Goal: Task Accomplishment & Management: Manage account settings

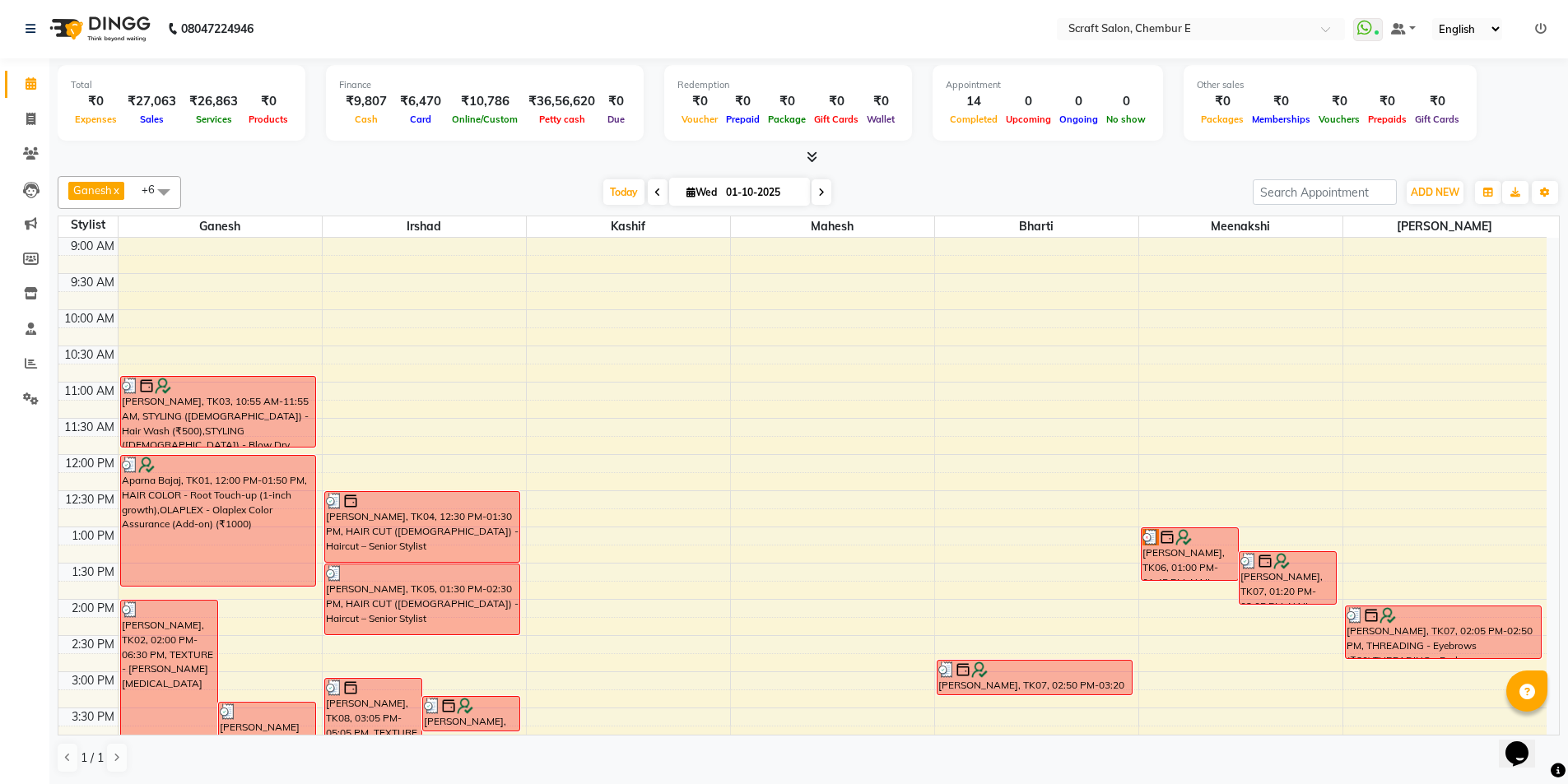
scroll to position [444, 0]
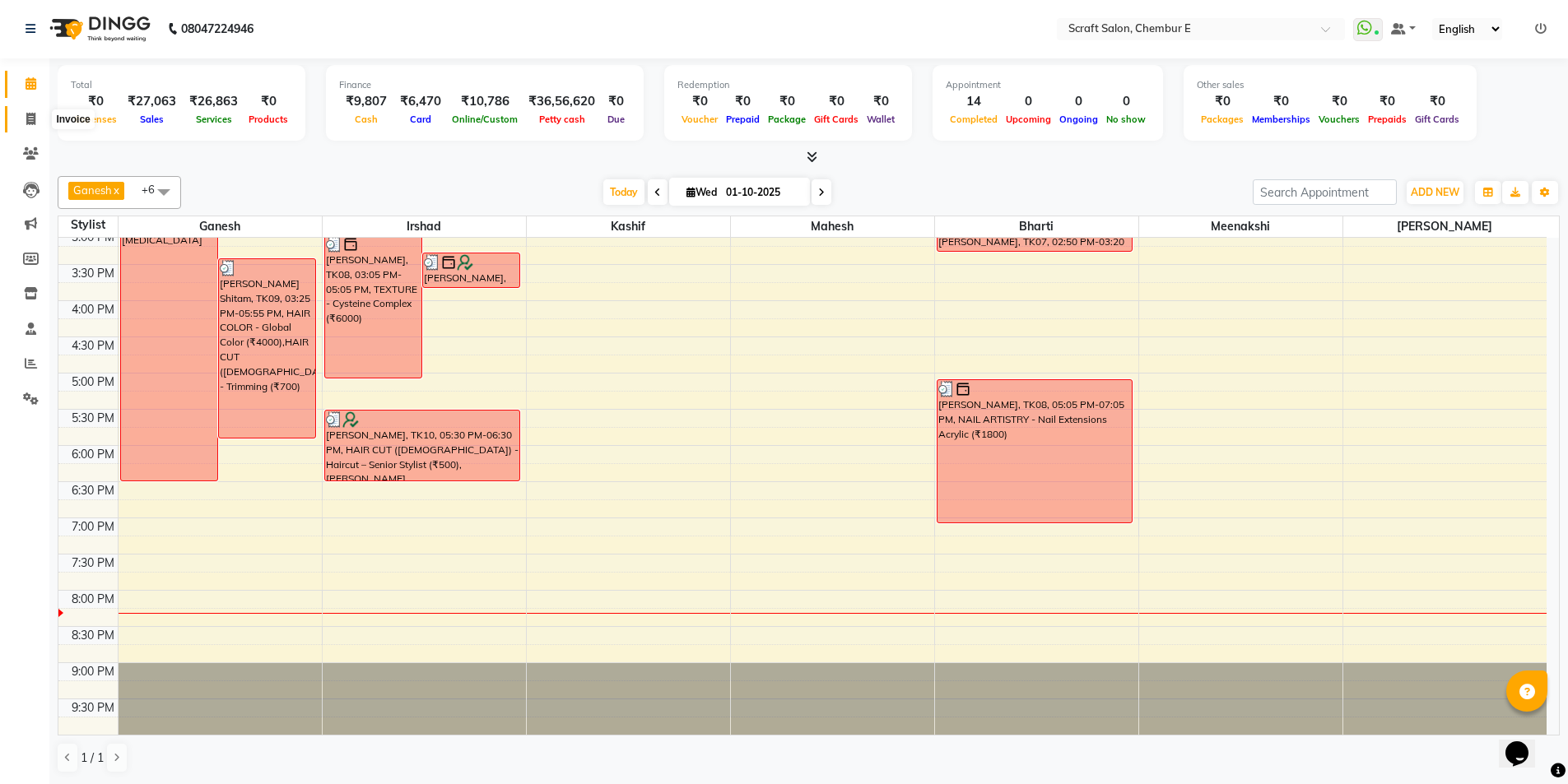
click at [33, 114] on icon at bounding box center [31, 118] width 9 height 12
select select "3922"
select select "service"
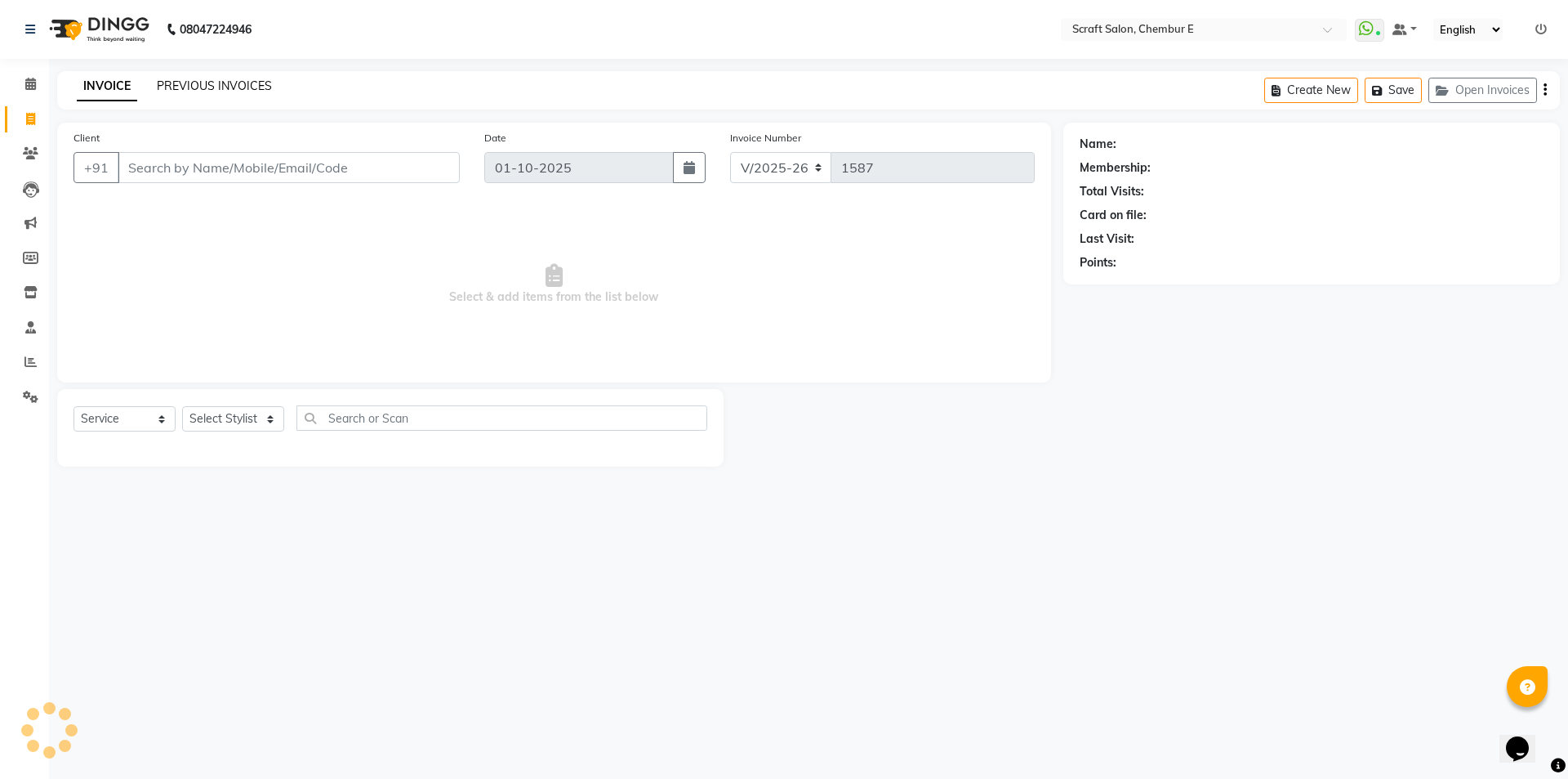
click at [246, 83] on link "PREVIOUS INVOICES" at bounding box center [214, 86] width 115 height 15
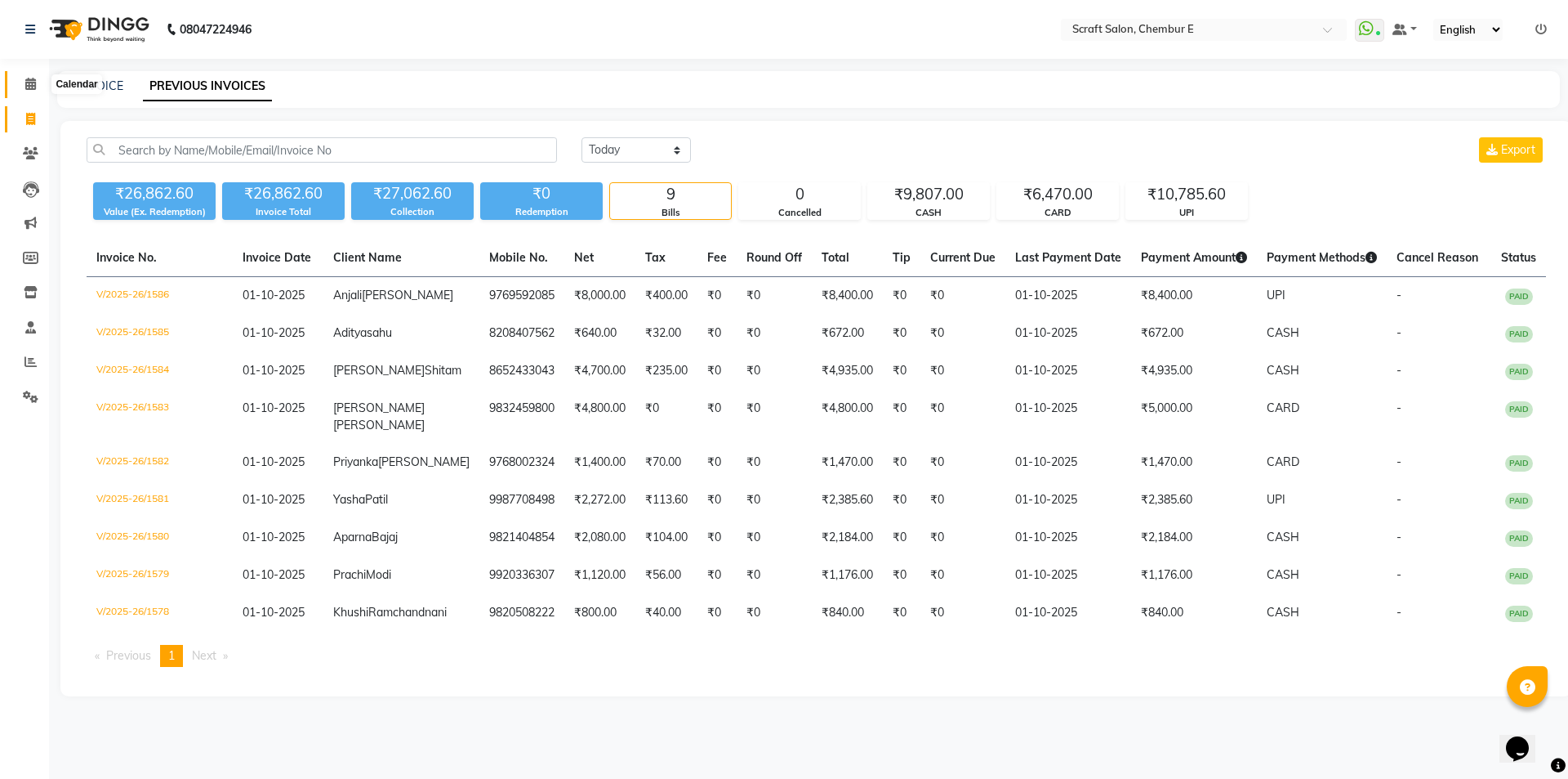
click at [28, 83] on icon at bounding box center [31, 84] width 11 height 12
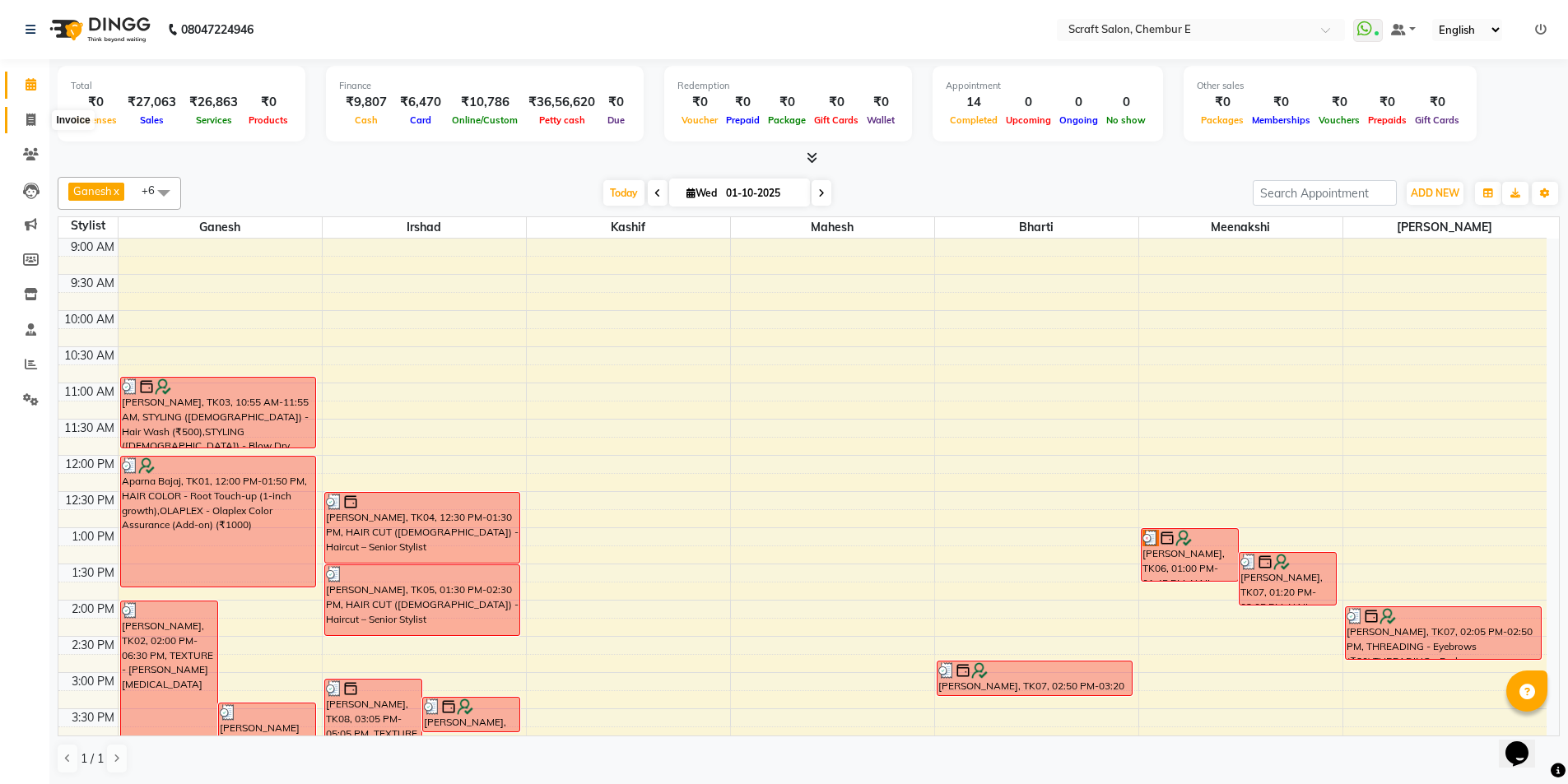
click at [35, 122] on icon at bounding box center [31, 119] width 9 height 12
select select "3922"
select select "service"
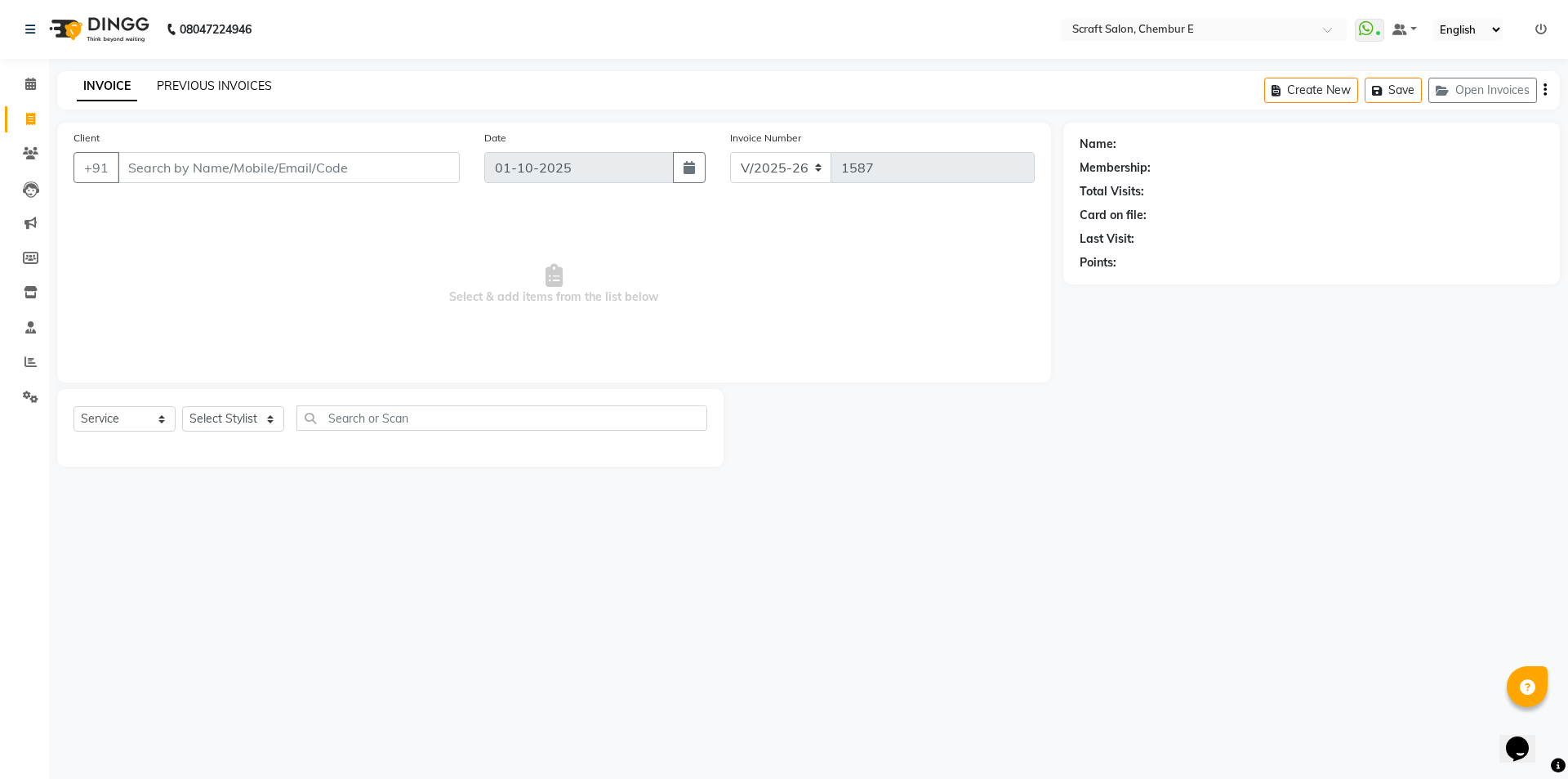
click at [222, 85] on link "PREVIOUS INVOICES" at bounding box center [214, 86] width 115 height 15
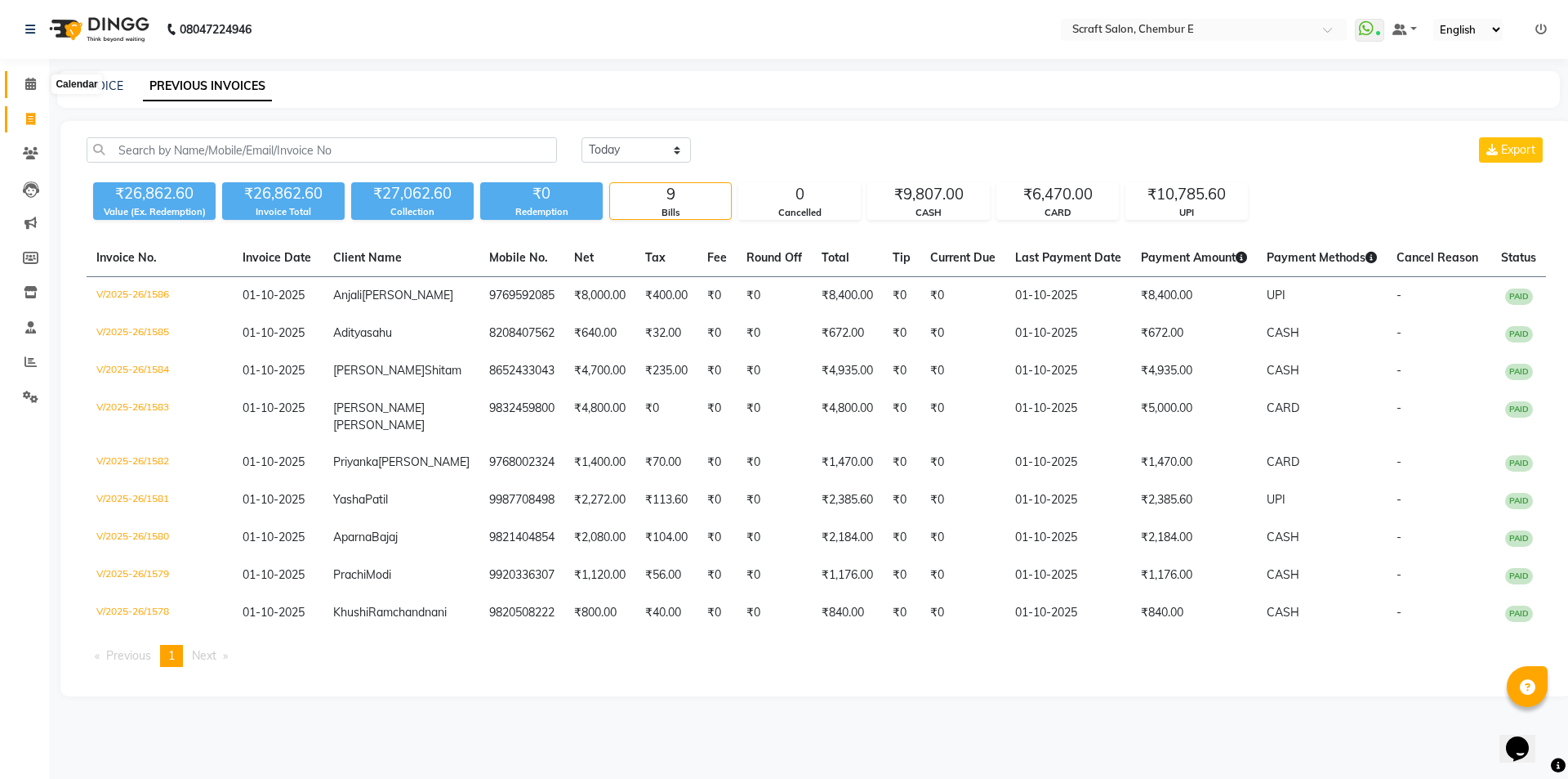
click at [31, 84] on icon at bounding box center [31, 84] width 11 height 12
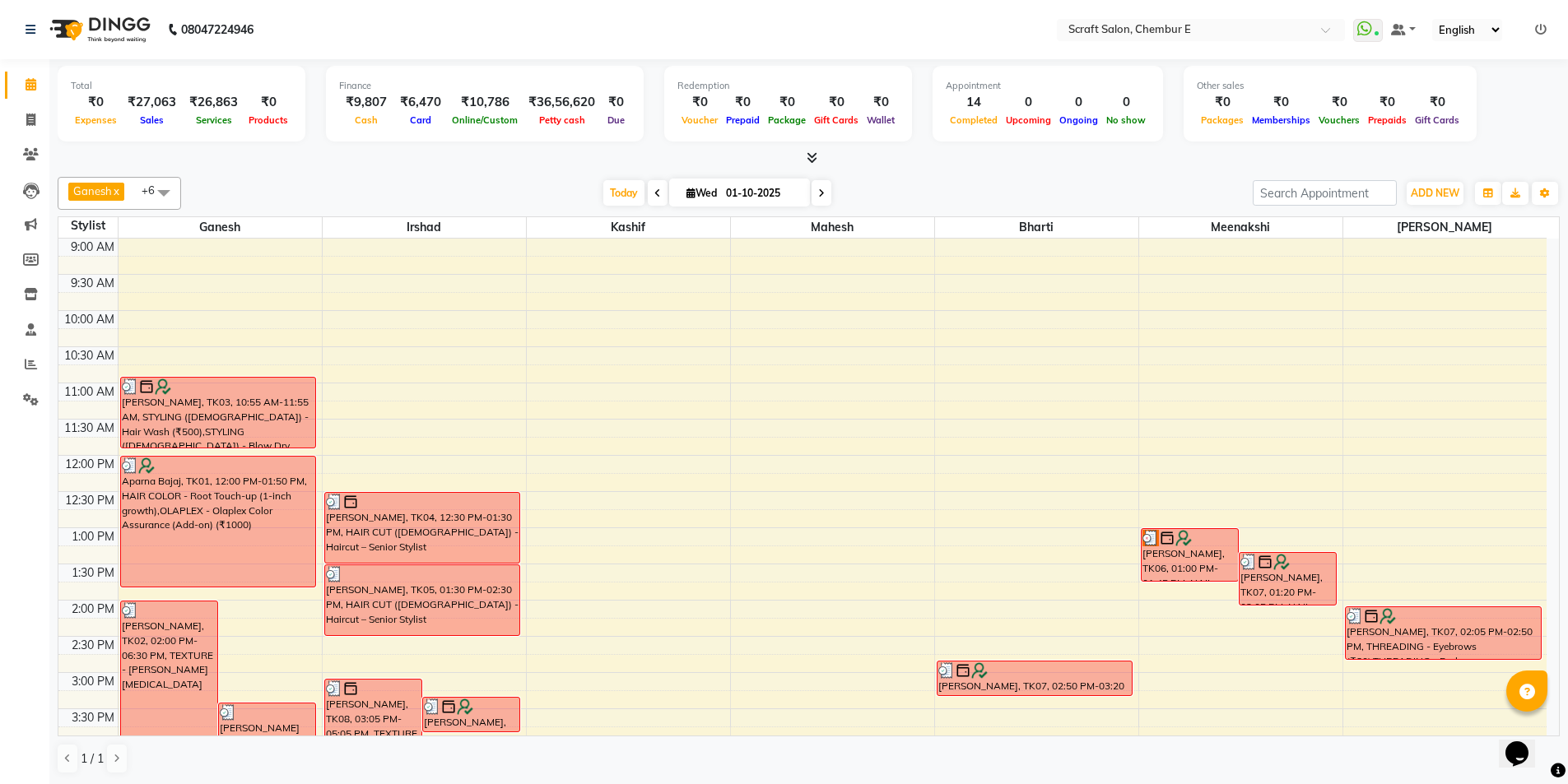
click at [823, 196] on span at bounding box center [821, 192] width 20 height 26
type input "02-10-2025"
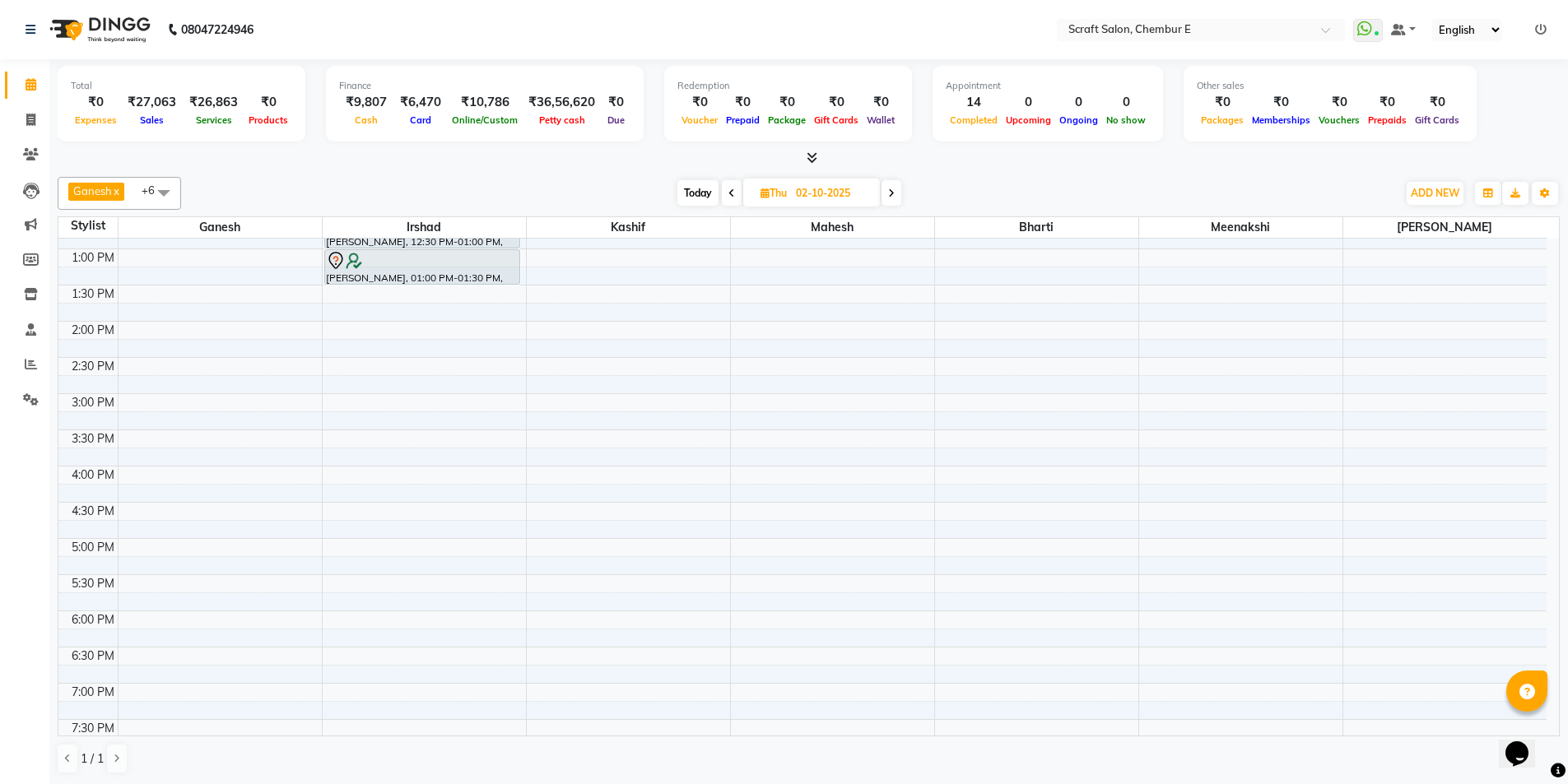
scroll to position [114, 0]
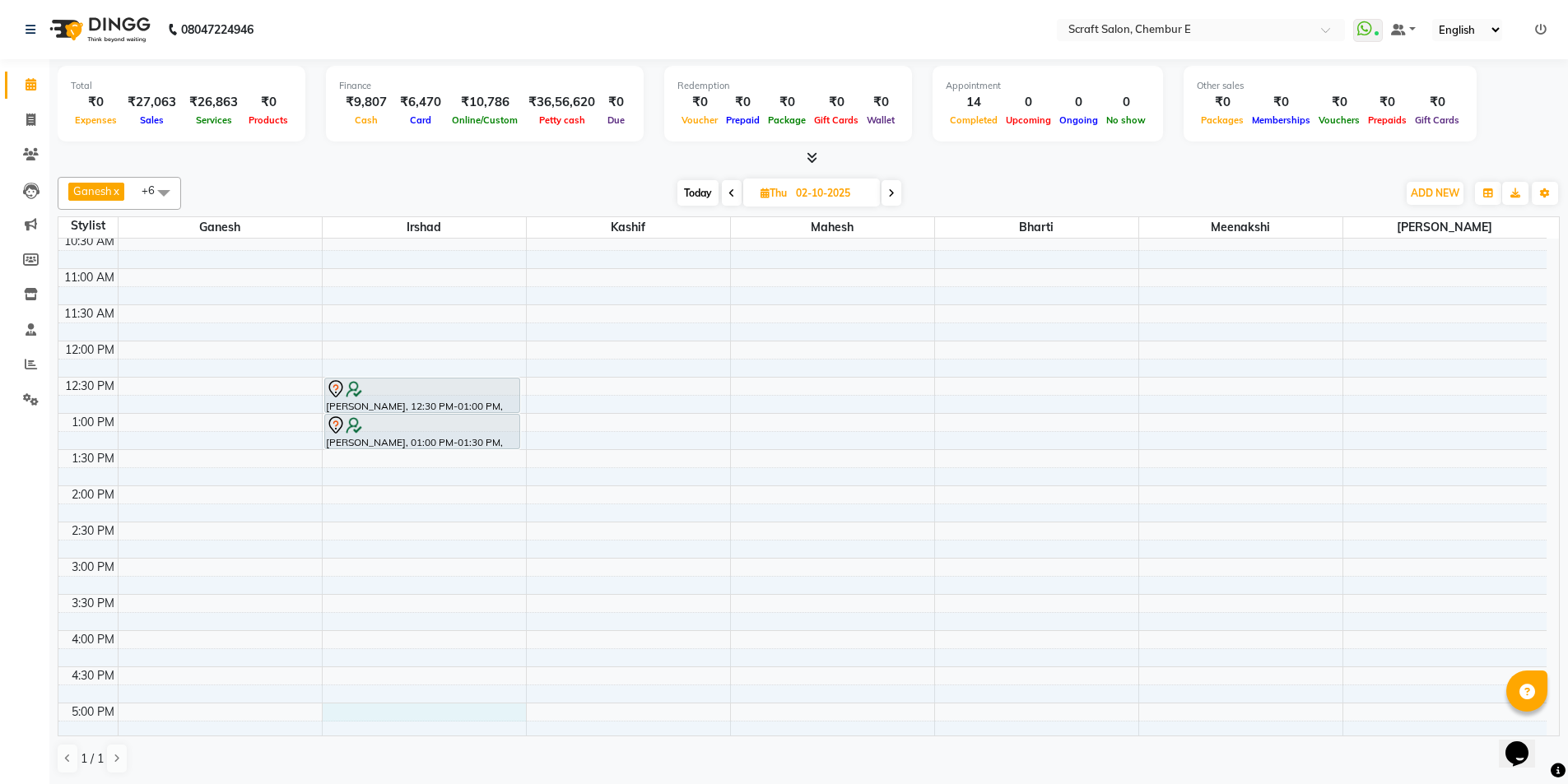
click at [351, 706] on div "9:00 AM 9:30 AM 10:00 AM 10:30 AM 11:00 AM 11:30 AM 12:00 PM 12:30 PM 1:00 PM 1…" at bounding box center [802, 594] width 1488 height 940
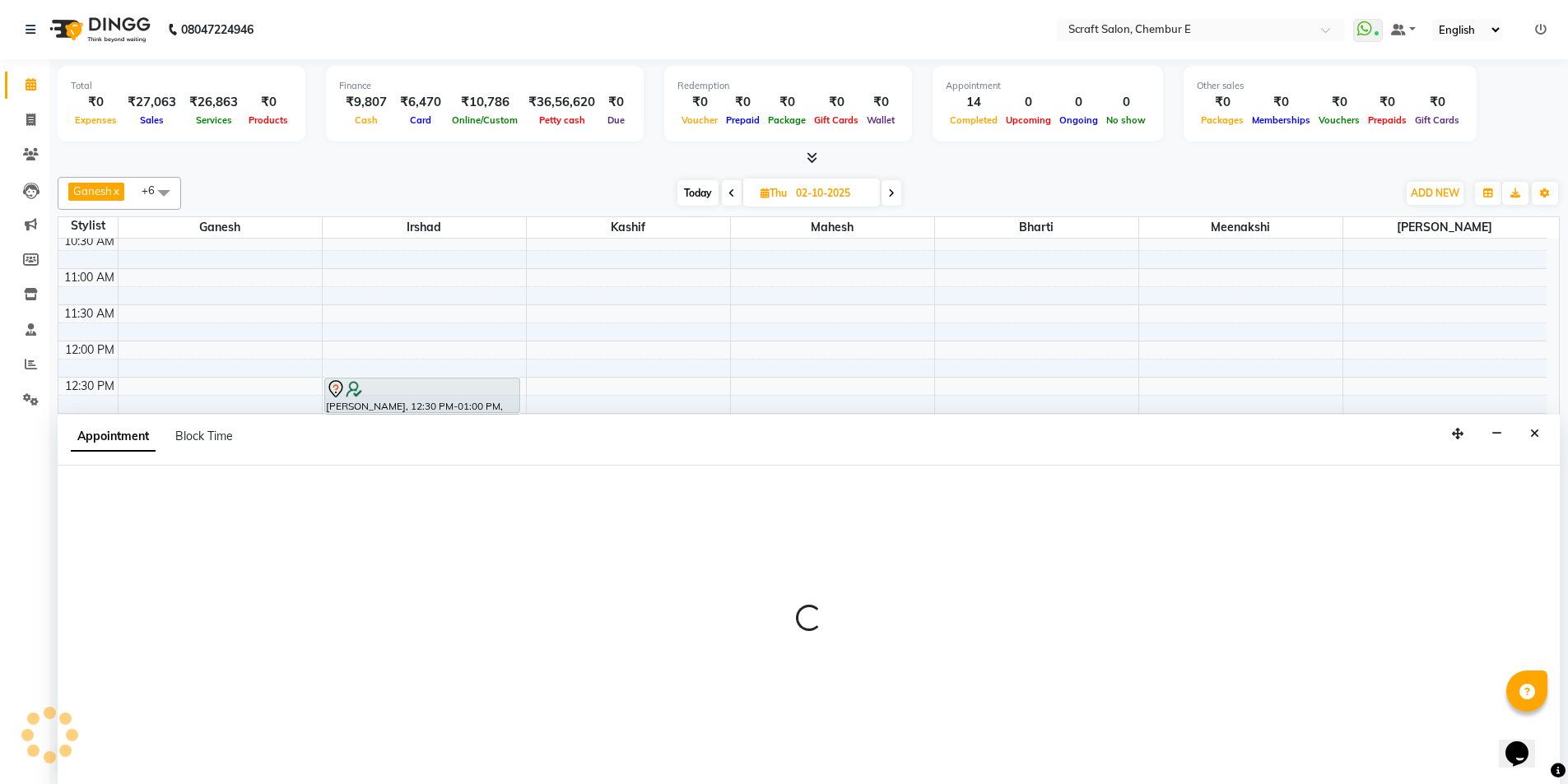
scroll to position [1, 0]
select select "33658"
select select "1020"
select select "tentative"
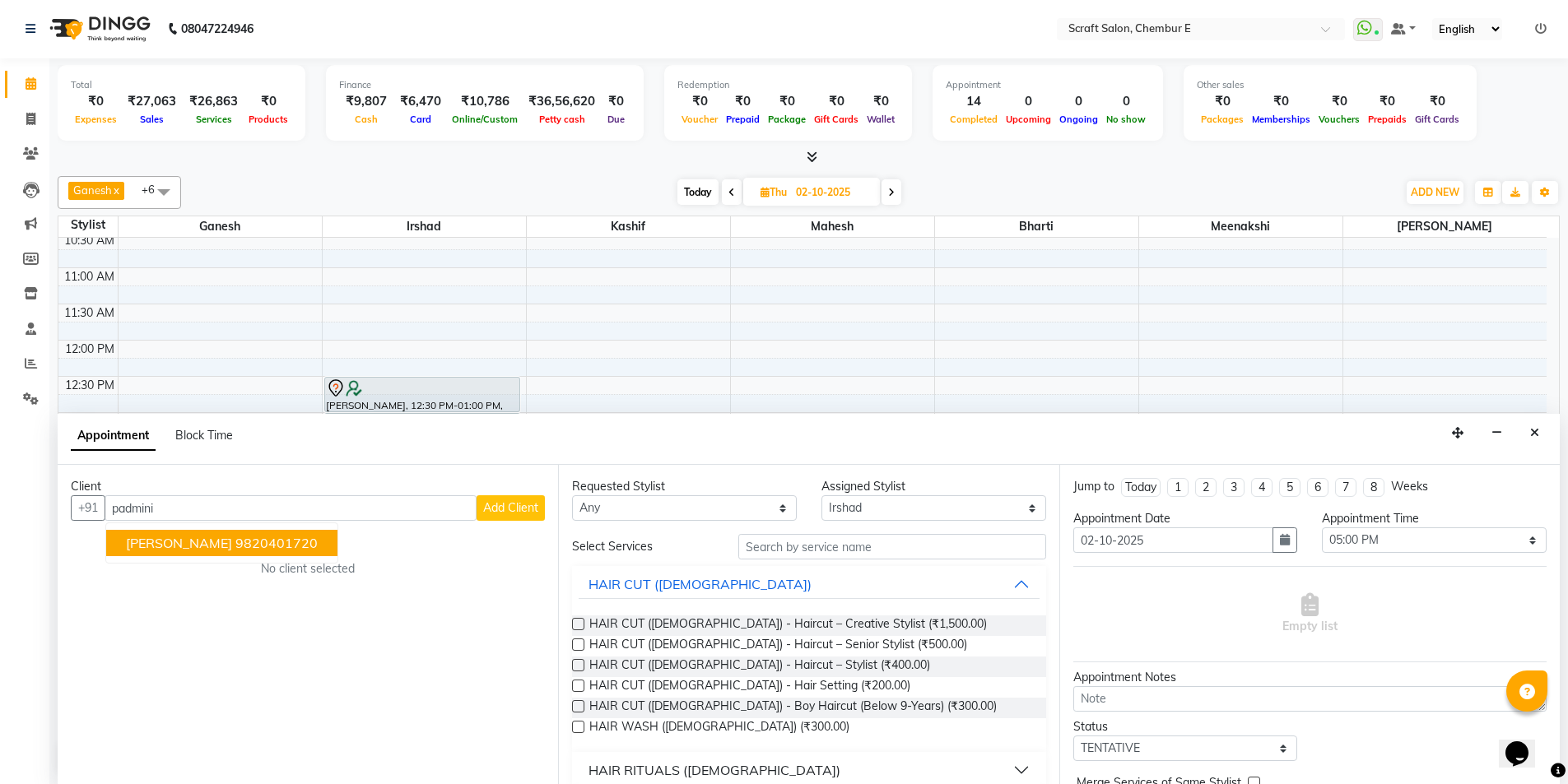
click at [264, 550] on ngb-highlight "9820401720" at bounding box center [276, 543] width 82 height 17
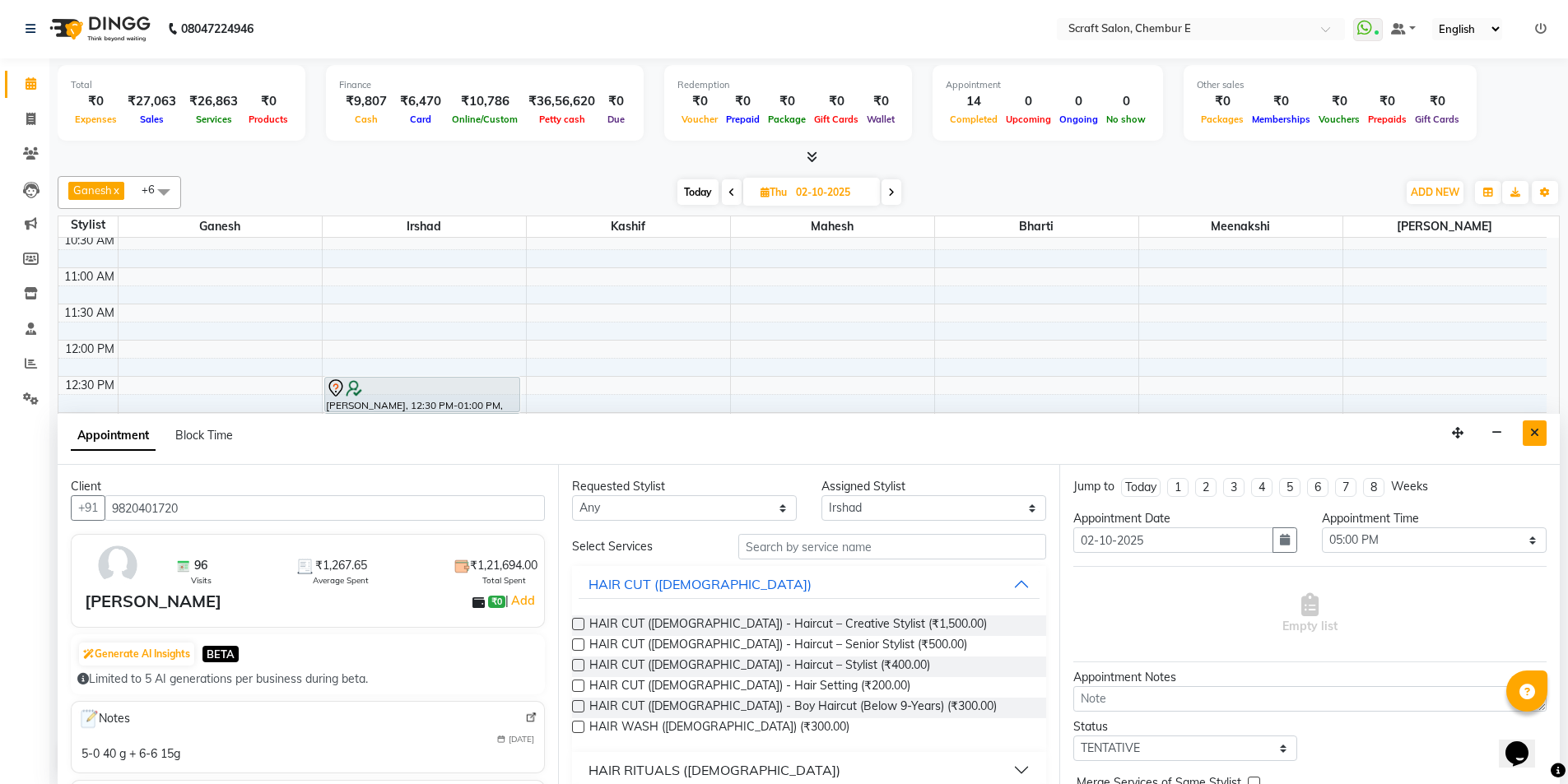
type input "9820401720"
click at [1527, 434] on button "Close" at bounding box center [1534, 433] width 24 height 26
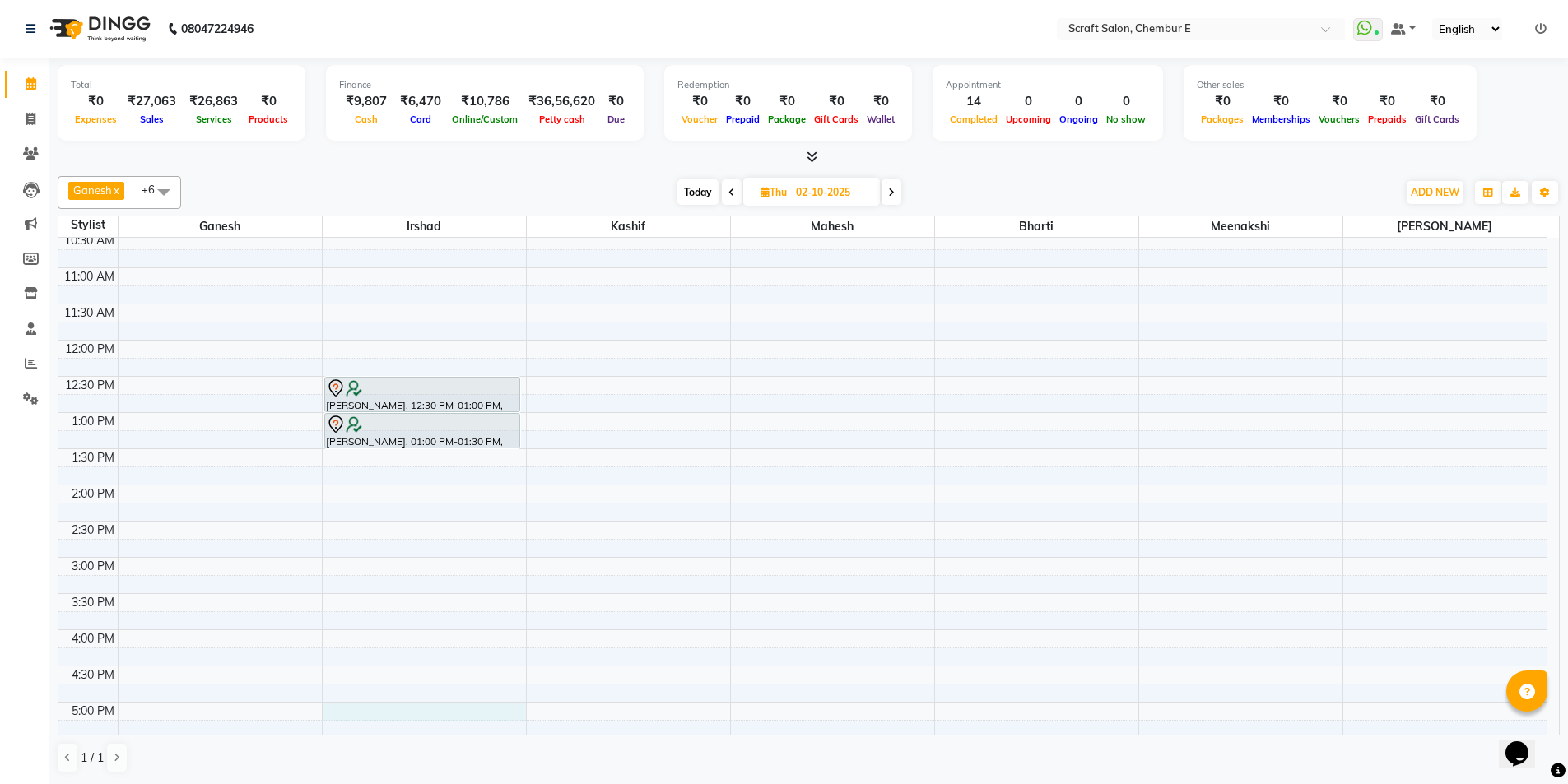
click at [368, 712] on div "9:00 AM 9:30 AM 10:00 AM 10:30 AM 11:00 AM 11:30 AM 12:00 PM 12:30 PM 1:00 PM 1…" at bounding box center [802, 593] width 1488 height 940
select select "33658"
select select "1020"
select select "tentative"
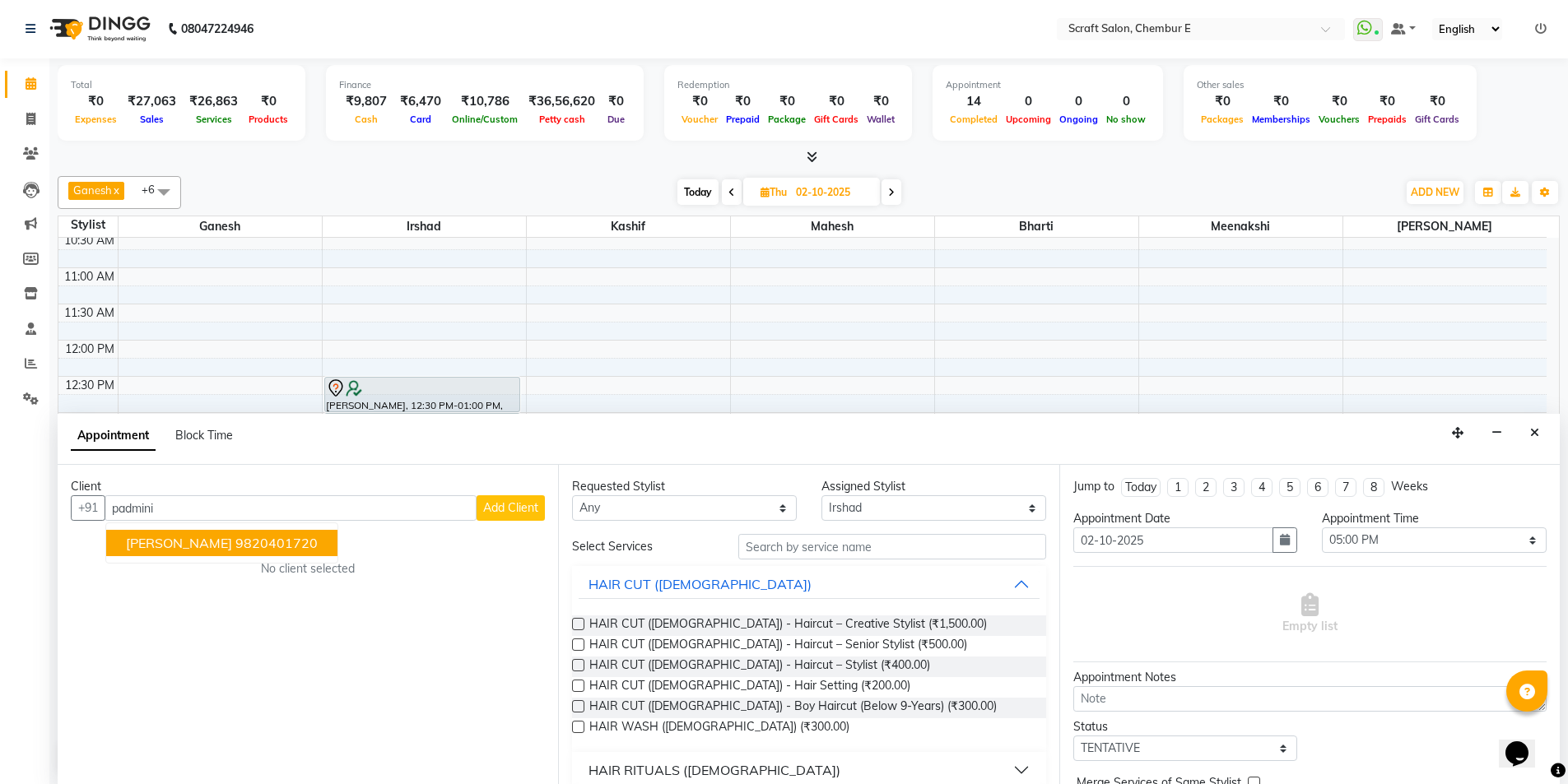
click at [256, 550] on ngb-highlight "9820401720" at bounding box center [276, 543] width 82 height 17
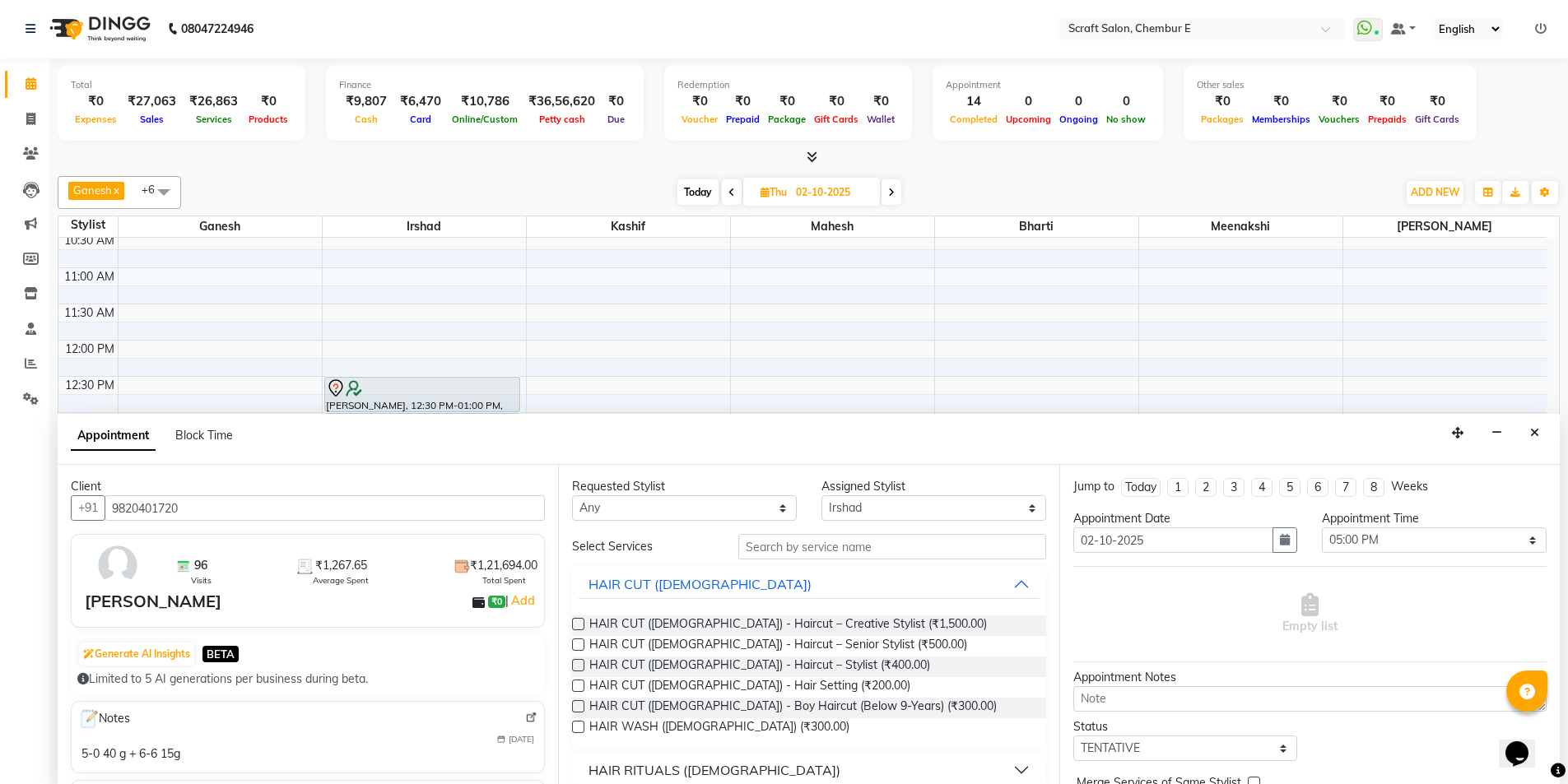
type input "9820401720"
click at [877, 555] on input "text" at bounding box center [892, 546] width 308 height 26
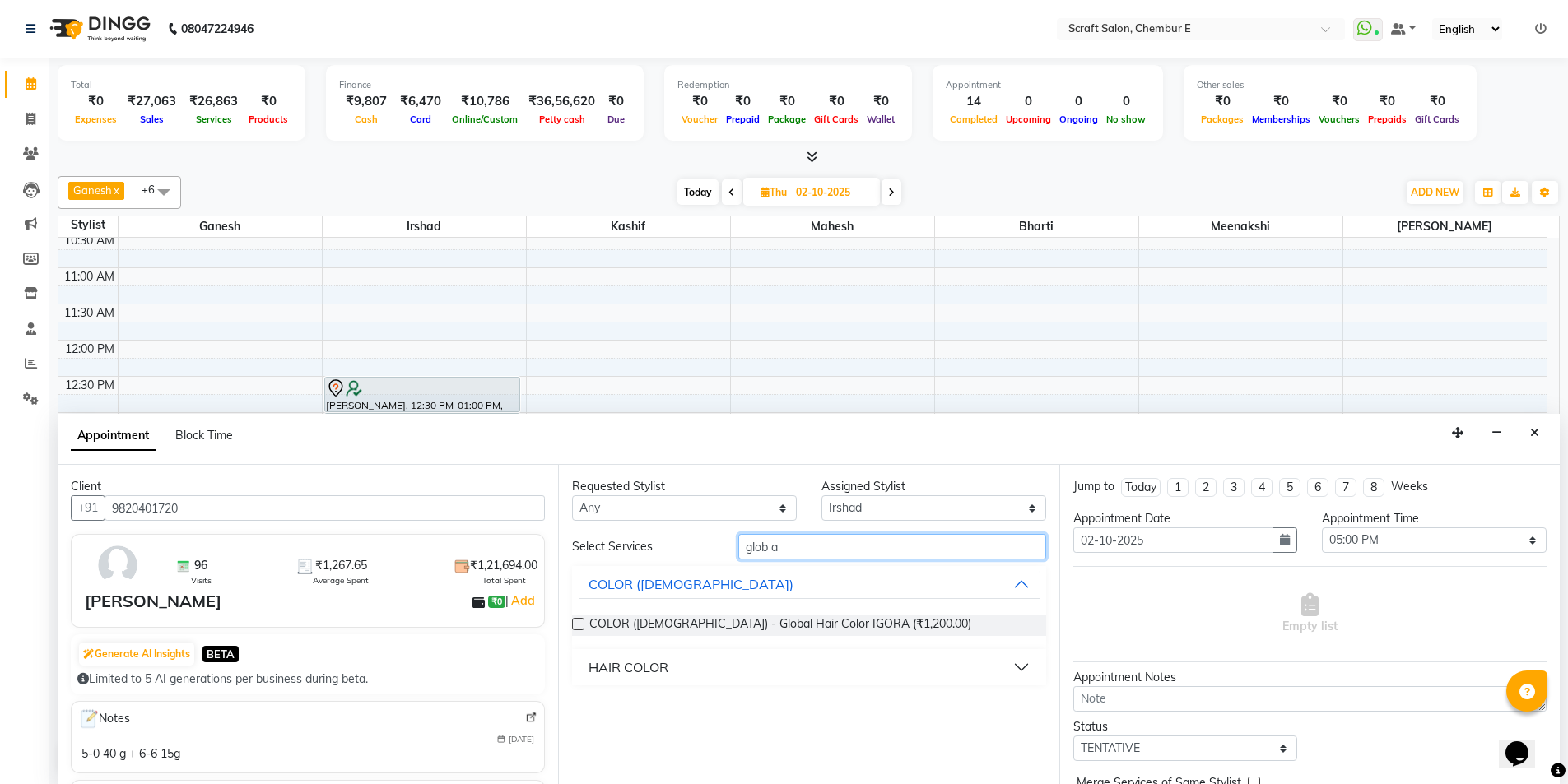
type input "glob a"
click at [1024, 662] on button "HAIR COLOR" at bounding box center [809, 667] width 460 height 30
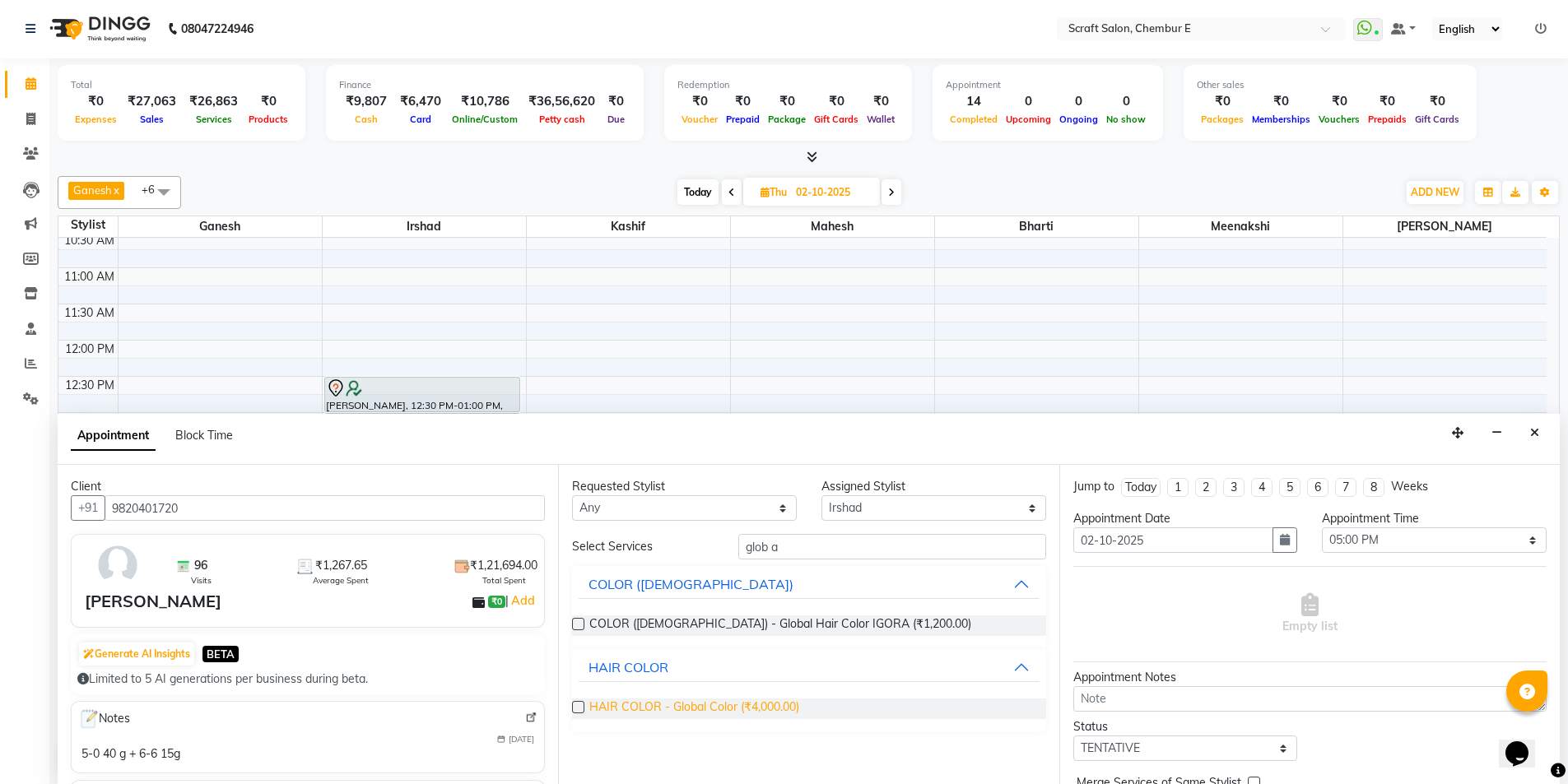
click at [780, 707] on span "HAIR COLOR - Global Color (₹4,000.00)" at bounding box center [694, 708] width 210 height 21
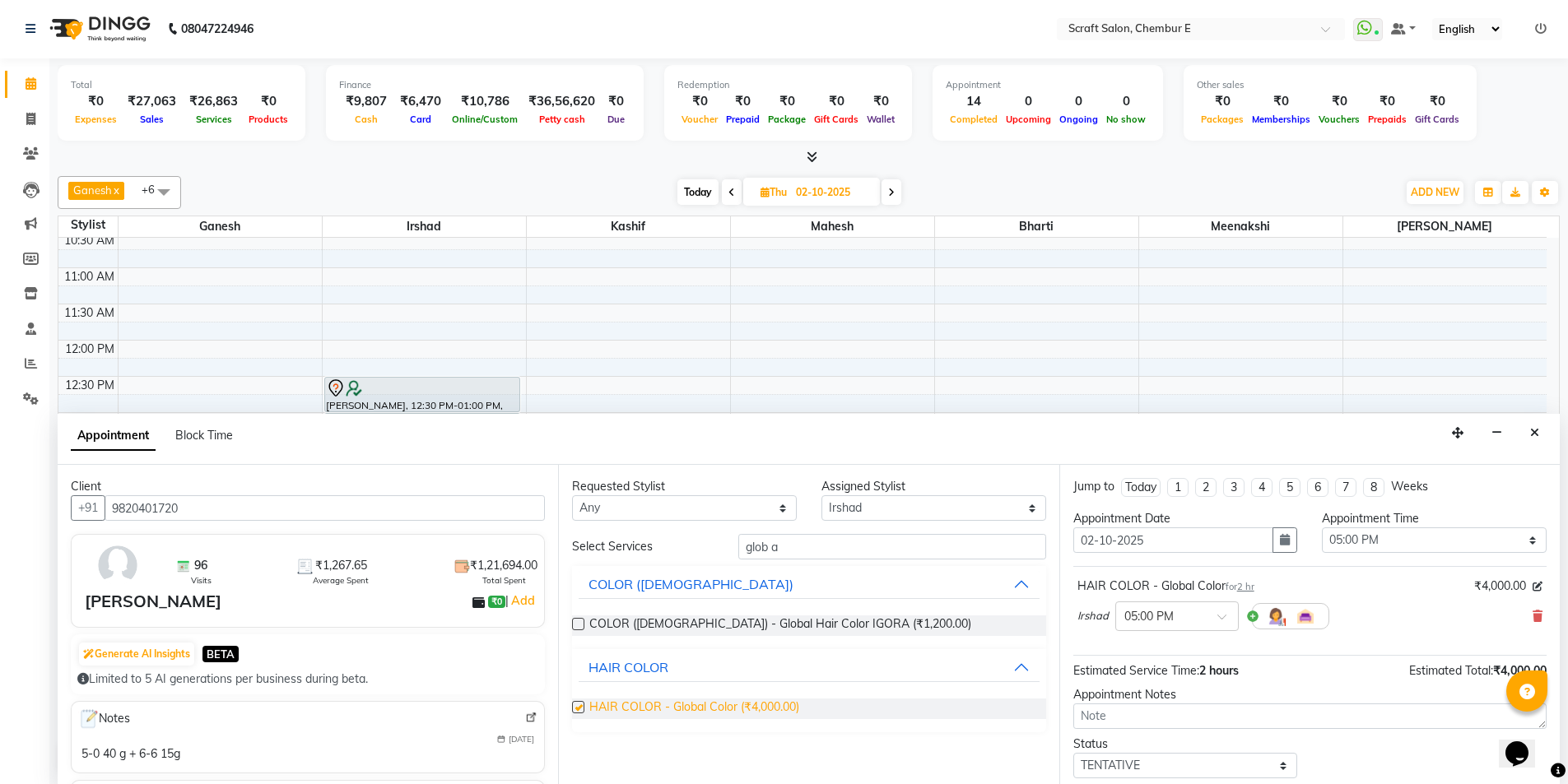
checkbox input "false"
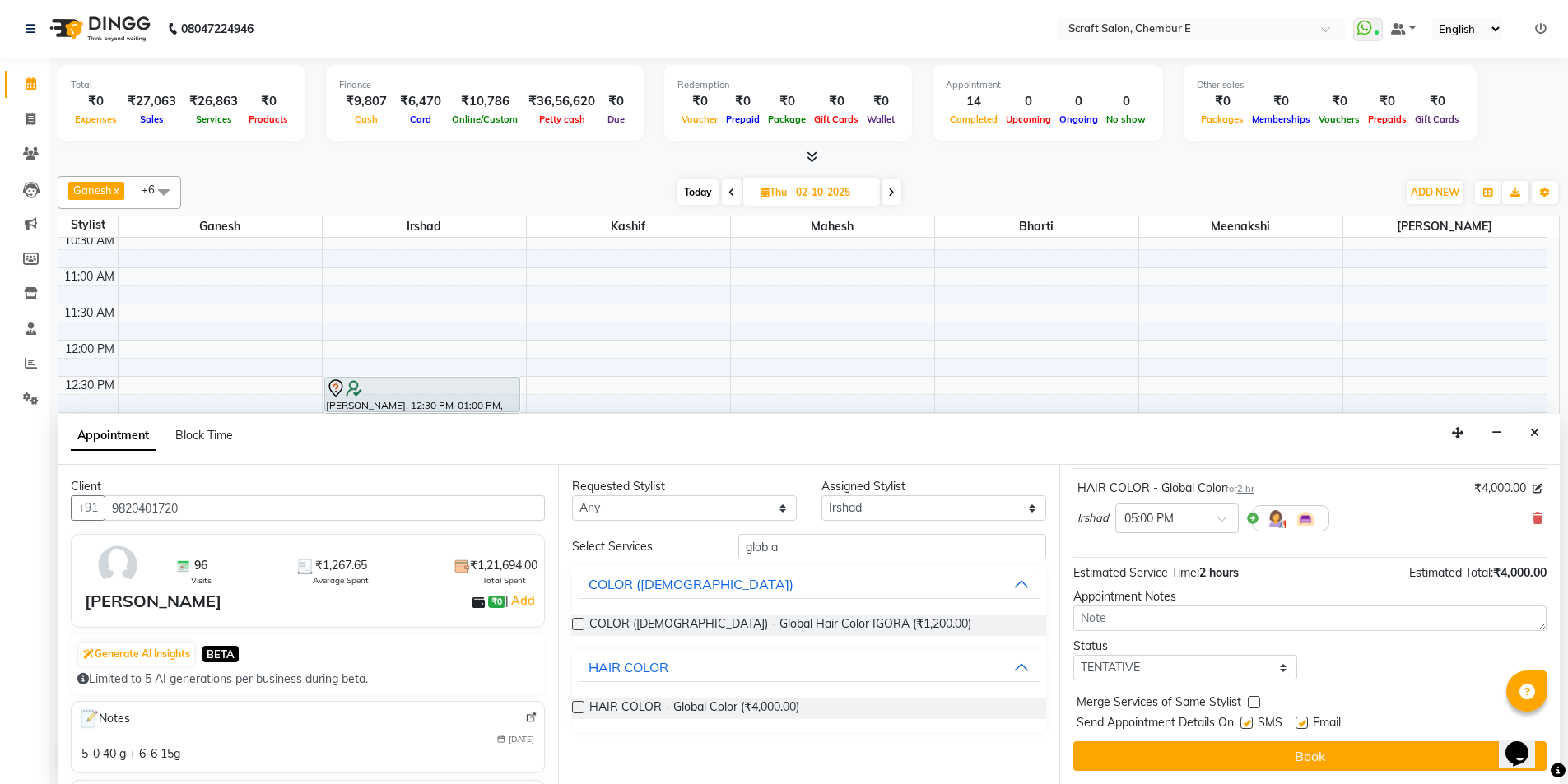
click at [1303, 722] on label at bounding box center [1302, 722] width 12 height 12
click at [1303, 722] on input "checkbox" at bounding box center [1301, 724] width 11 height 11
checkbox input "false"
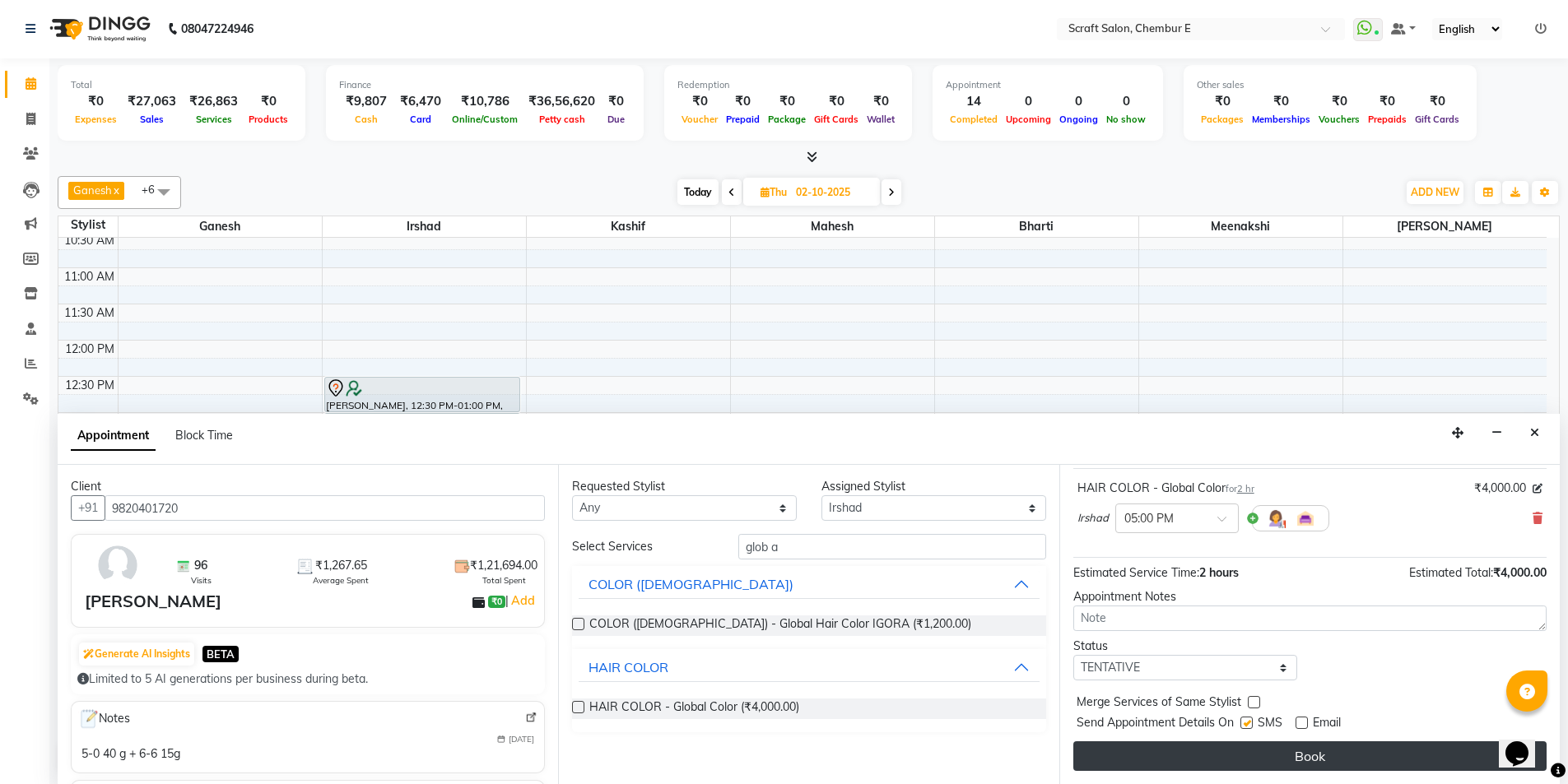
click at [1315, 758] on button "Book" at bounding box center [1310, 756] width 473 height 30
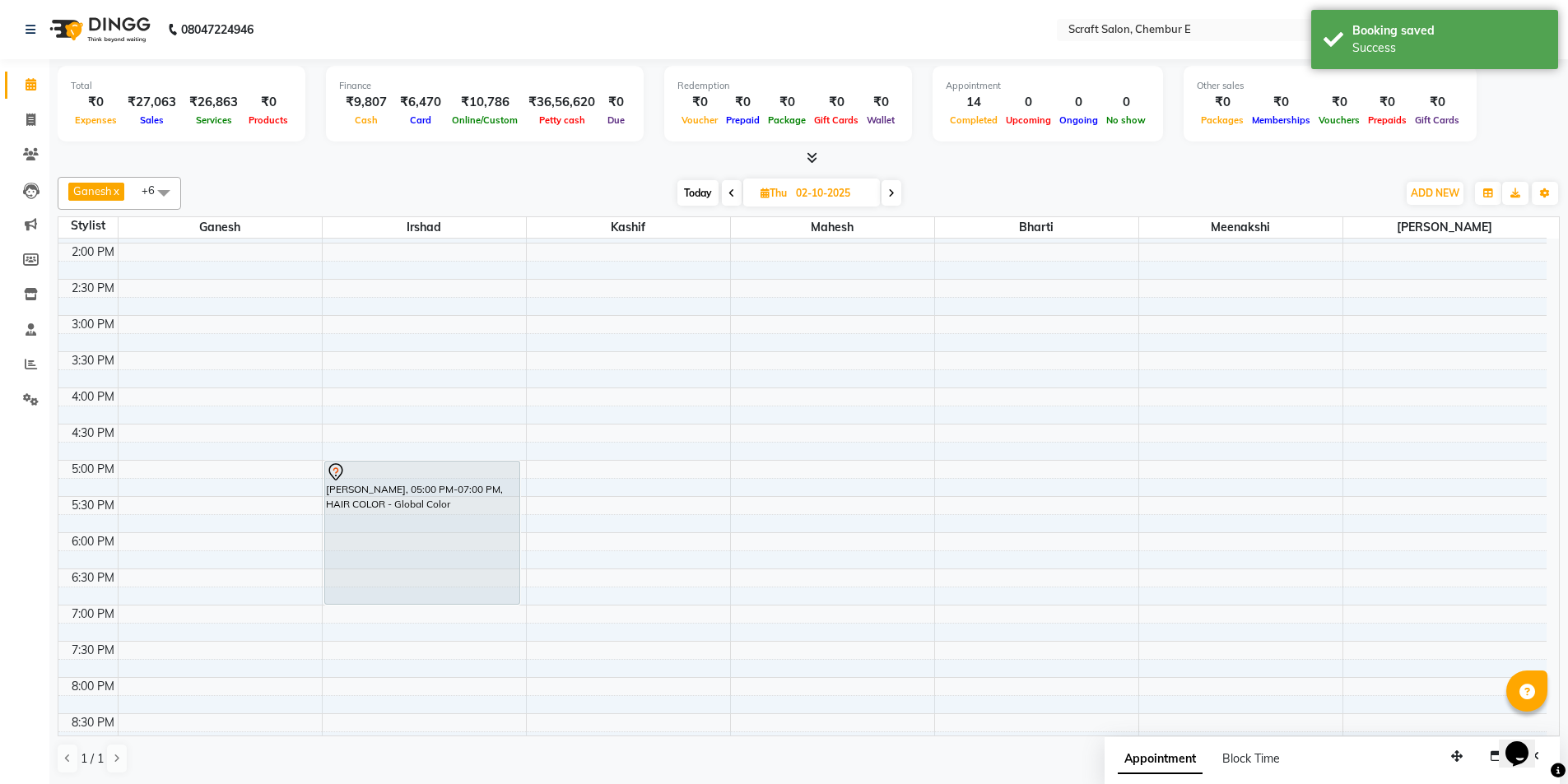
scroll to position [444, 0]
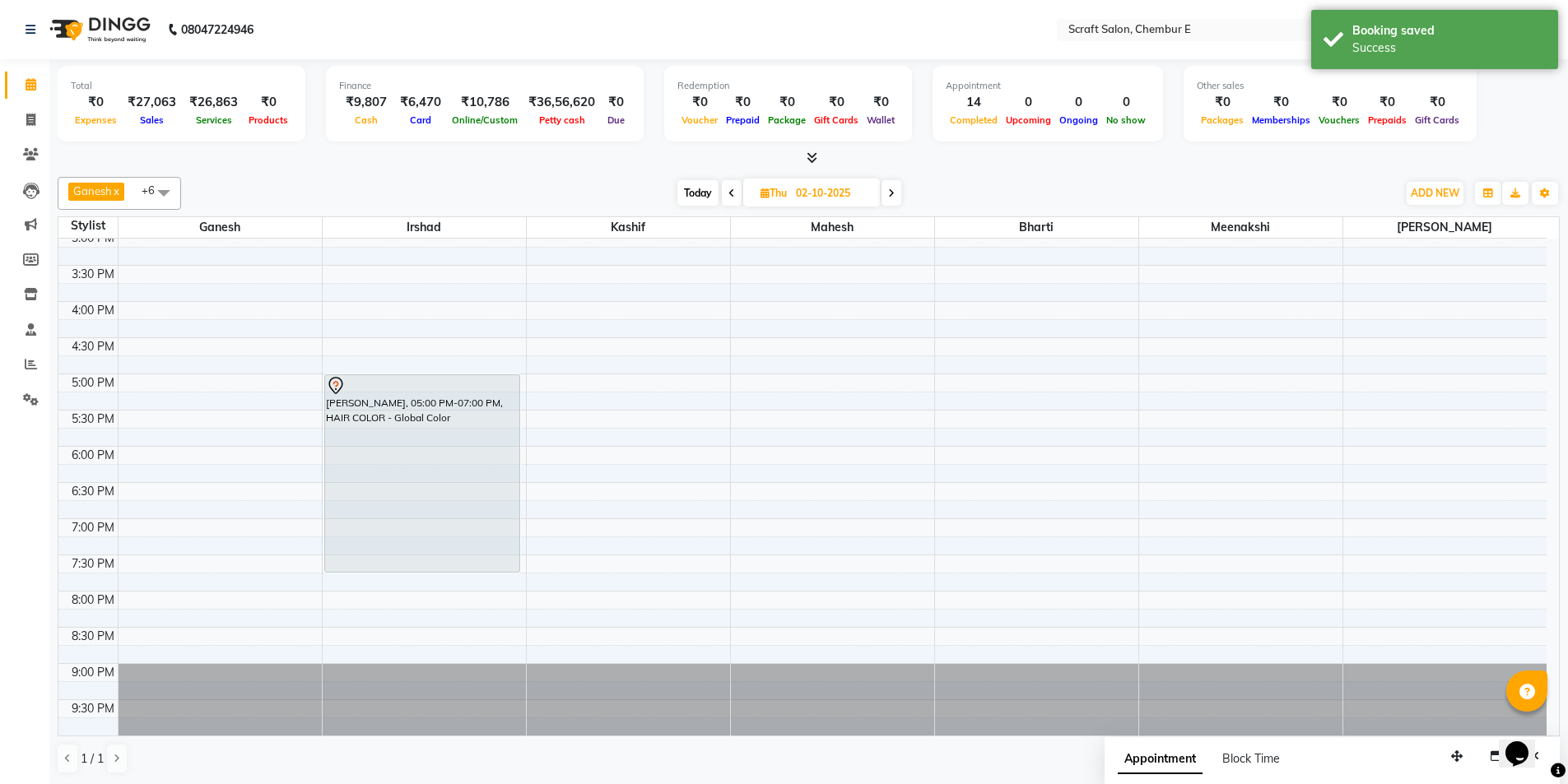
drag, startPoint x: 426, startPoint y: 515, endPoint x: 427, endPoint y: 567, distance: 52.0
click at [427, 567] on div "[PERSON_NAME], 12:30 PM-01:00 PM, STYLING ([DEMOGRAPHIC_DATA]) - Hair Wash [PER…" at bounding box center [424, 265] width 203 height 940
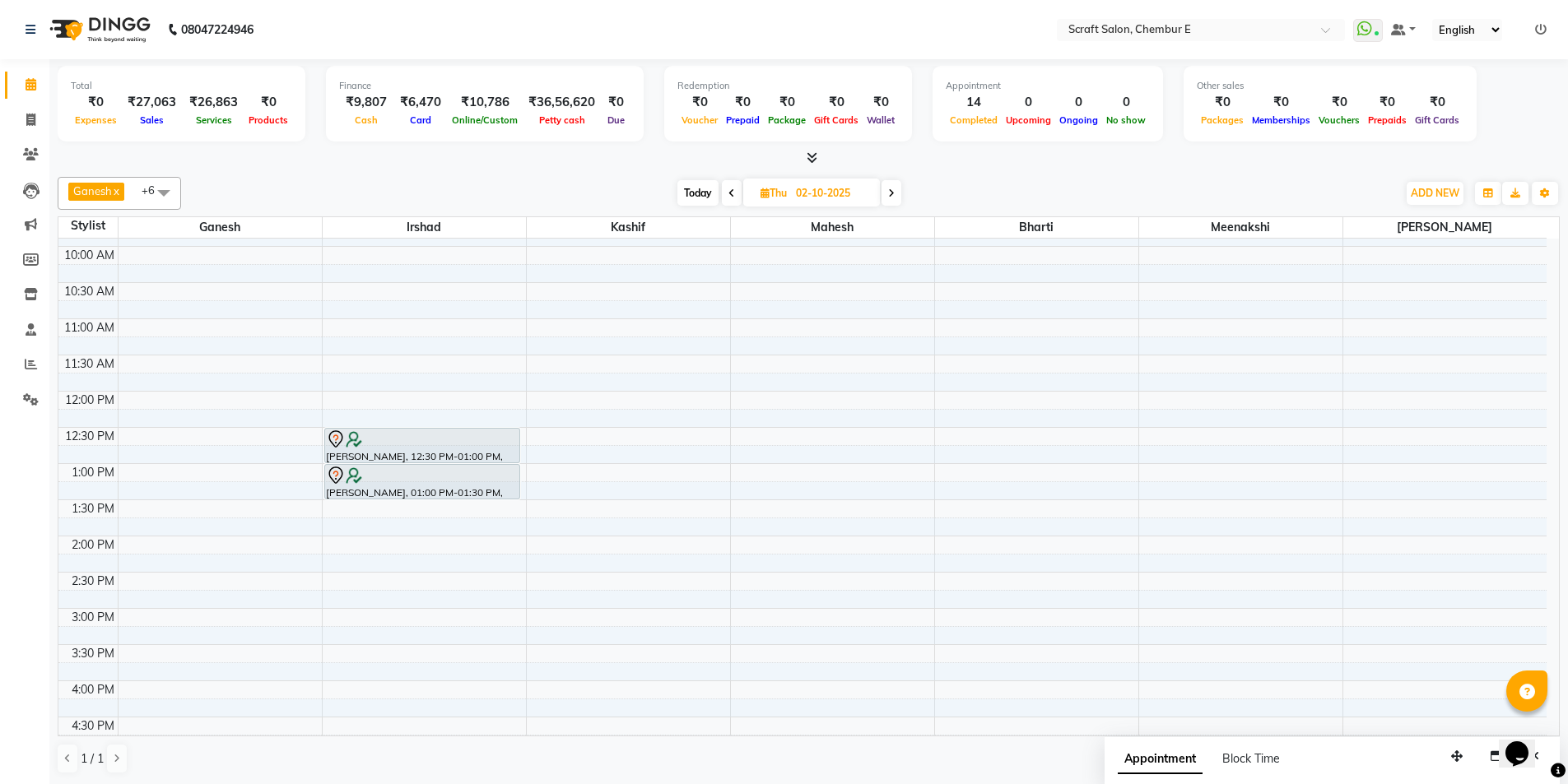
scroll to position [0, 0]
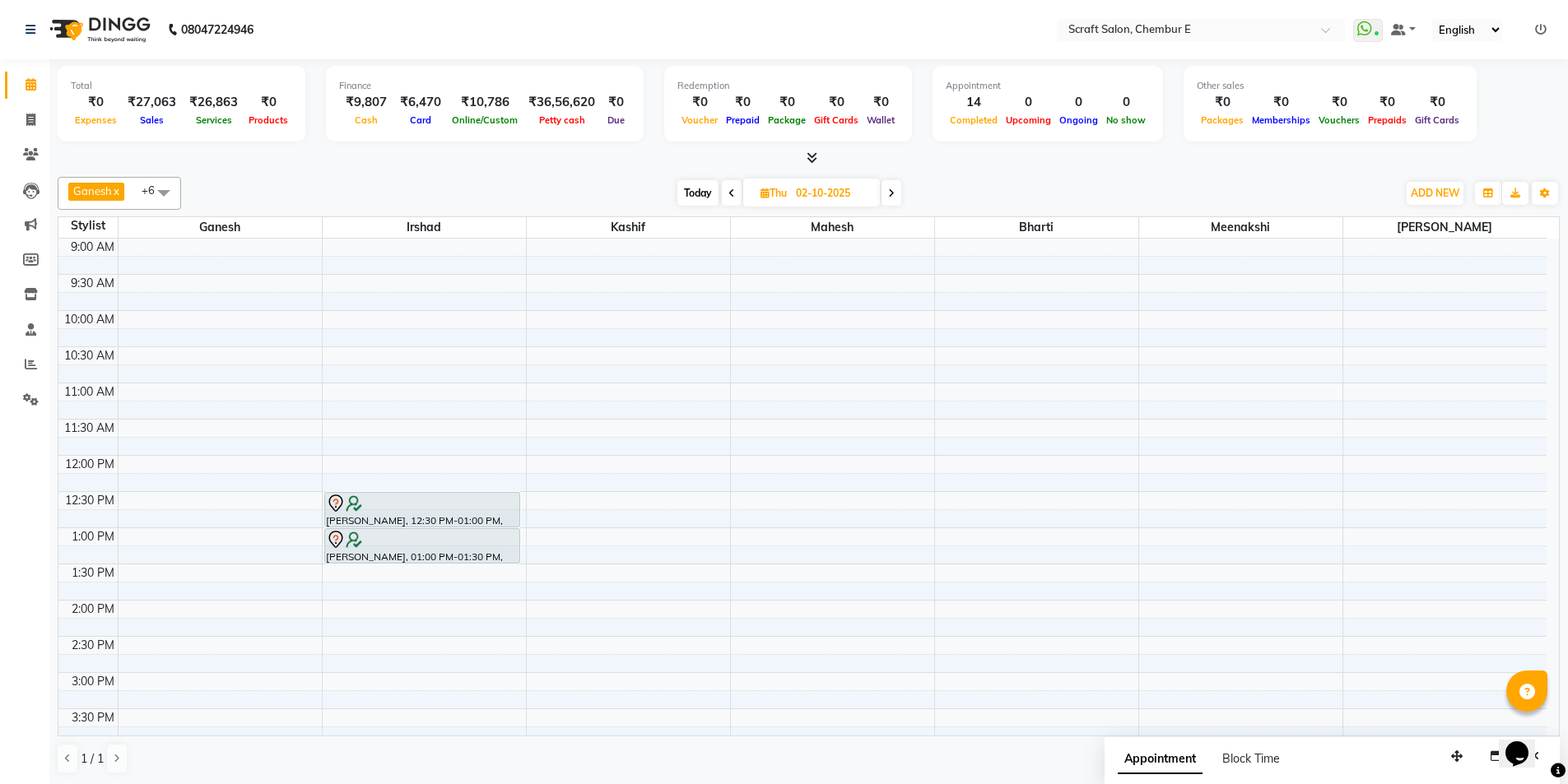
click at [704, 184] on span "Today" at bounding box center [697, 192] width 41 height 26
type input "01-10-2025"
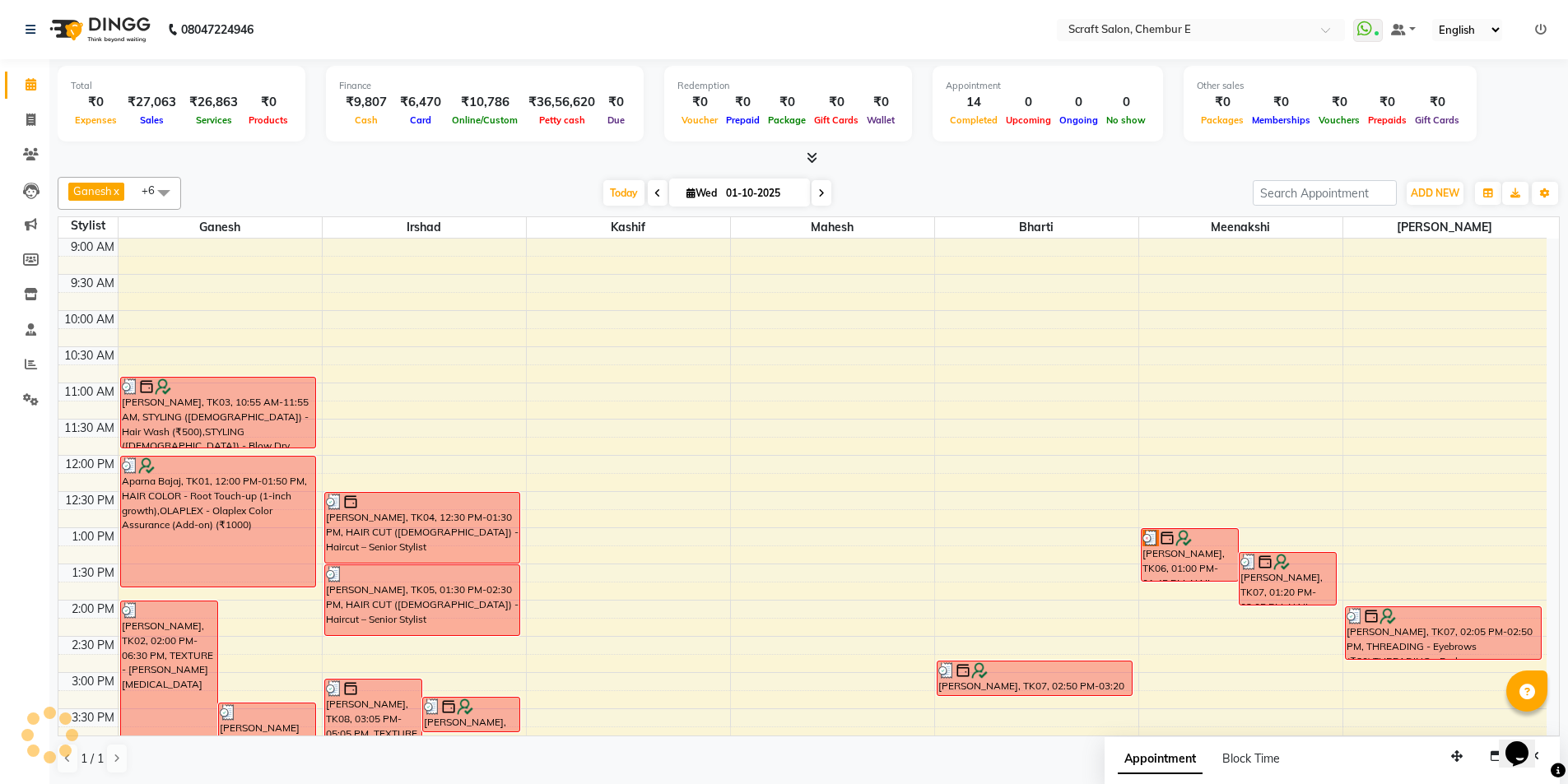
scroll to position [444, 0]
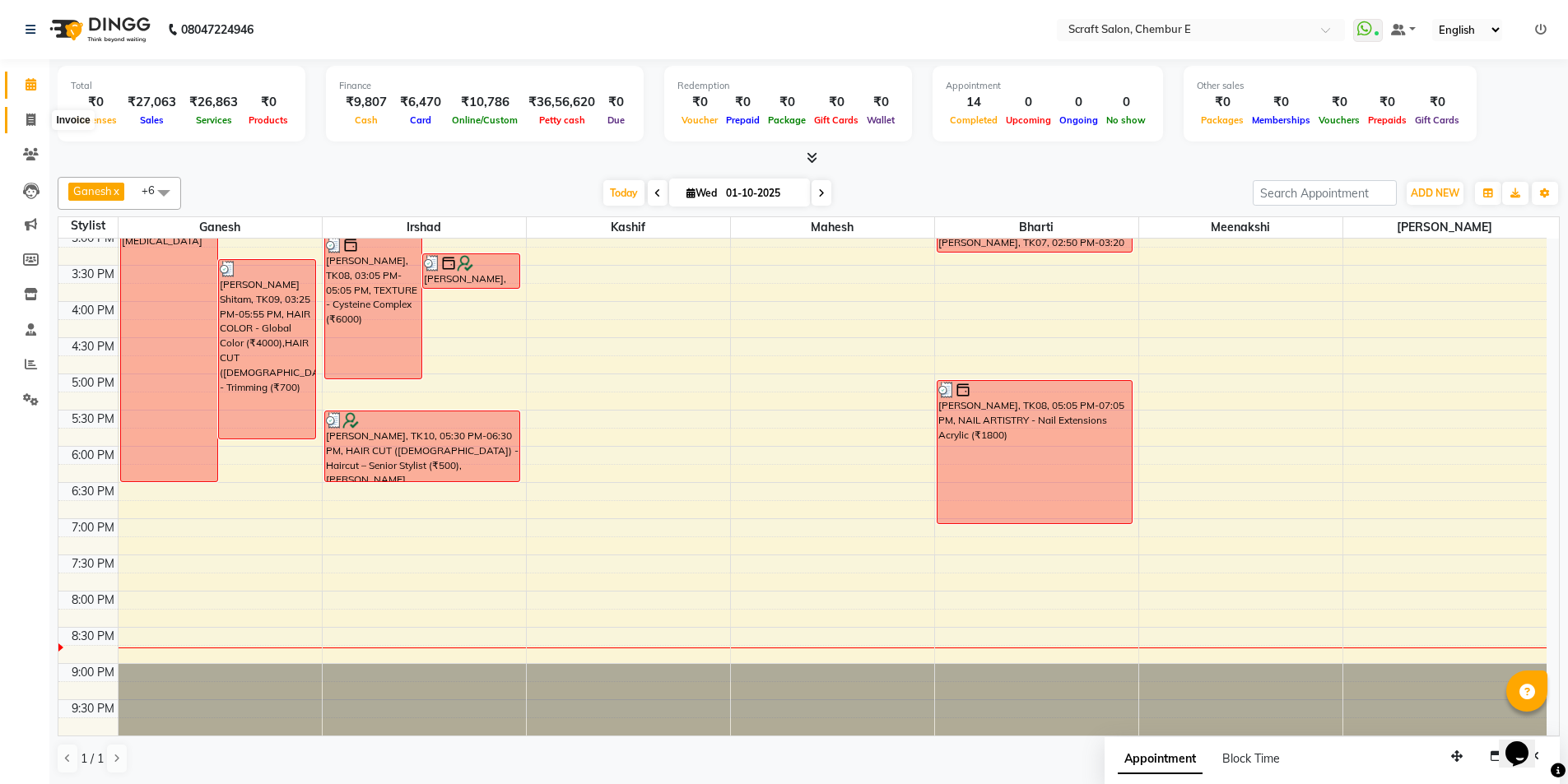
click at [27, 118] on icon at bounding box center [31, 119] width 9 height 12
select select "service"
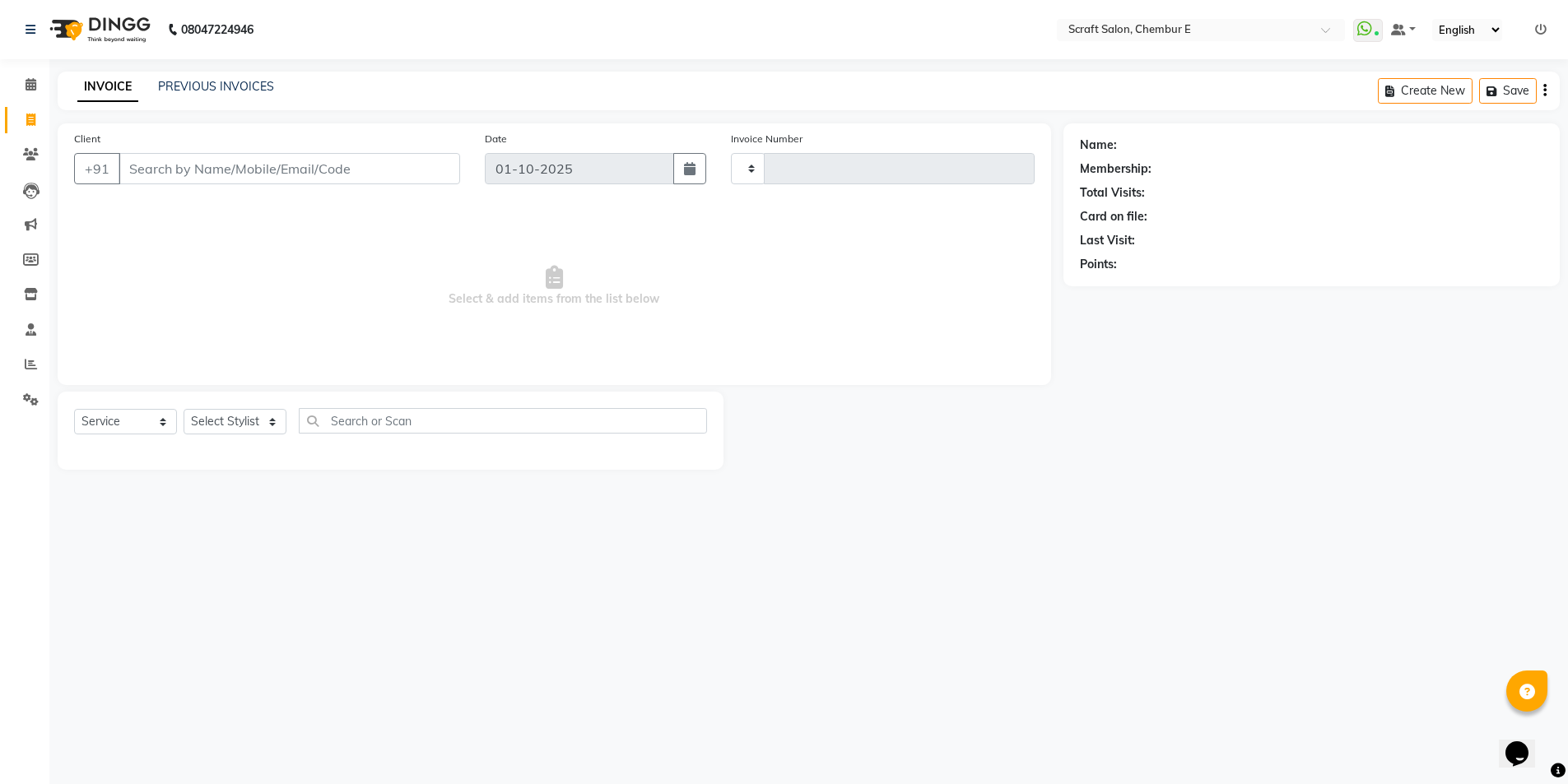
type input "1587"
select select "3922"
click at [182, 173] on input "Client" at bounding box center [291, 169] width 345 height 32
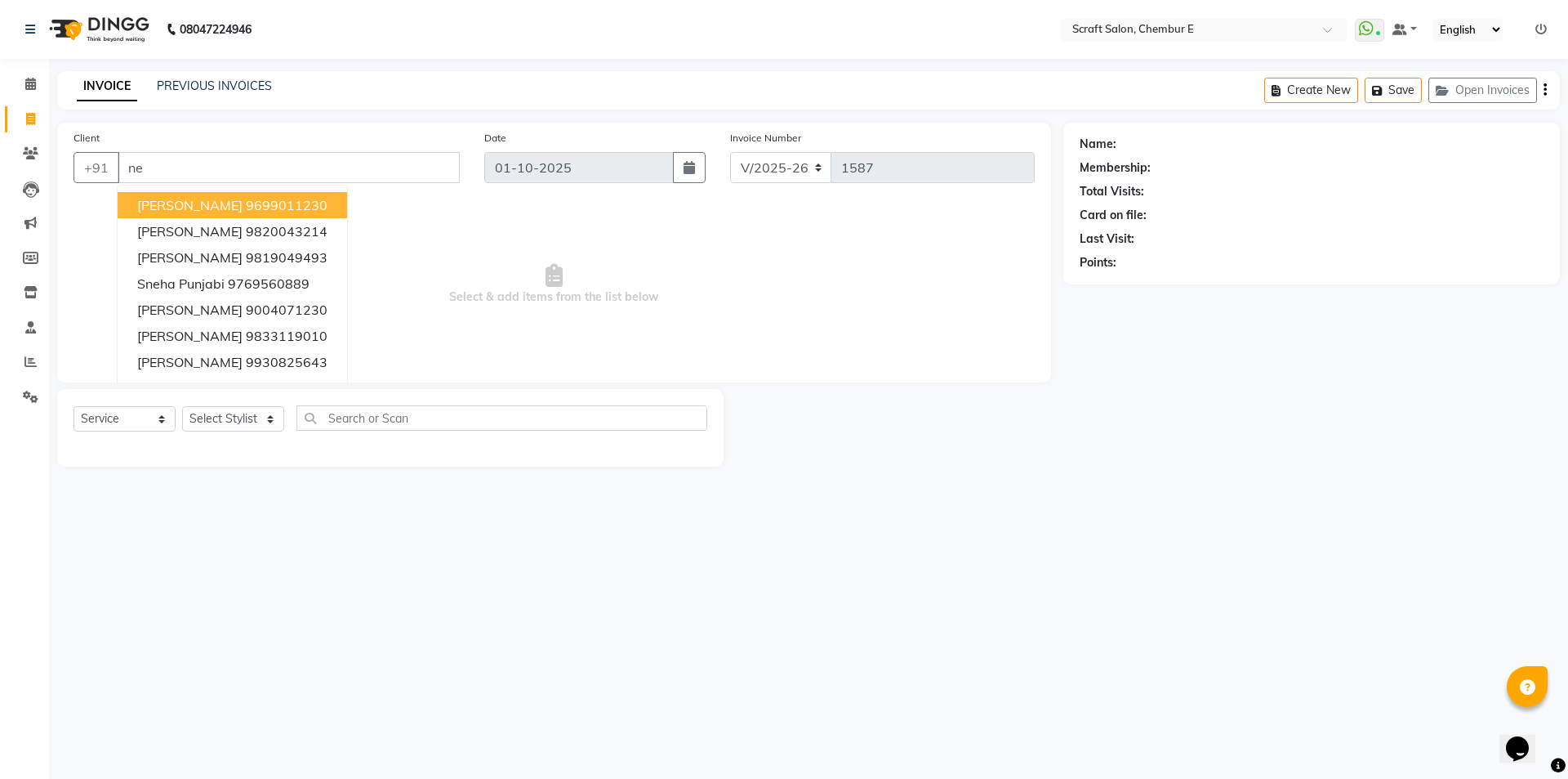
type input "n"
type input "9"
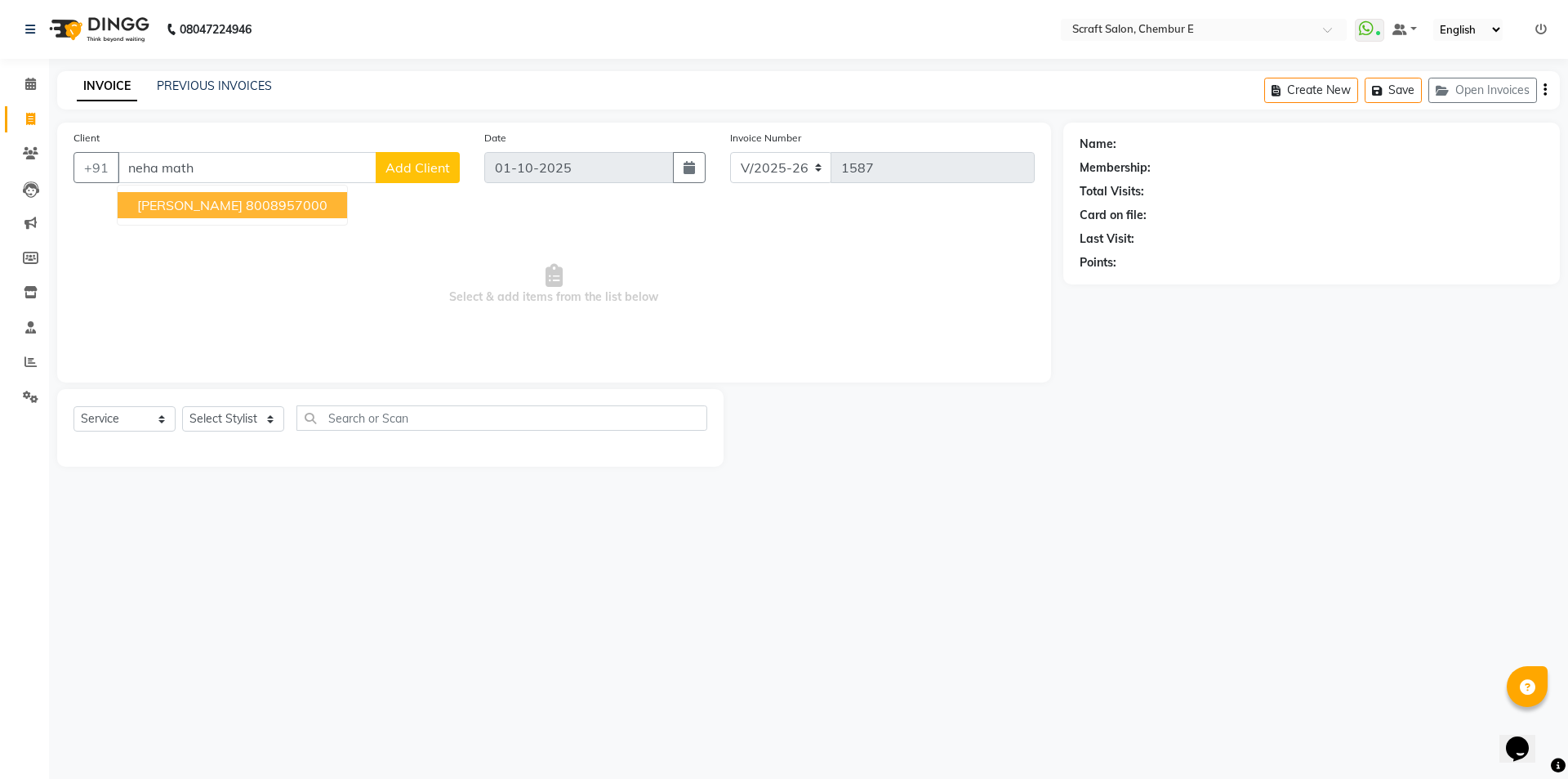
click at [275, 170] on input "neha math" at bounding box center [246, 168] width 259 height 31
type input "n"
click at [265, 208] on span "9920484" at bounding box center [252, 205] width 57 height 17
type input "9920484393"
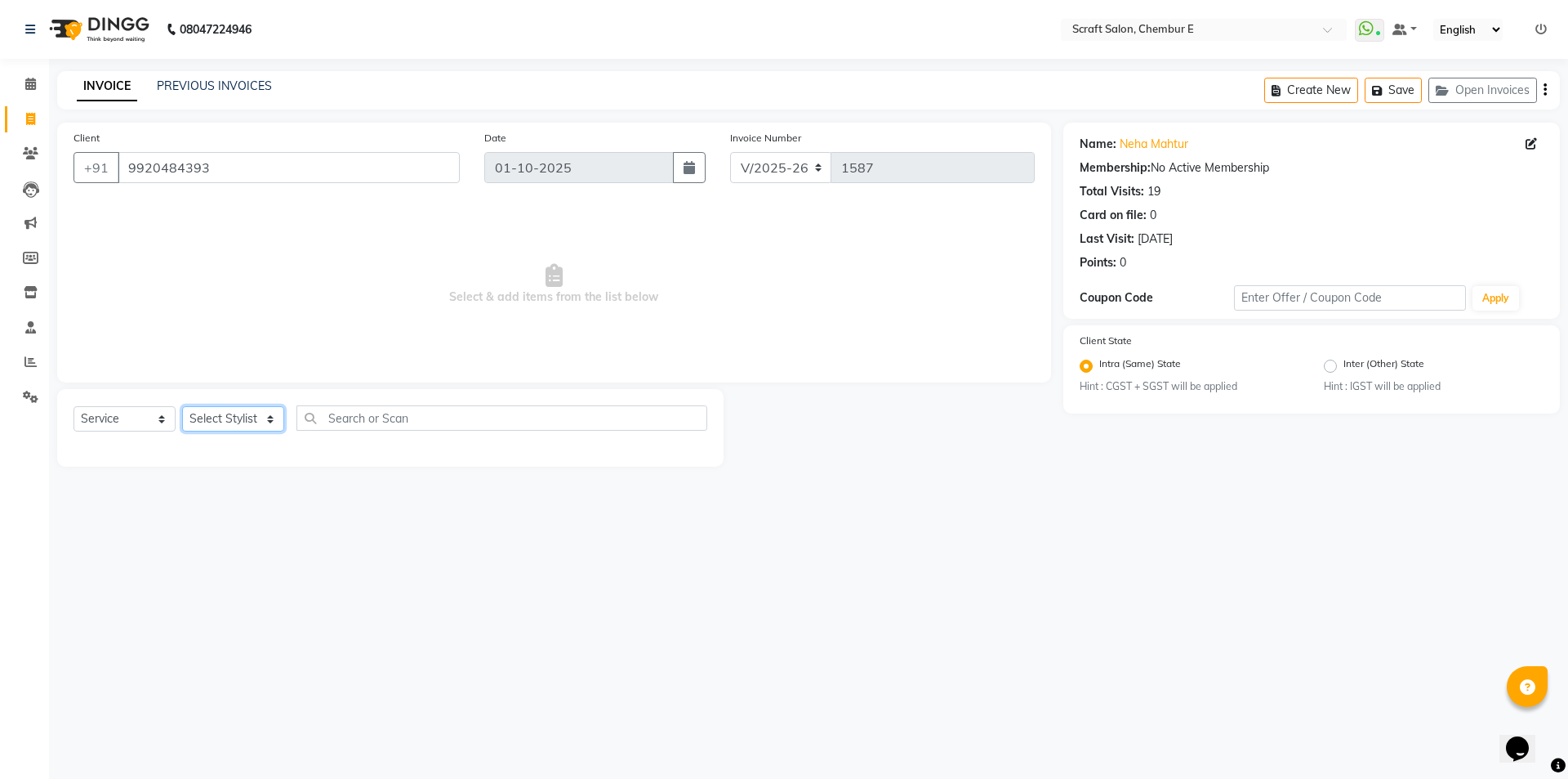
click at [266, 422] on select "Select Stylist Bharti Frontdesk Ganesh [PERSON_NAME] Mahesh Meenakshi [PERSON_N…" at bounding box center [233, 418] width 102 height 26
select select "22943"
click at [182, 406] on select "Select Stylist Bharti Frontdesk Ganesh [PERSON_NAME] Mahesh Meenakshi [PERSON_N…" at bounding box center [233, 418] width 102 height 26
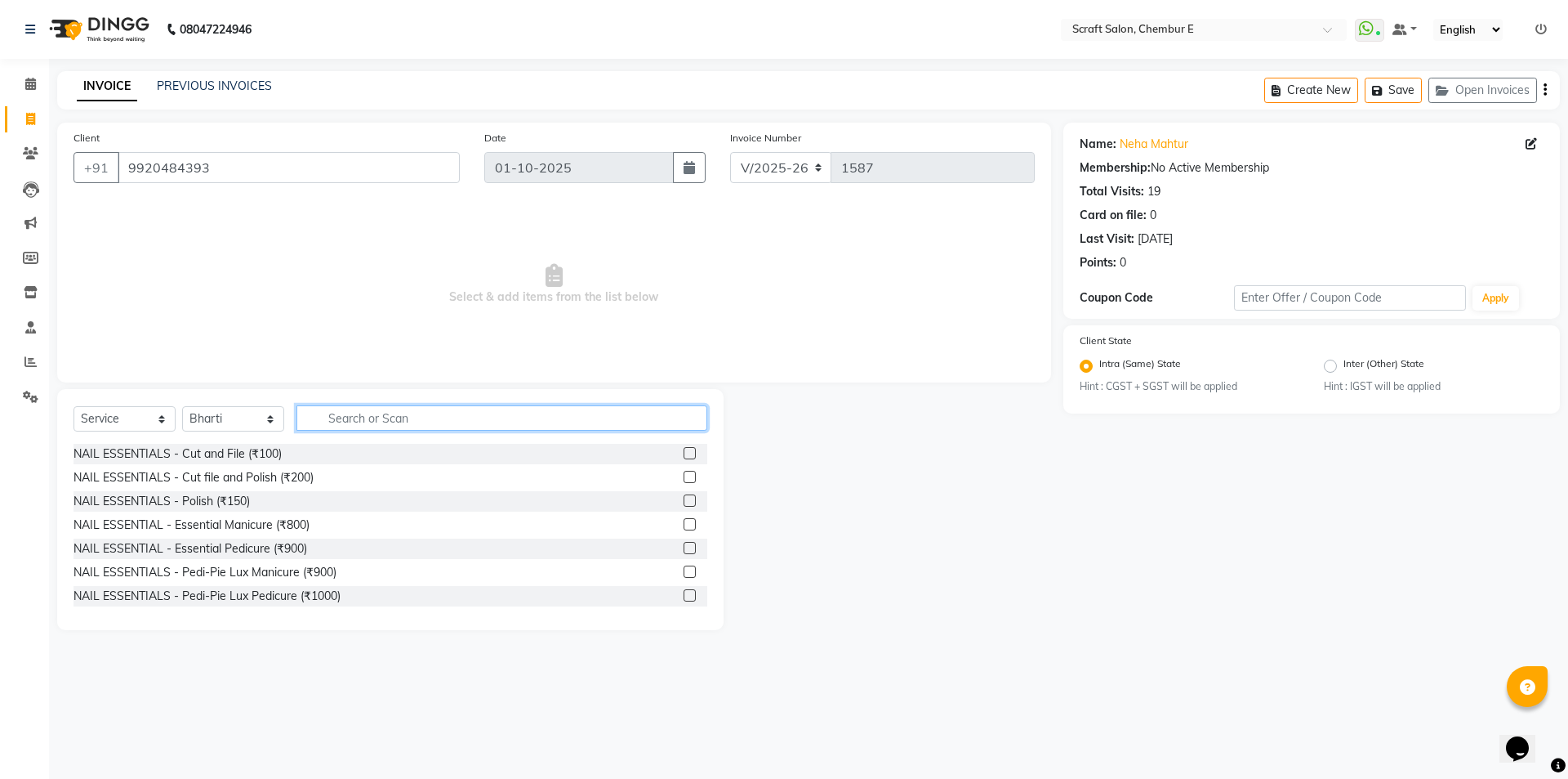
click at [346, 420] on input "text" at bounding box center [502, 418] width 411 height 26
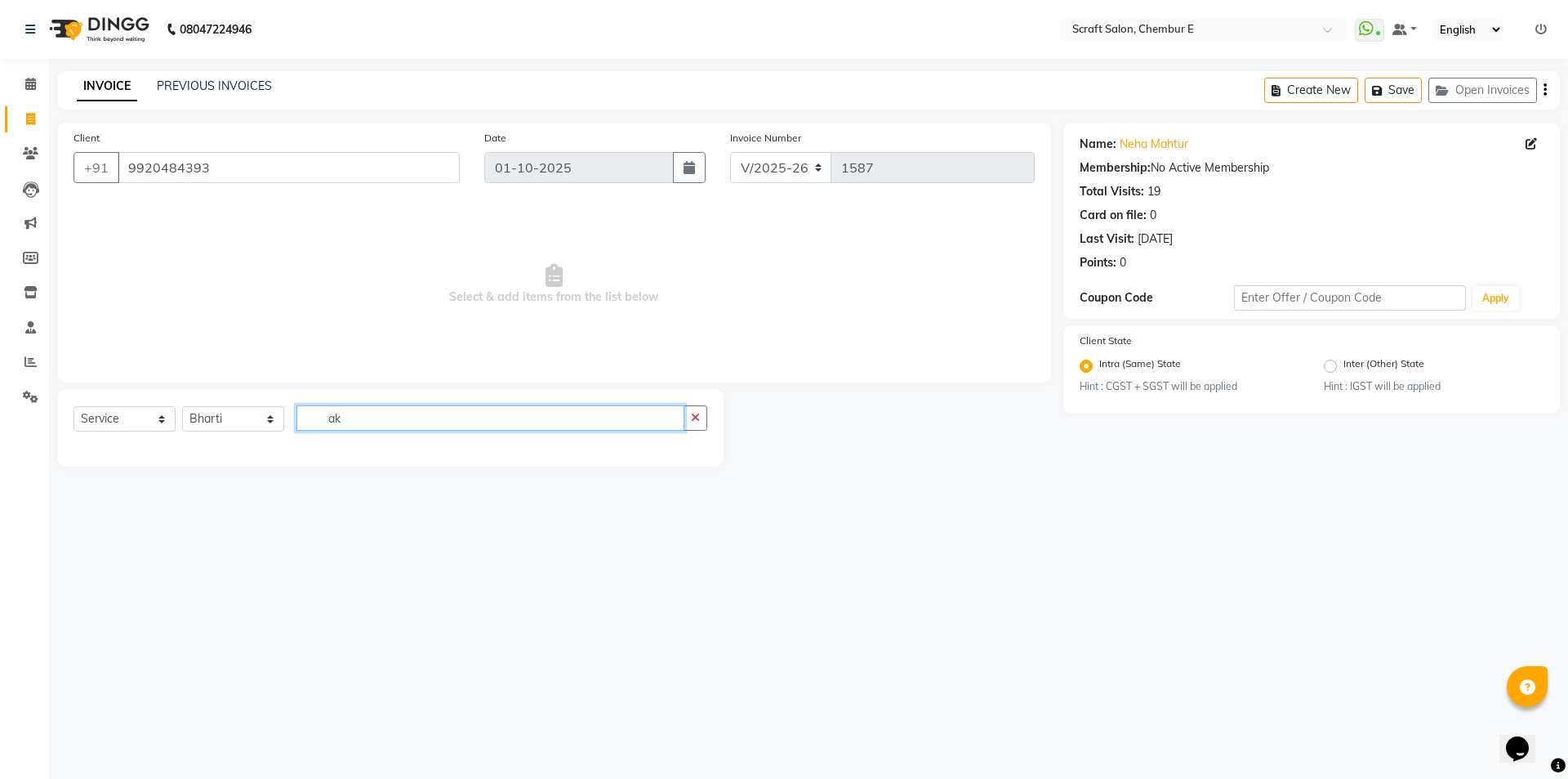
type input "a"
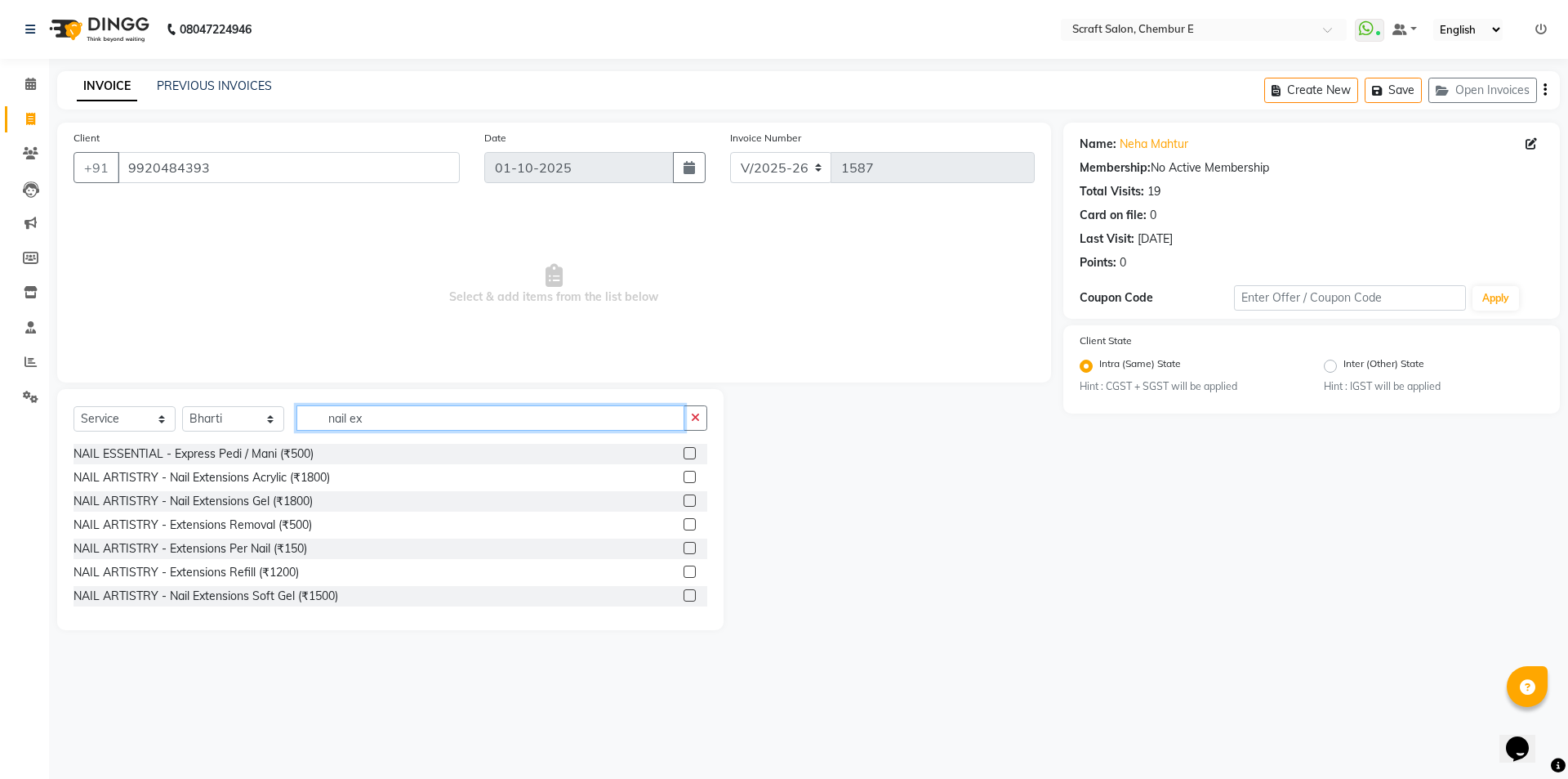
type input "nail ex"
click at [684, 473] on label at bounding box center [689, 476] width 12 height 12
click at [684, 473] on input "checkbox" at bounding box center [689, 477] width 11 height 11
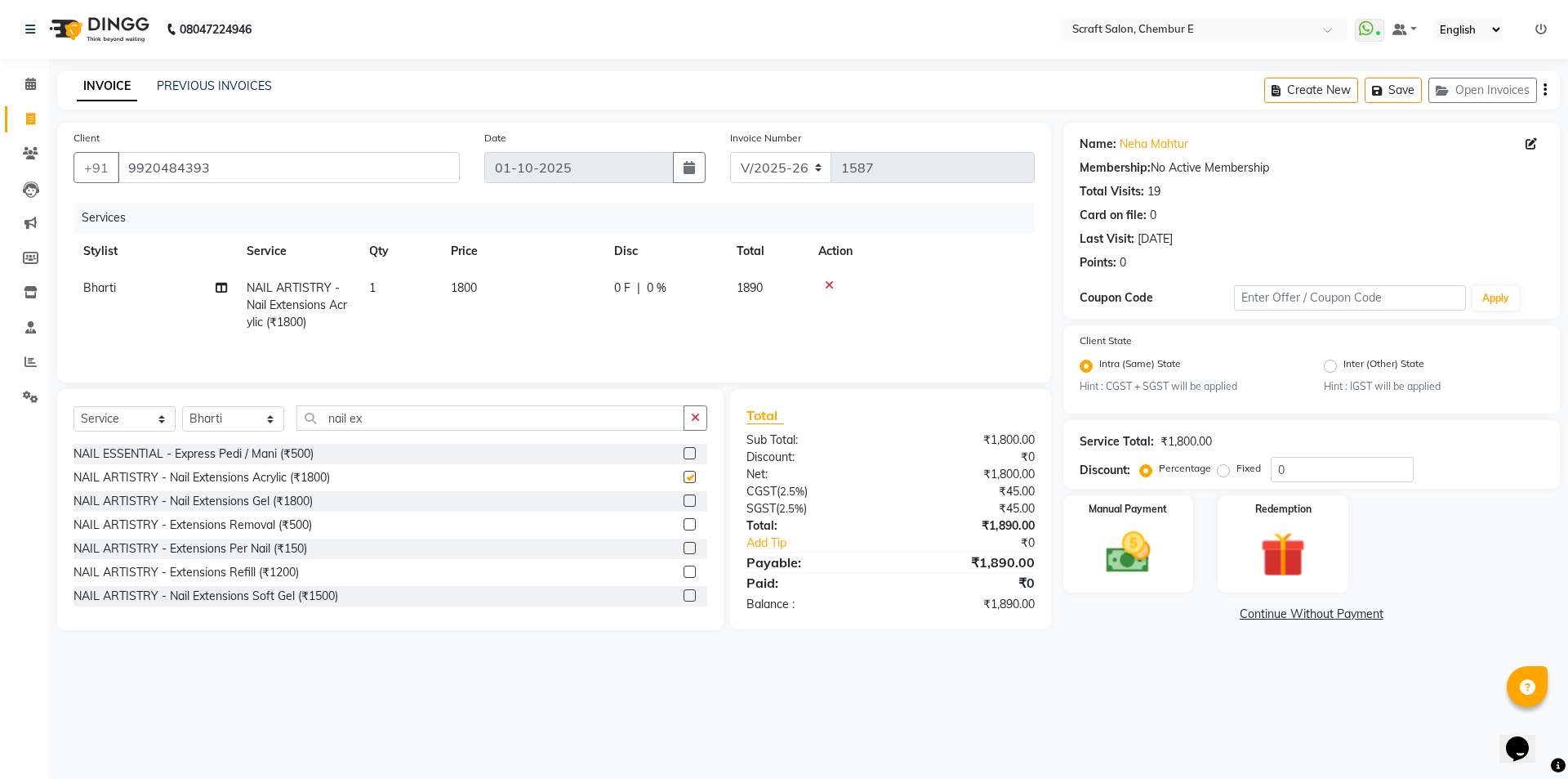
checkbox input "false"
click at [1151, 536] on img at bounding box center [1128, 552] width 76 height 54
click at [1274, 618] on span "UPI" at bounding box center [1277, 614] width 26 height 19
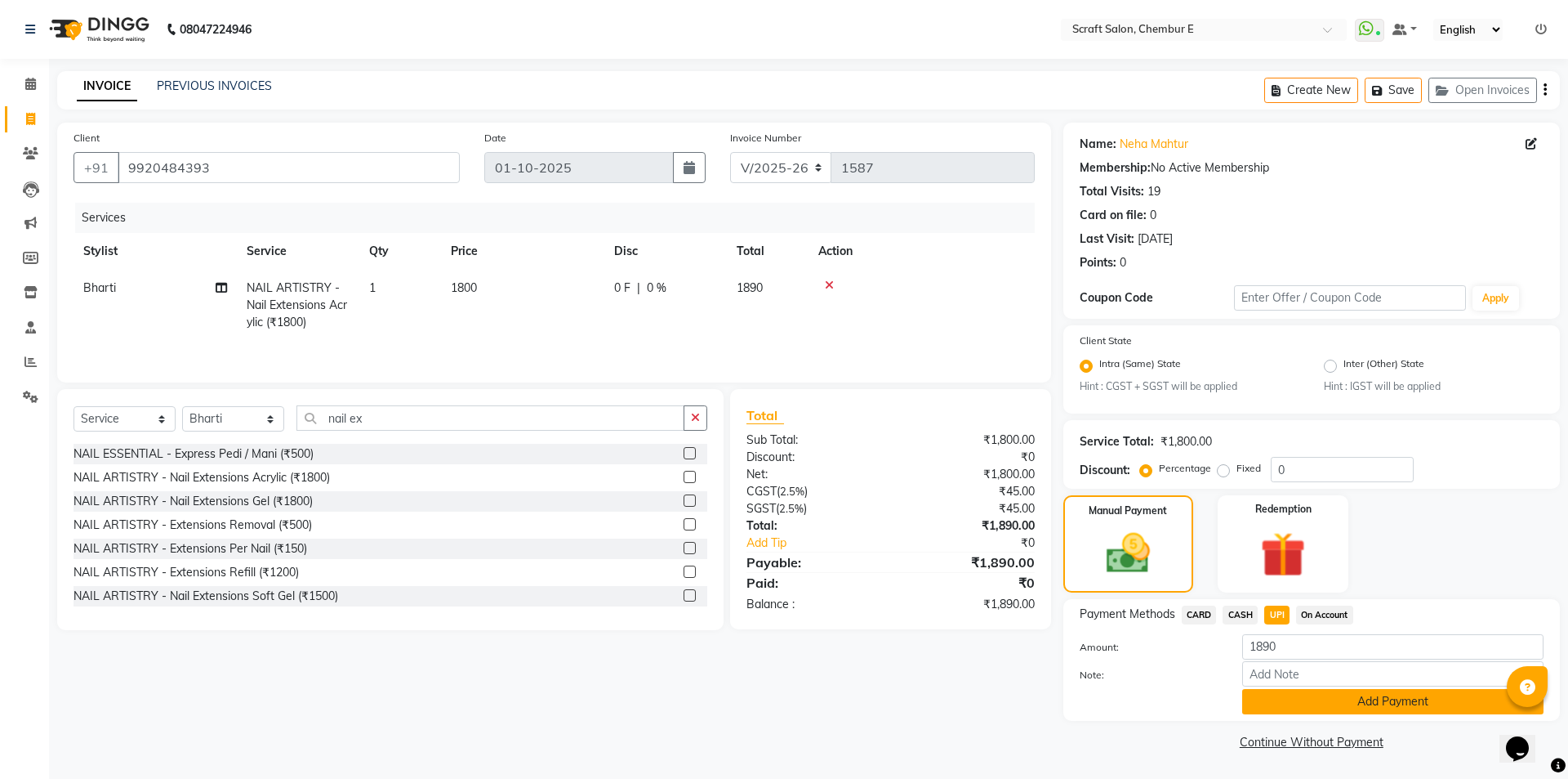
click at [1277, 696] on button "Add Payment" at bounding box center [1393, 701] width 302 height 26
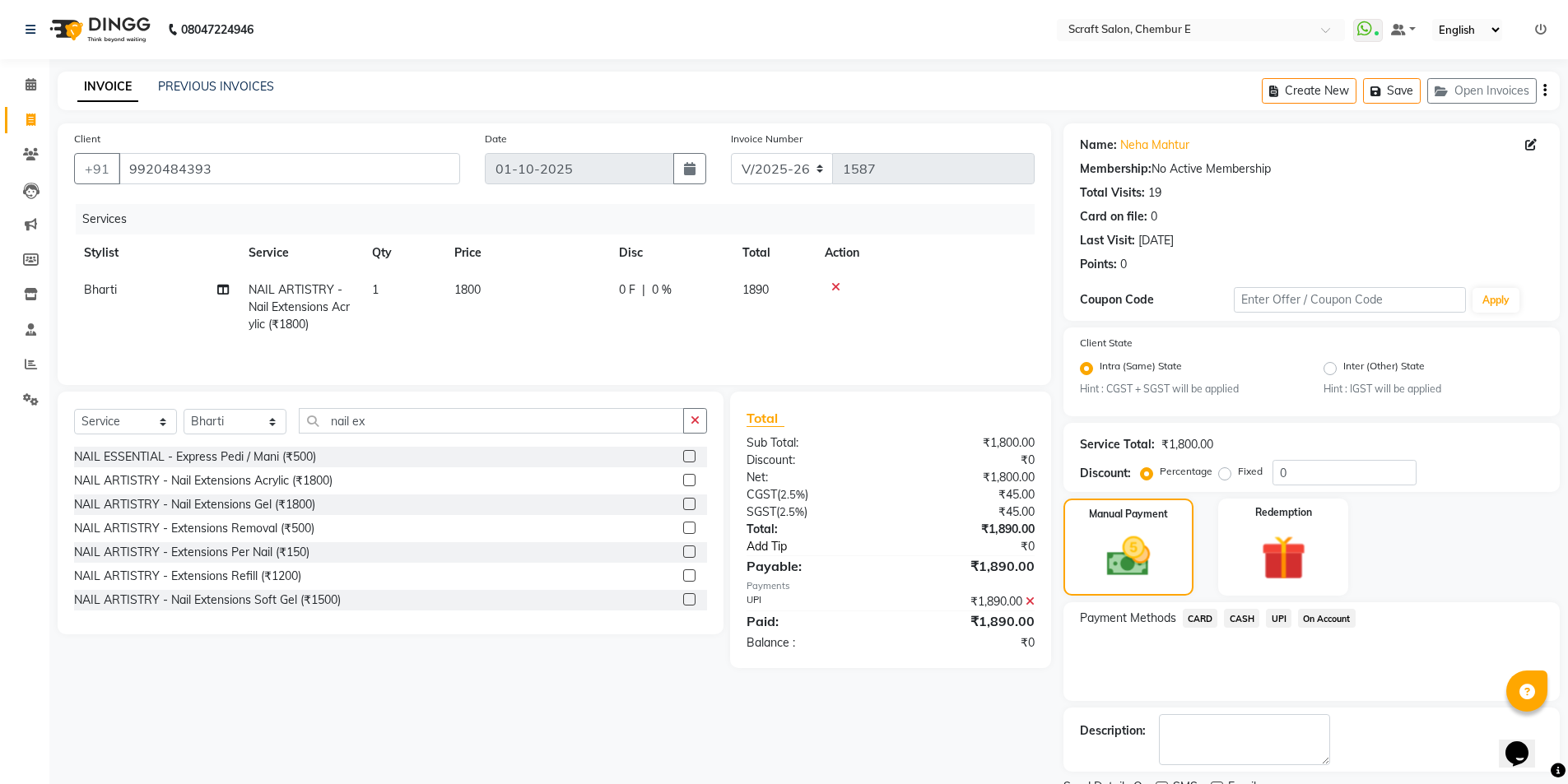
click at [761, 547] on link "Add Tip" at bounding box center [825, 546] width 182 height 17
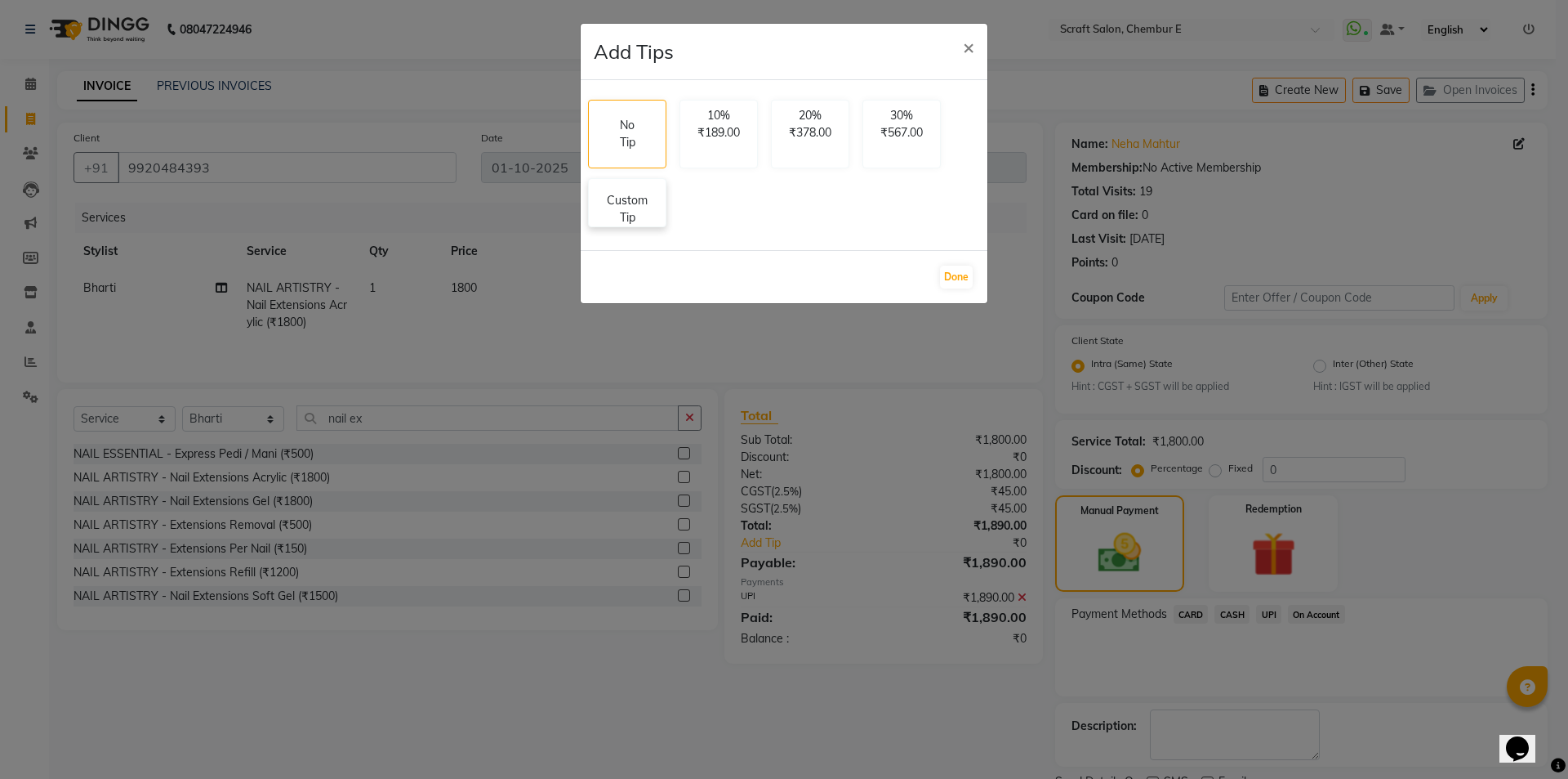
click at [618, 213] on p "Custom Tip" at bounding box center [627, 209] width 57 height 35
select select "22943"
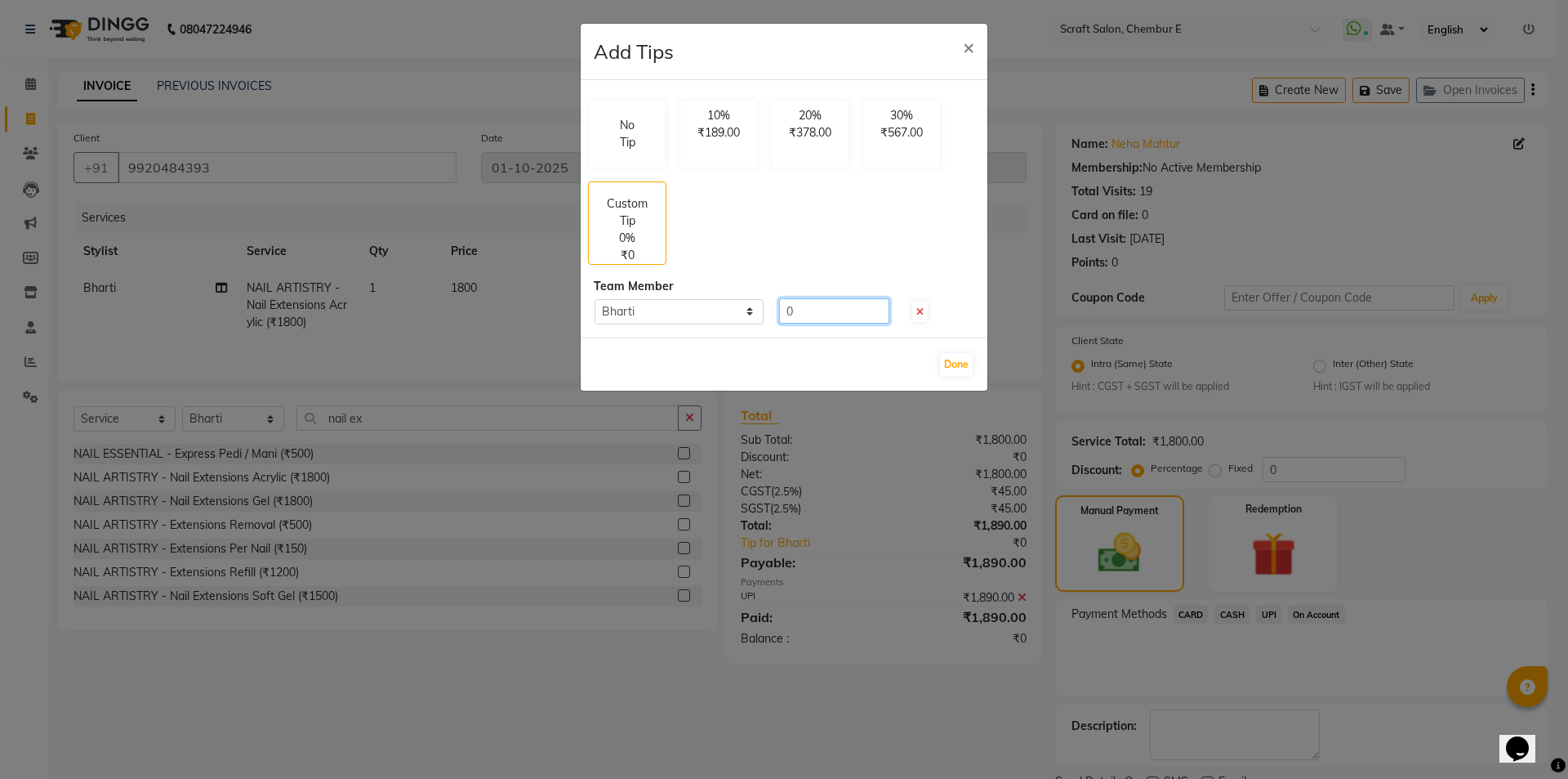
click at [813, 320] on input "0" at bounding box center [834, 311] width 110 height 26
type input "210"
click at [957, 366] on button "Done" at bounding box center [957, 365] width 33 height 23
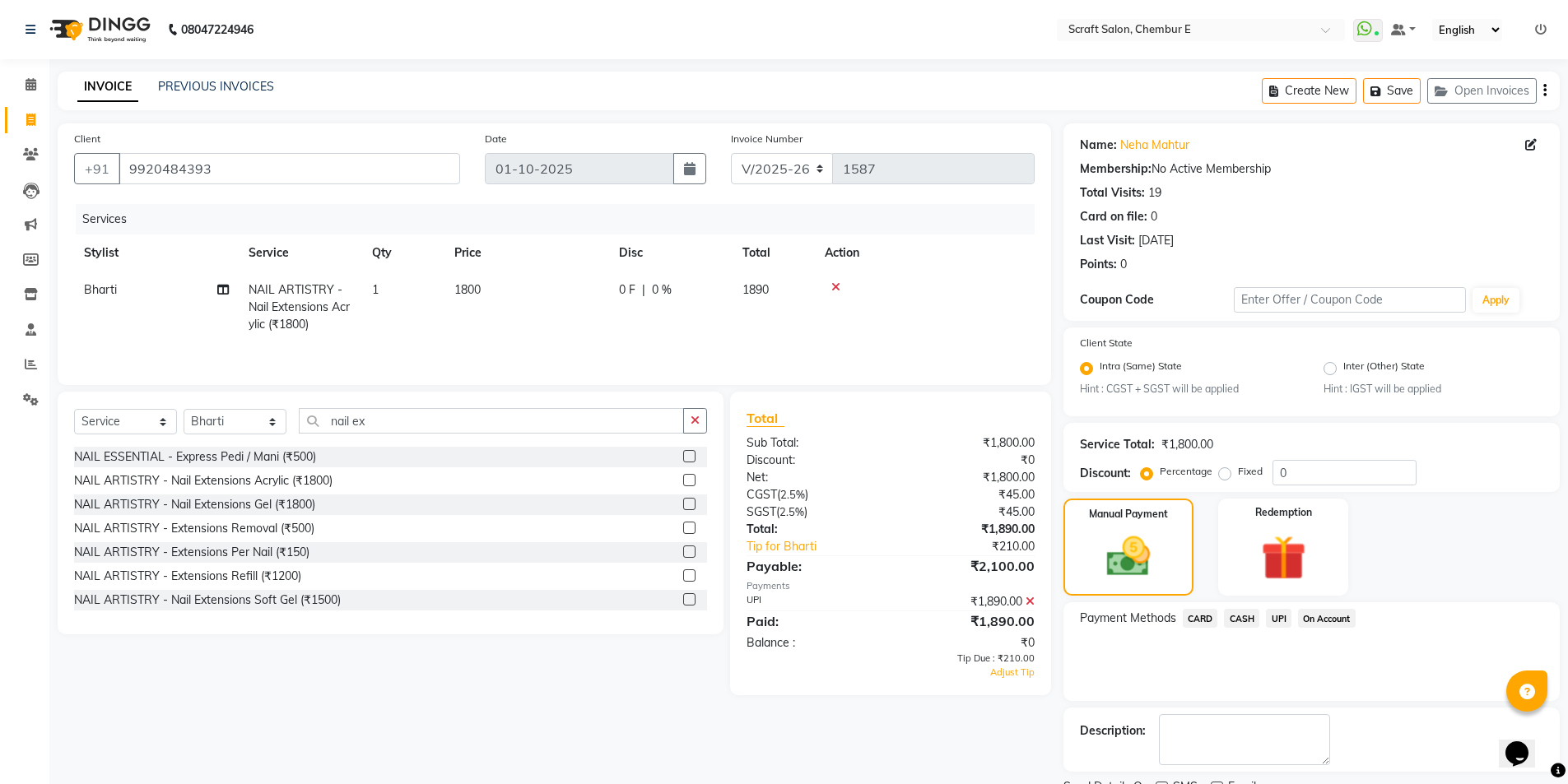
scroll to position [68, 0]
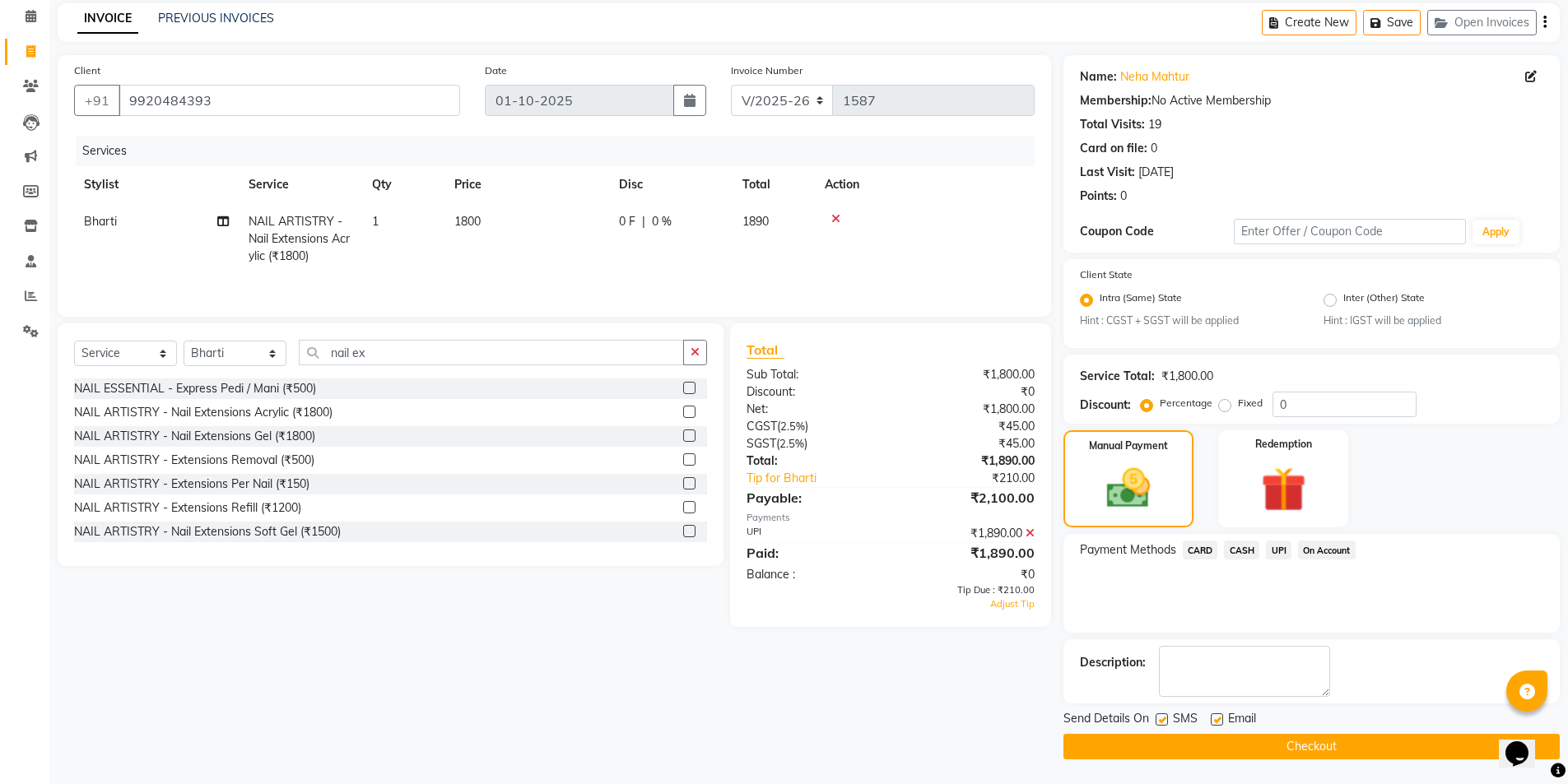
click at [1215, 720] on label at bounding box center [1217, 719] width 12 height 12
click at [1215, 720] on input "checkbox" at bounding box center [1216, 720] width 11 height 11
checkbox input "false"
click at [1157, 475] on img at bounding box center [1127, 489] width 73 height 52
click at [1276, 543] on span "UPI" at bounding box center [1278, 549] width 26 height 19
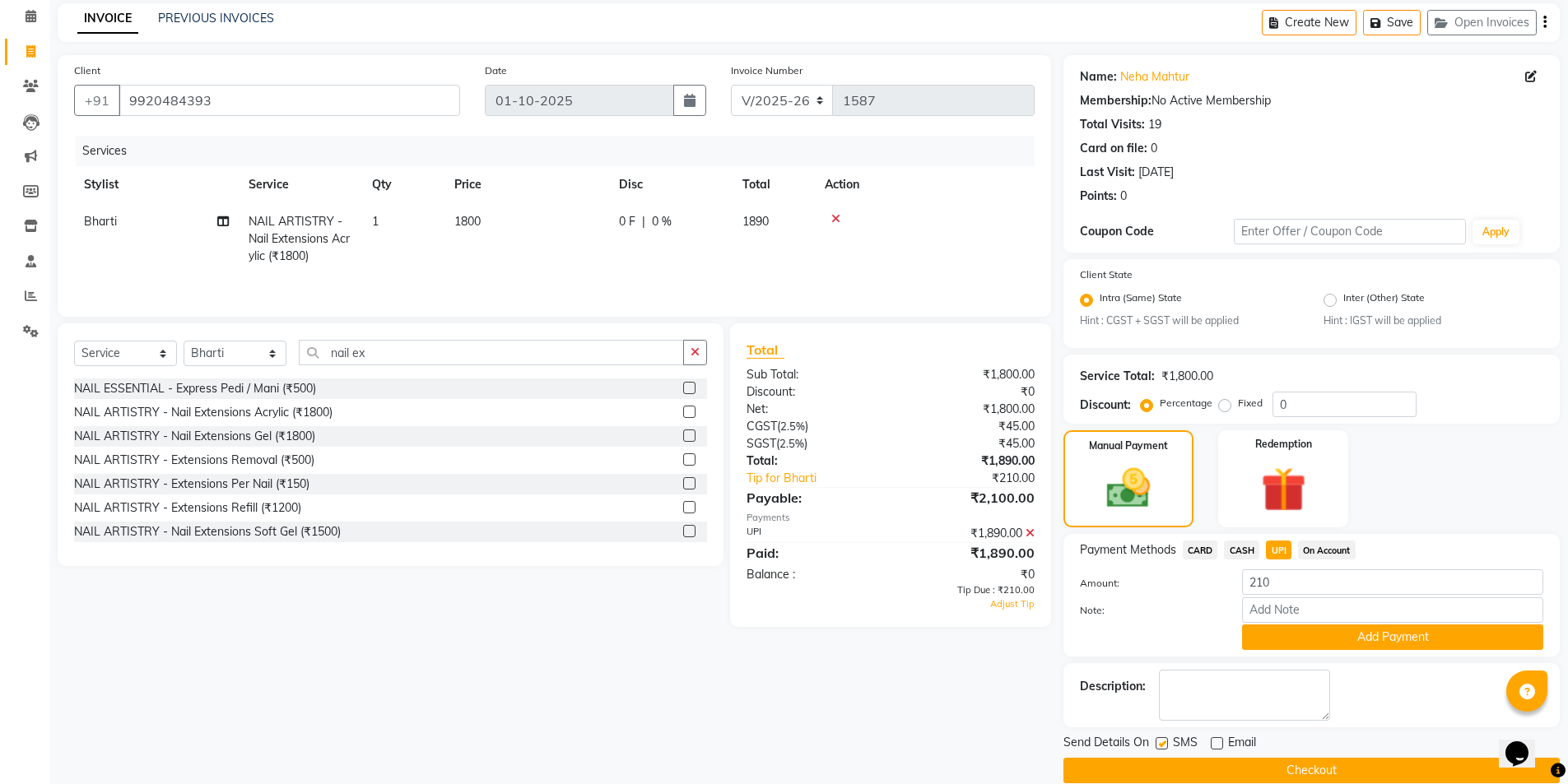
click at [1371, 634] on button "Add Payment" at bounding box center [1392, 637] width 301 height 26
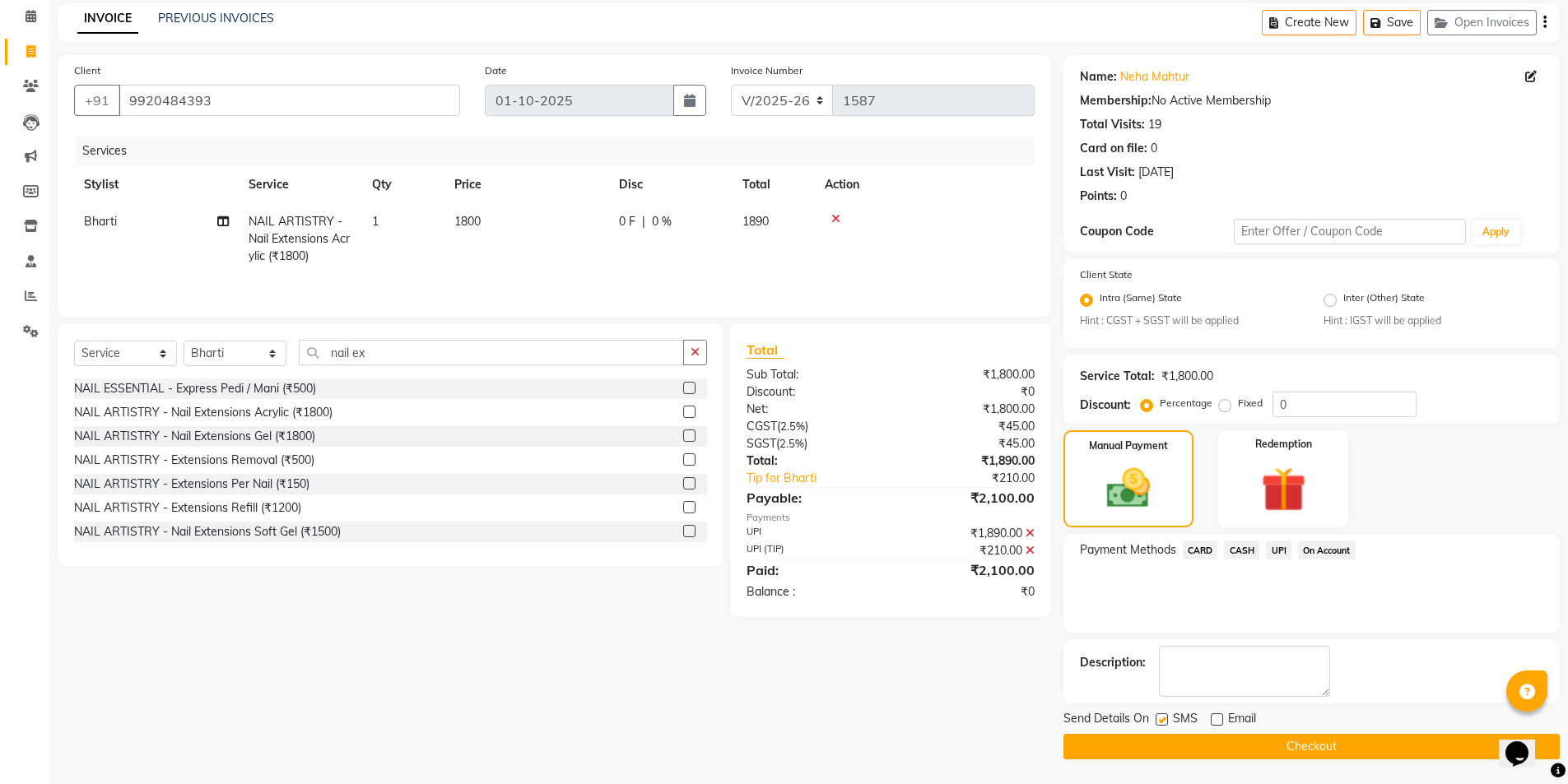
click at [1286, 741] on button "Checkout" at bounding box center [1312, 747] width 496 height 26
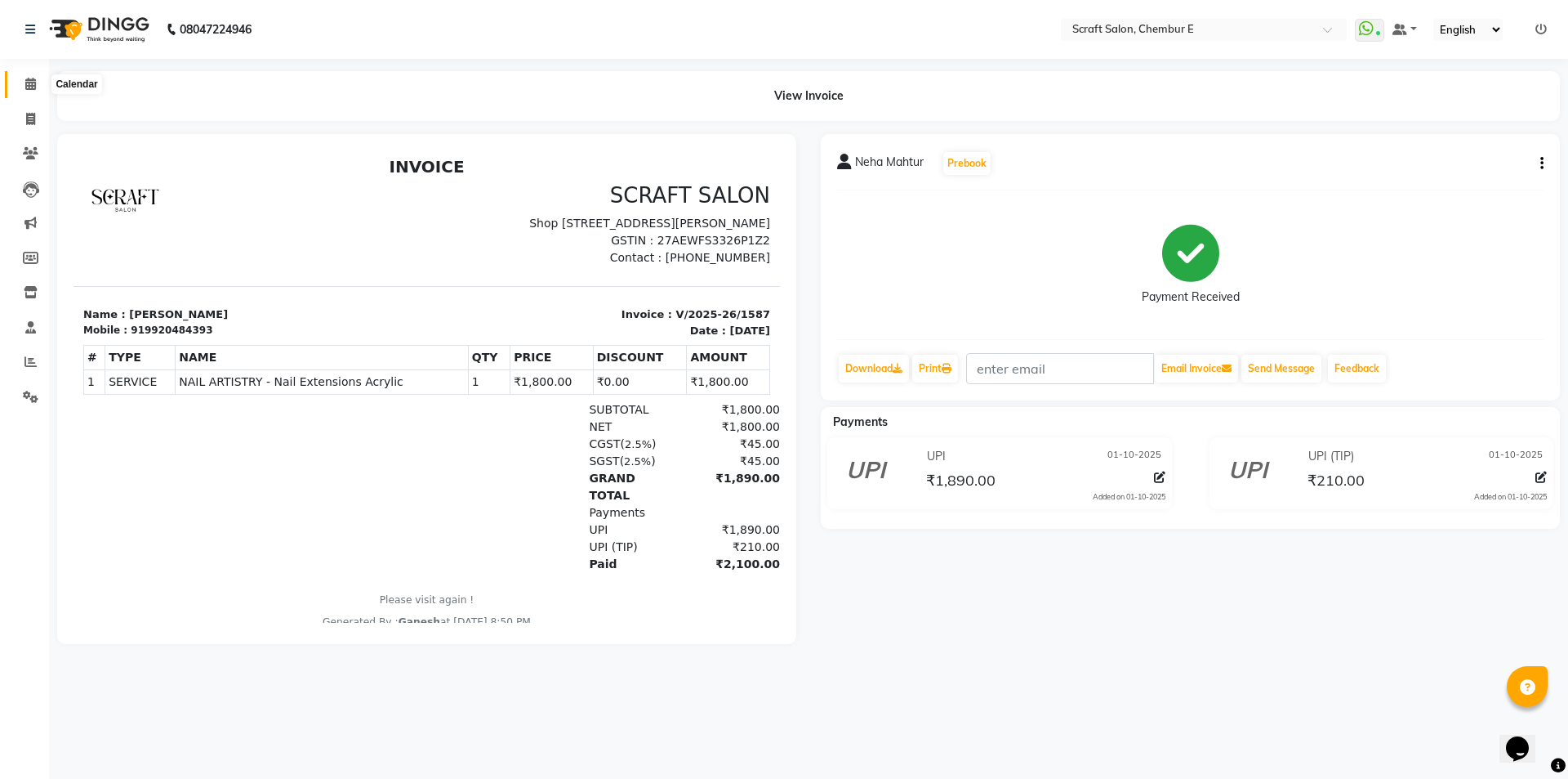
click at [30, 89] on icon at bounding box center [31, 84] width 11 height 12
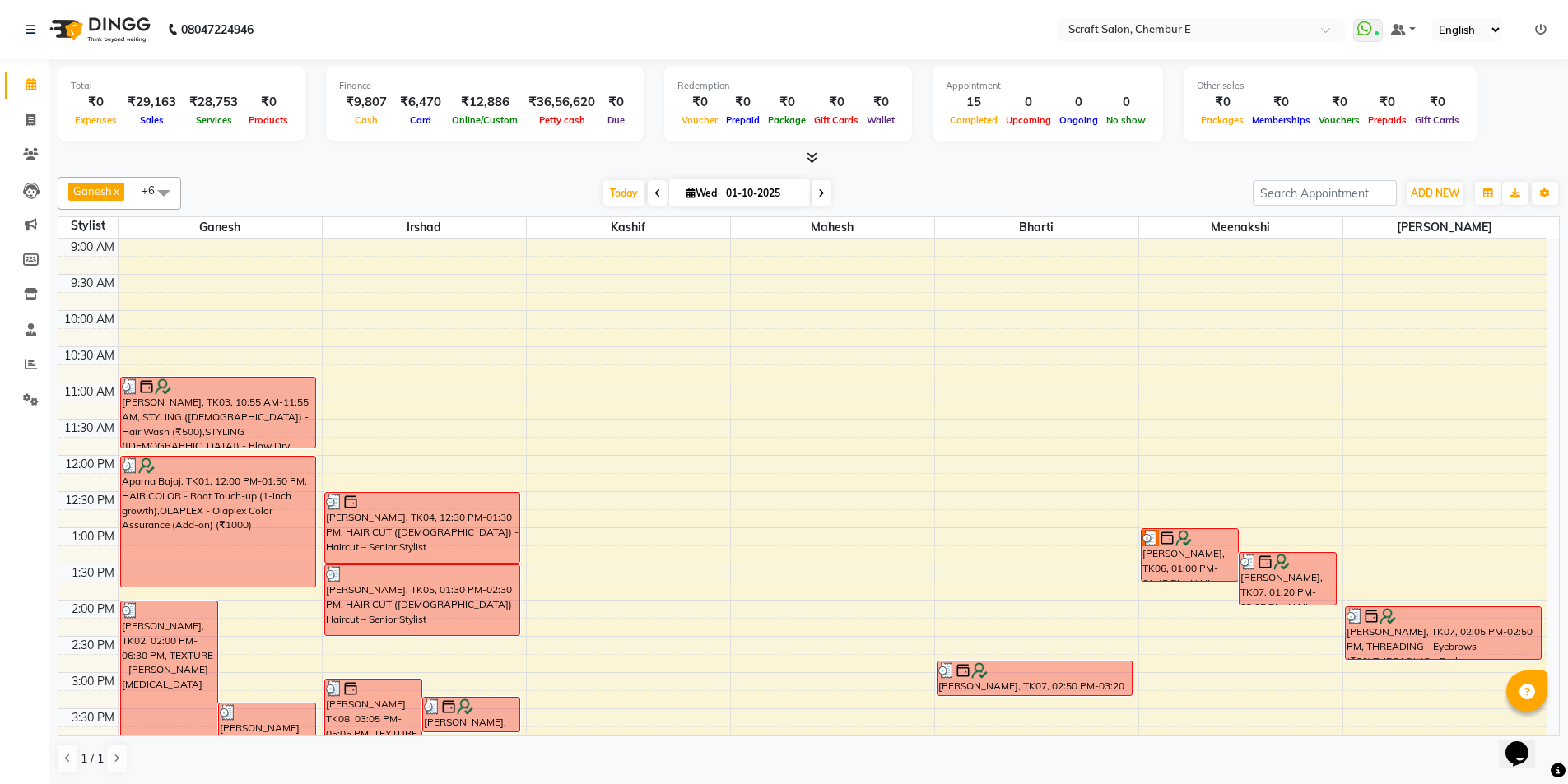
click at [811, 162] on icon at bounding box center [812, 157] width 11 height 12
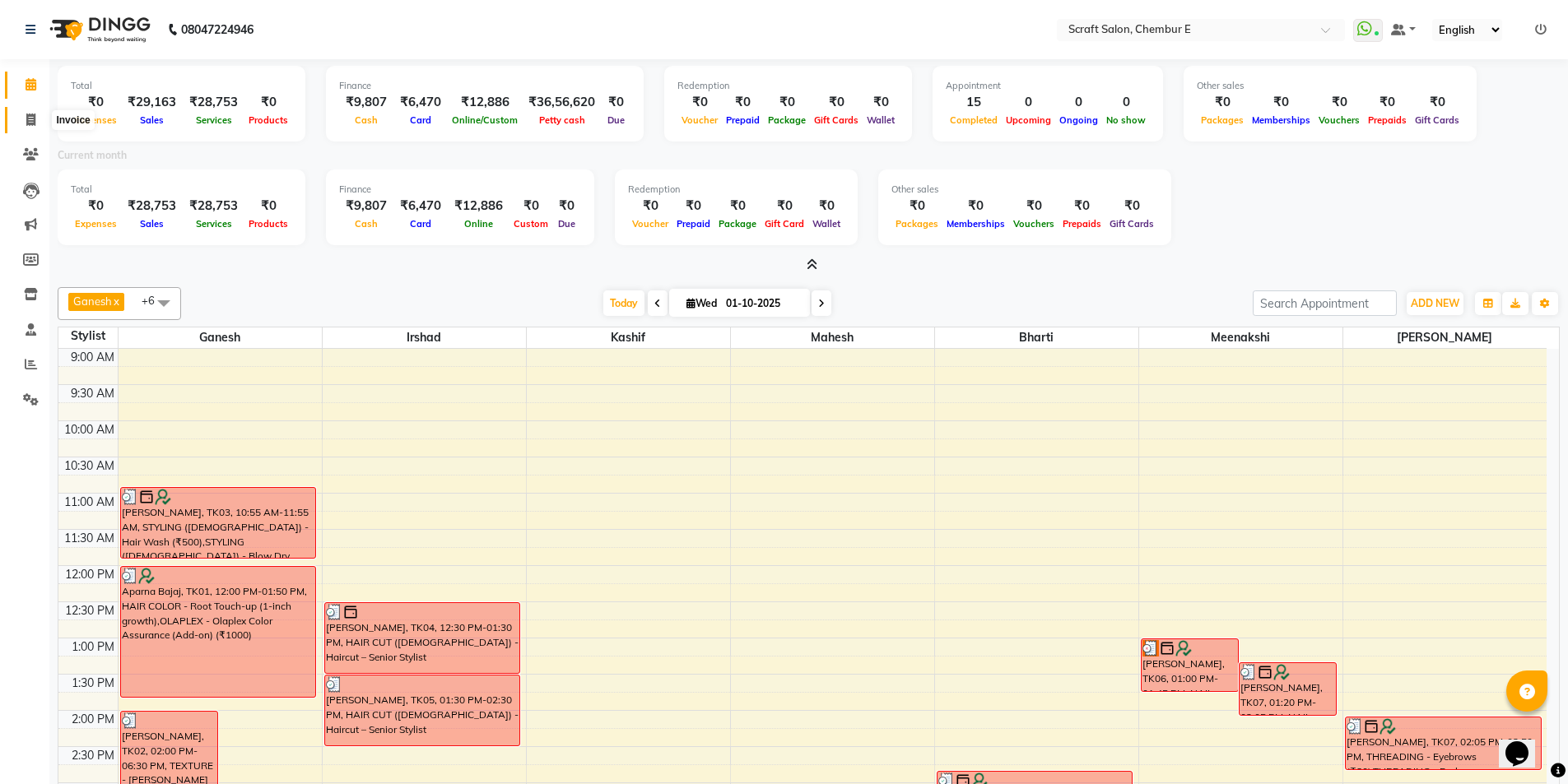
click at [28, 120] on icon at bounding box center [31, 119] width 9 height 12
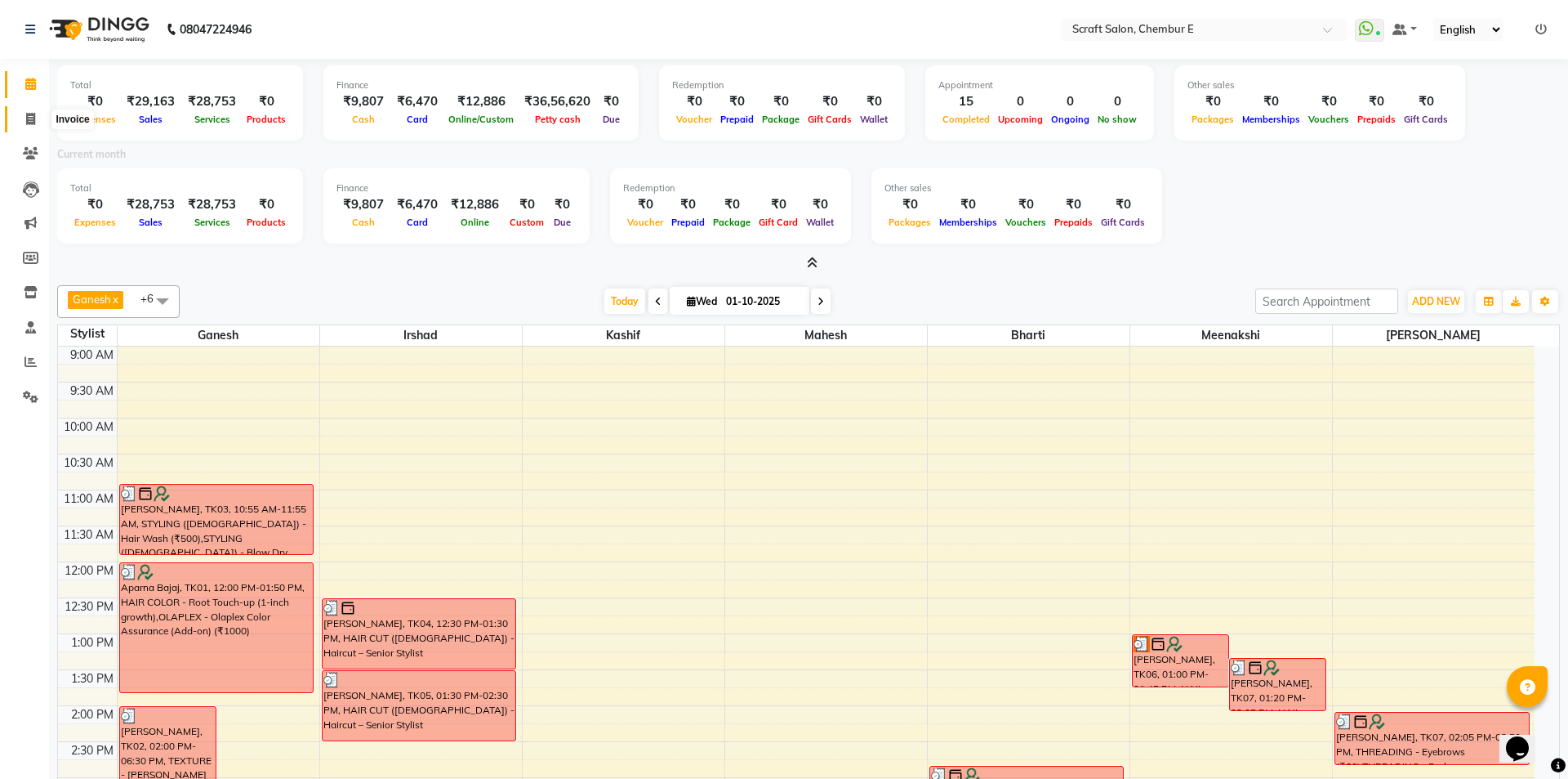
select select "3922"
select select "service"
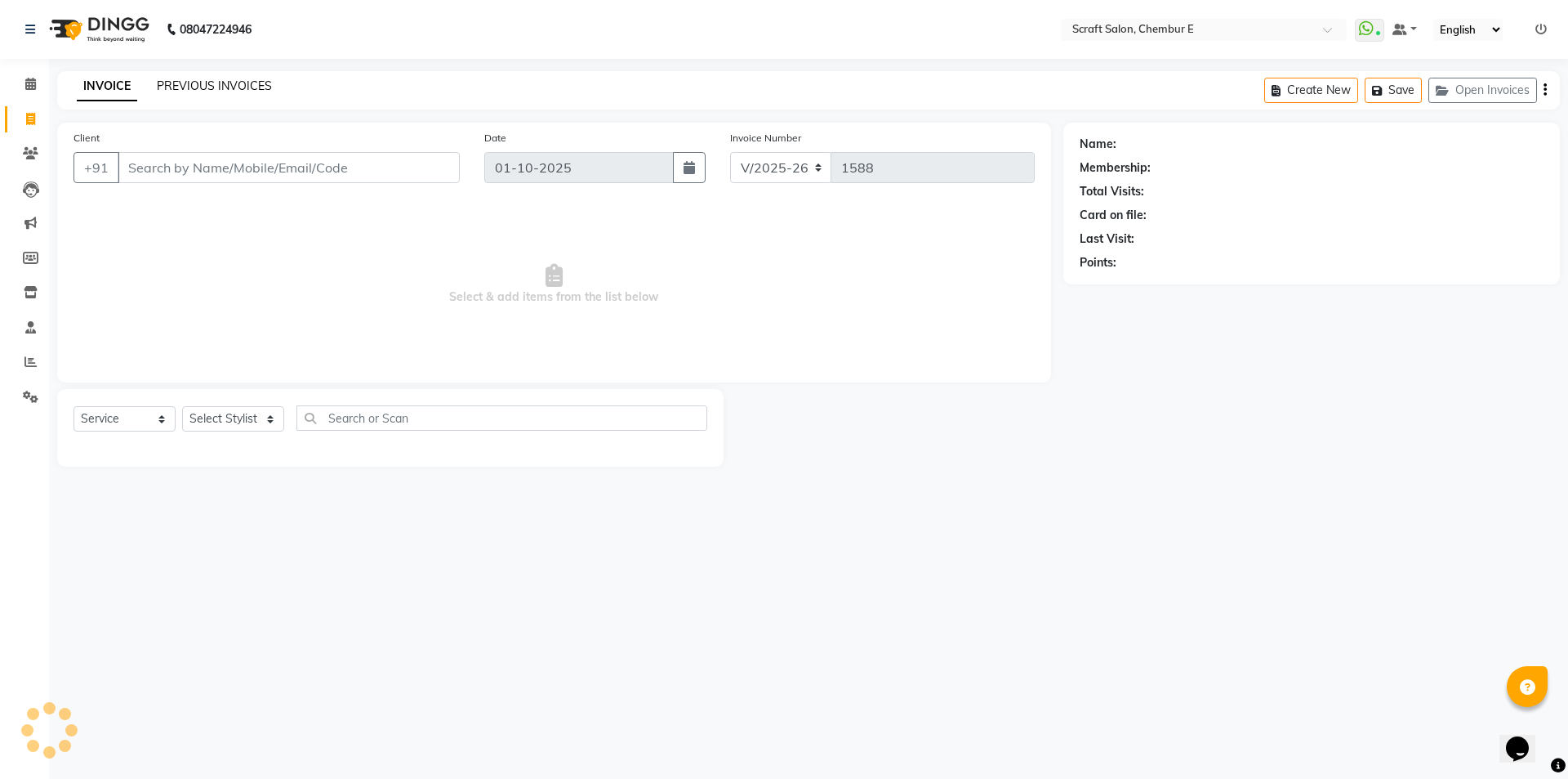
click at [226, 83] on link "PREVIOUS INVOICES" at bounding box center [214, 86] width 115 height 15
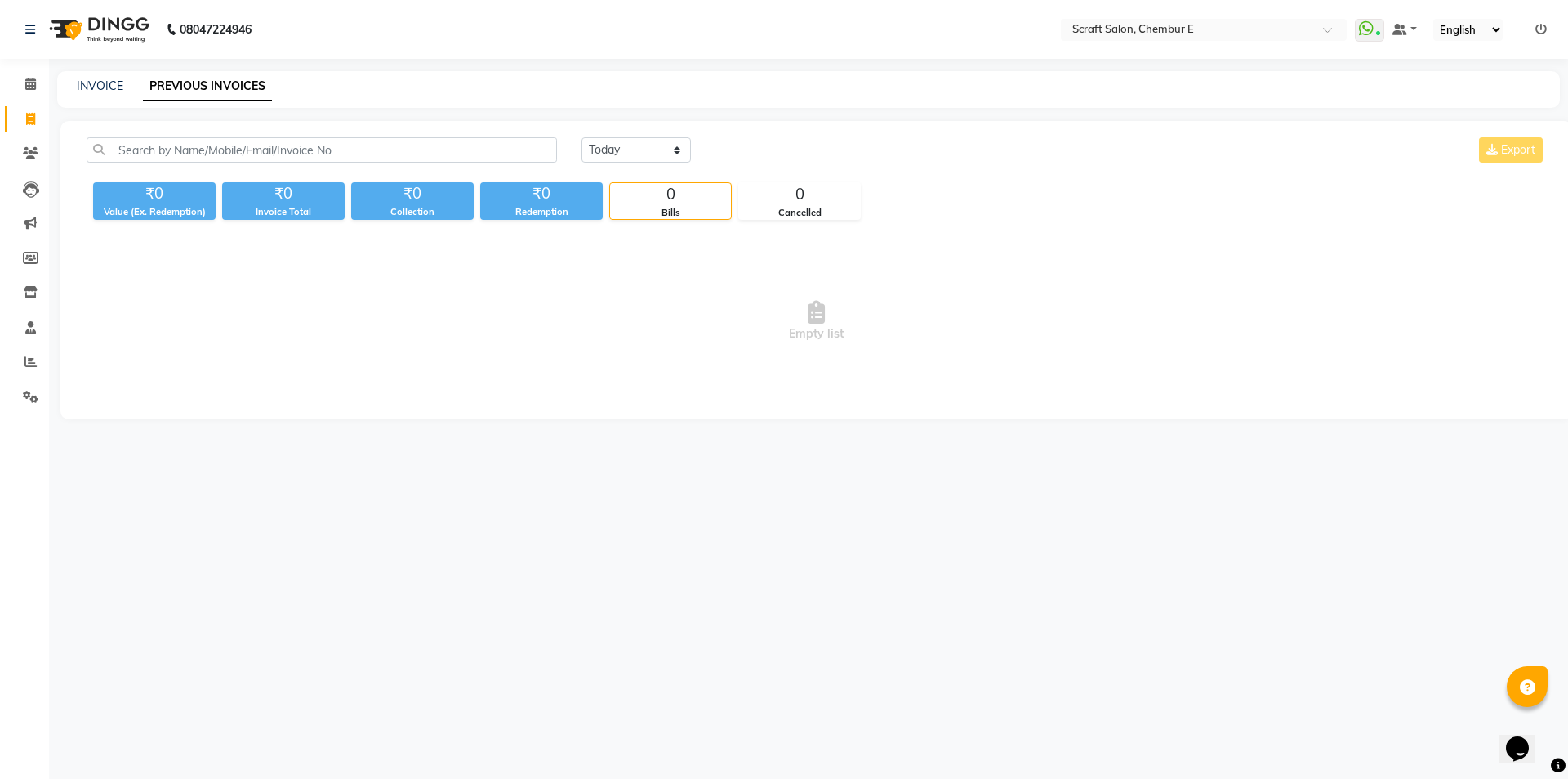
click at [226, 86] on link "PREVIOUS INVOICES" at bounding box center [207, 87] width 129 height 30
click at [31, 84] on icon at bounding box center [31, 84] width 11 height 12
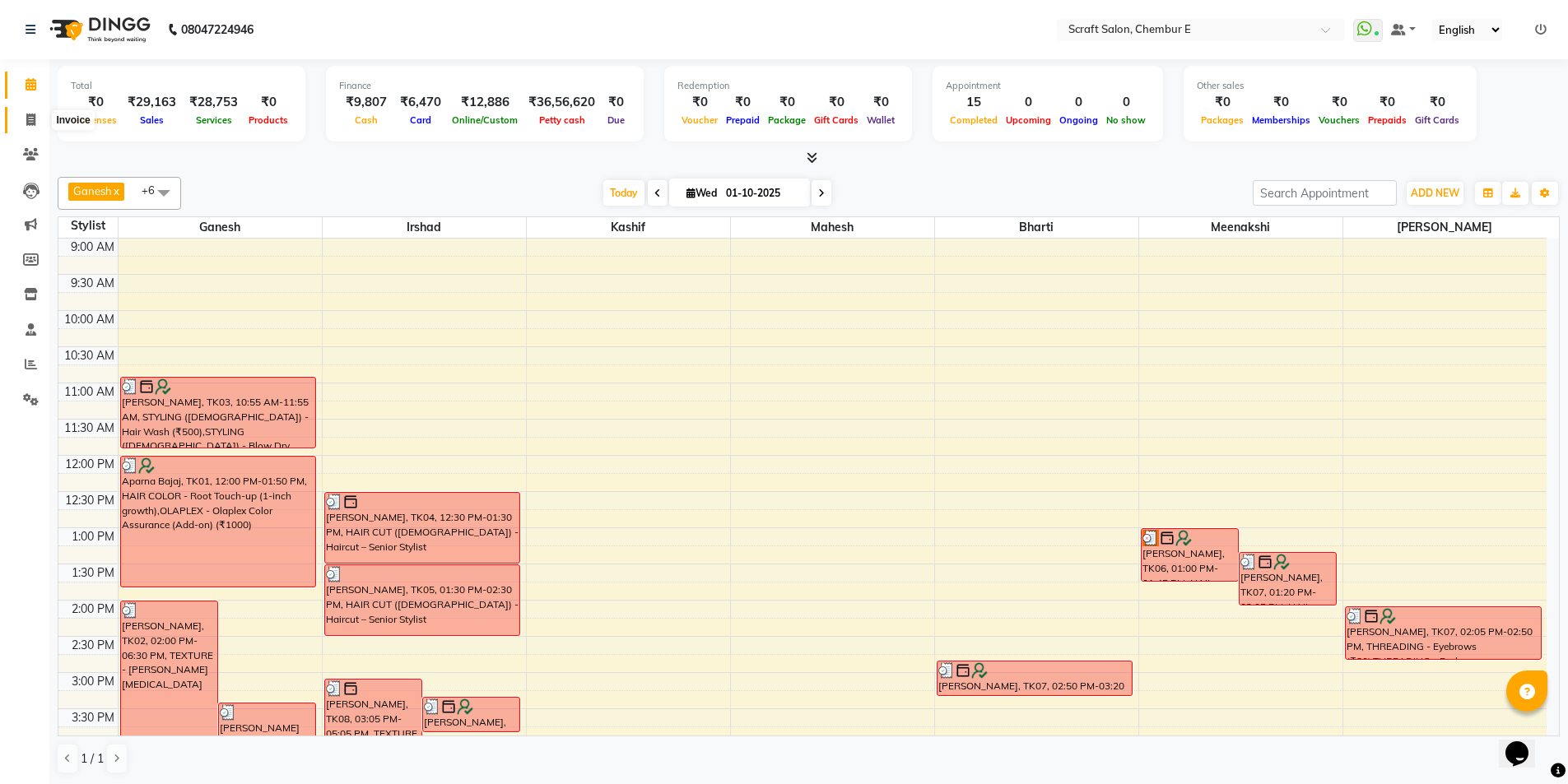
click at [32, 114] on icon at bounding box center [31, 119] width 9 height 12
select select "3922"
select select "service"
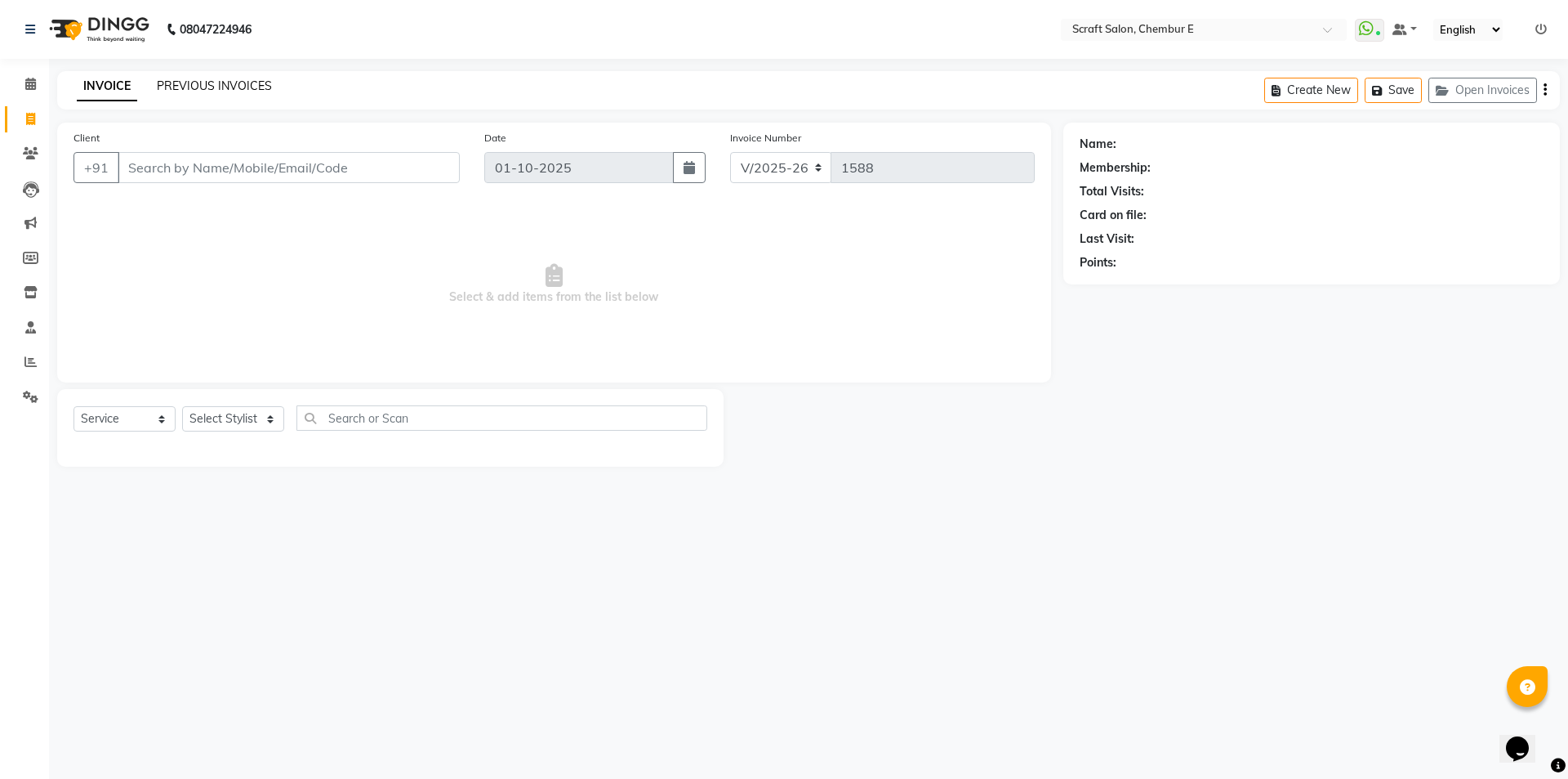
click at [168, 86] on link "PREVIOUS INVOICES" at bounding box center [214, 86] width 115 height 15
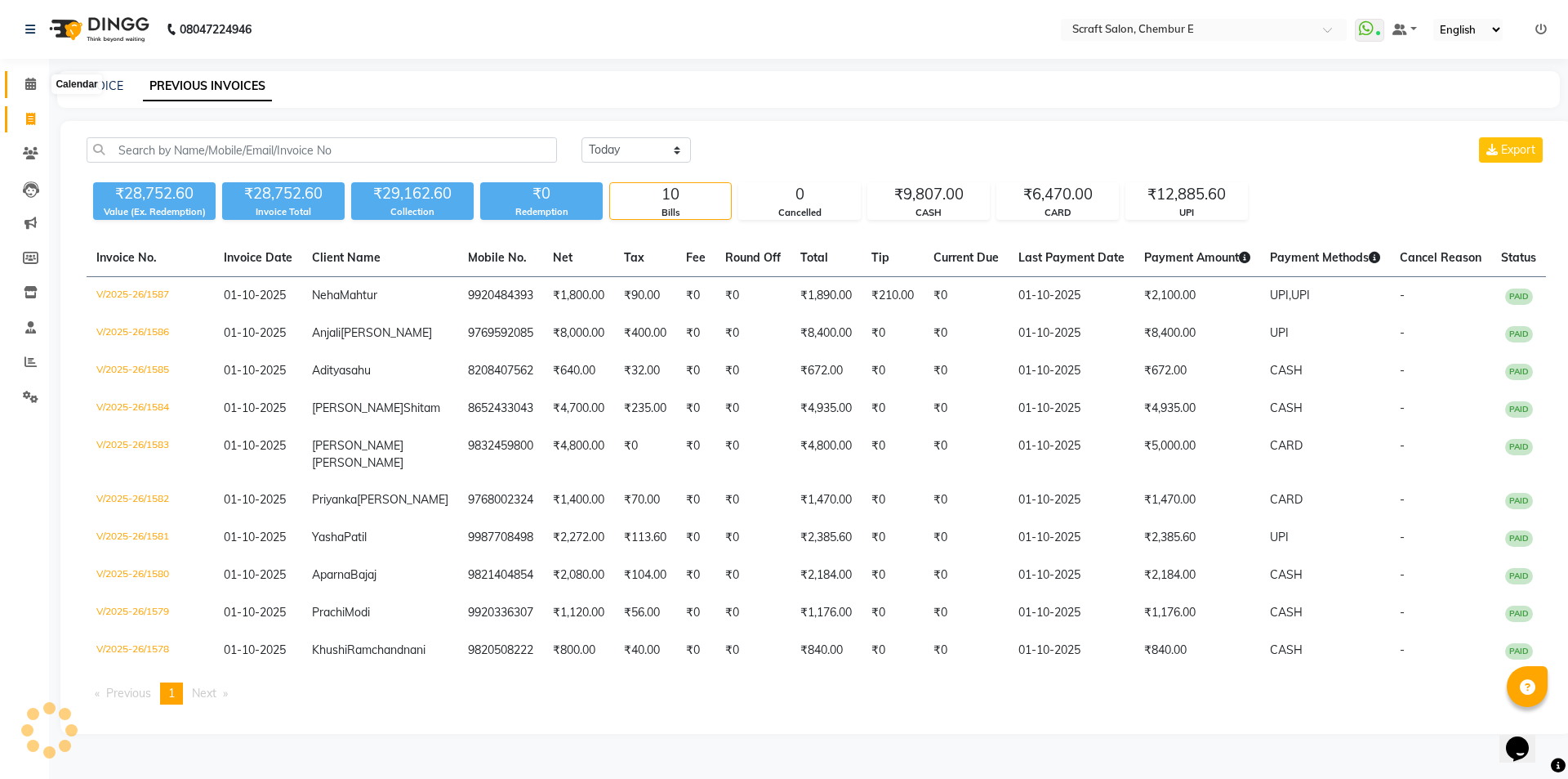
click at [37, 85] on span at bounding box center [31, 84] width 29 height 19
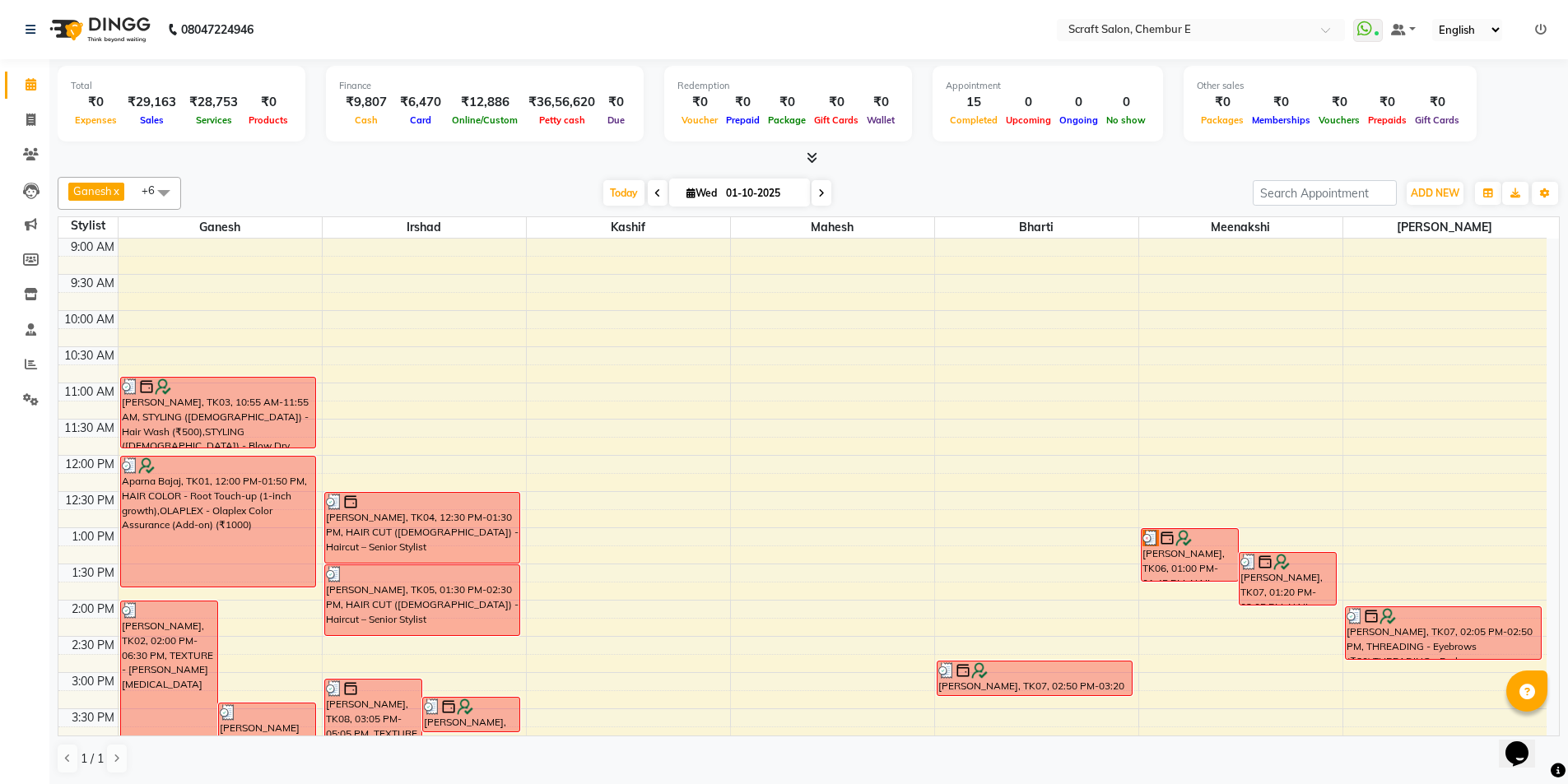
click at [808, 160] on icon at bounding box center [812, 157] width 11 height 12
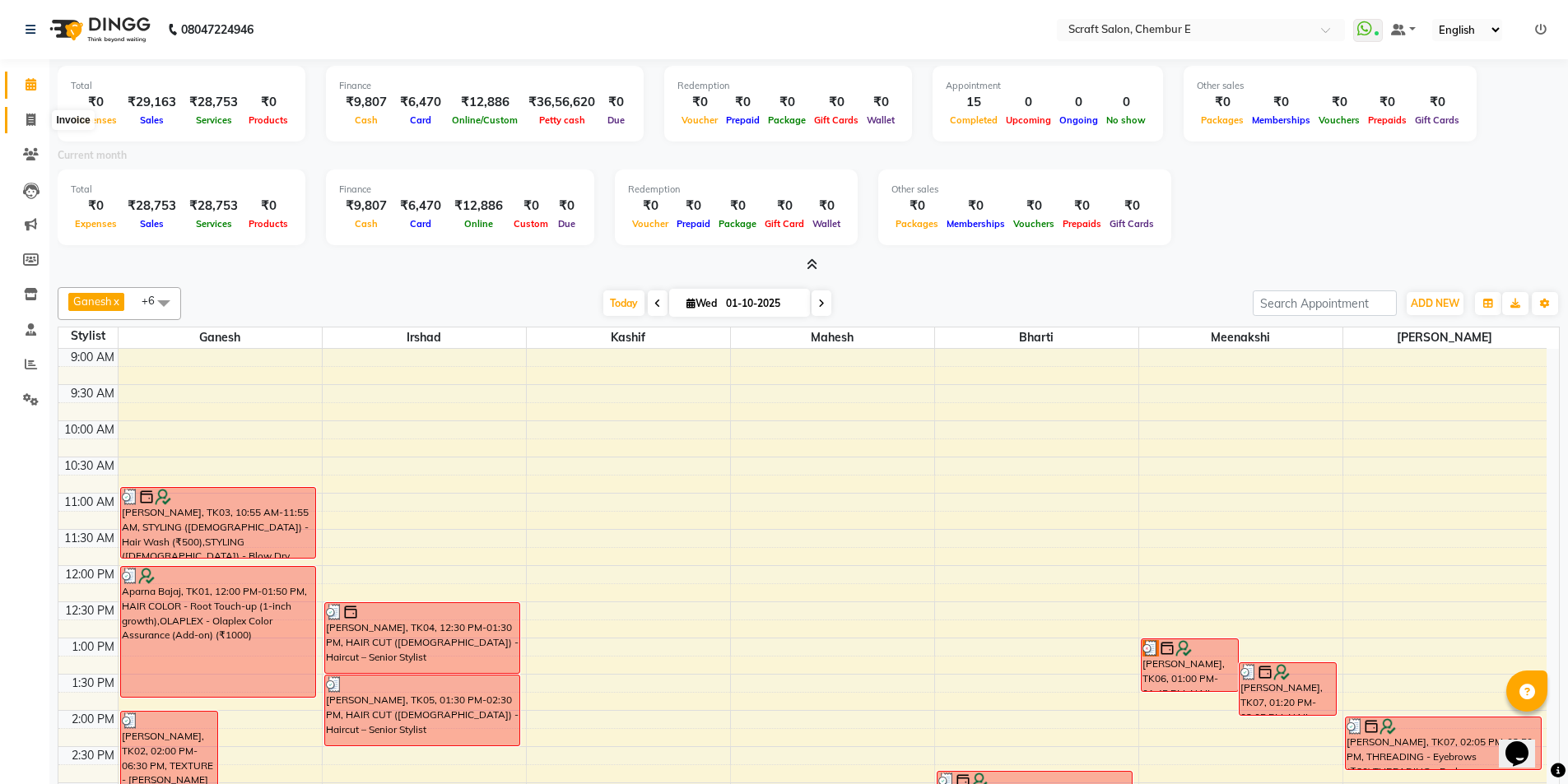
click at [36, 119] on span at bounding box center [31, 120] width 29 height 19
select select "service"
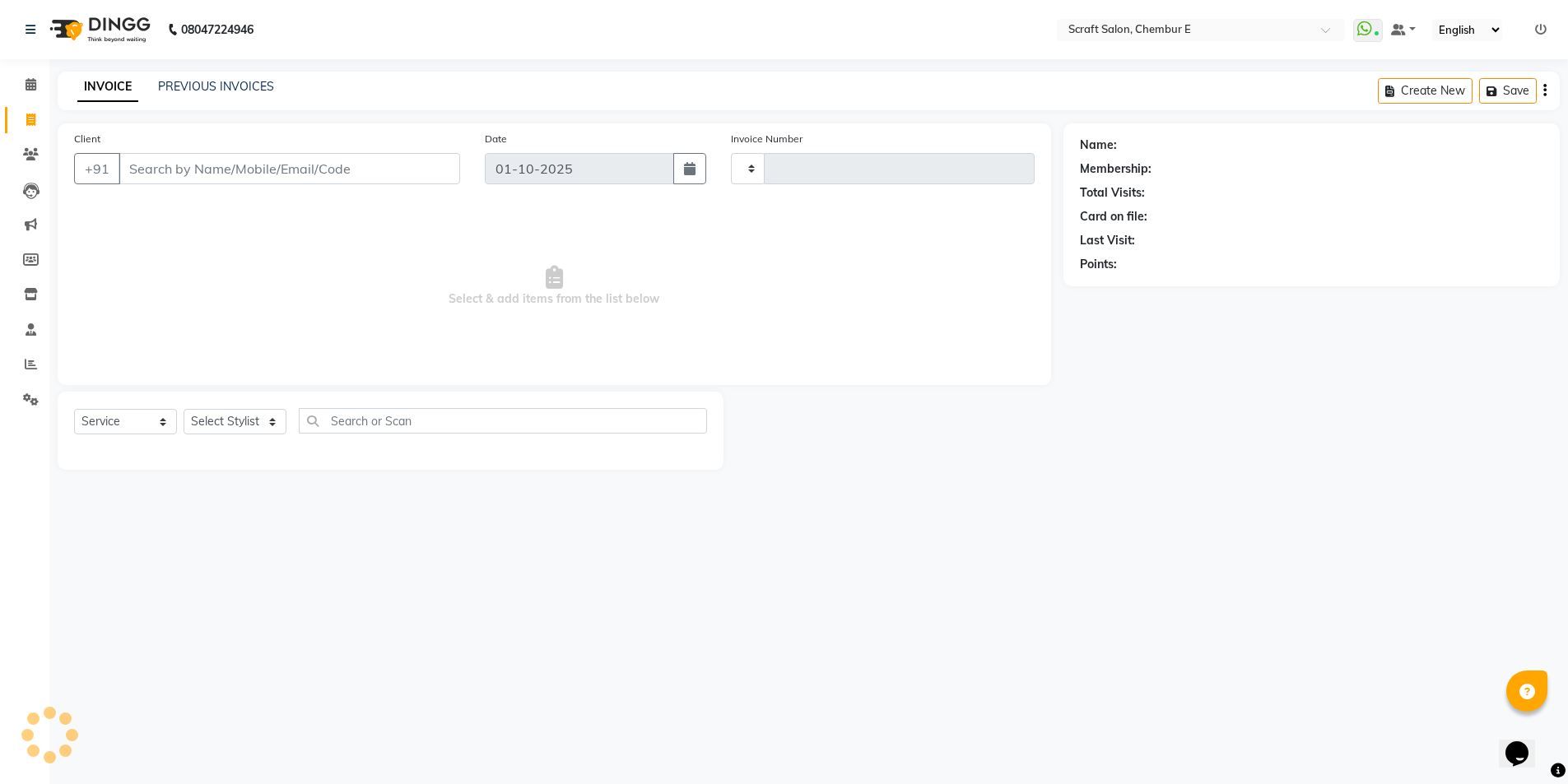
type input "1588"
select select "3922"
click at [185, 83] on link "PREVIOUS INVOICES" at bounding box center [216, 87] width 116 height 15
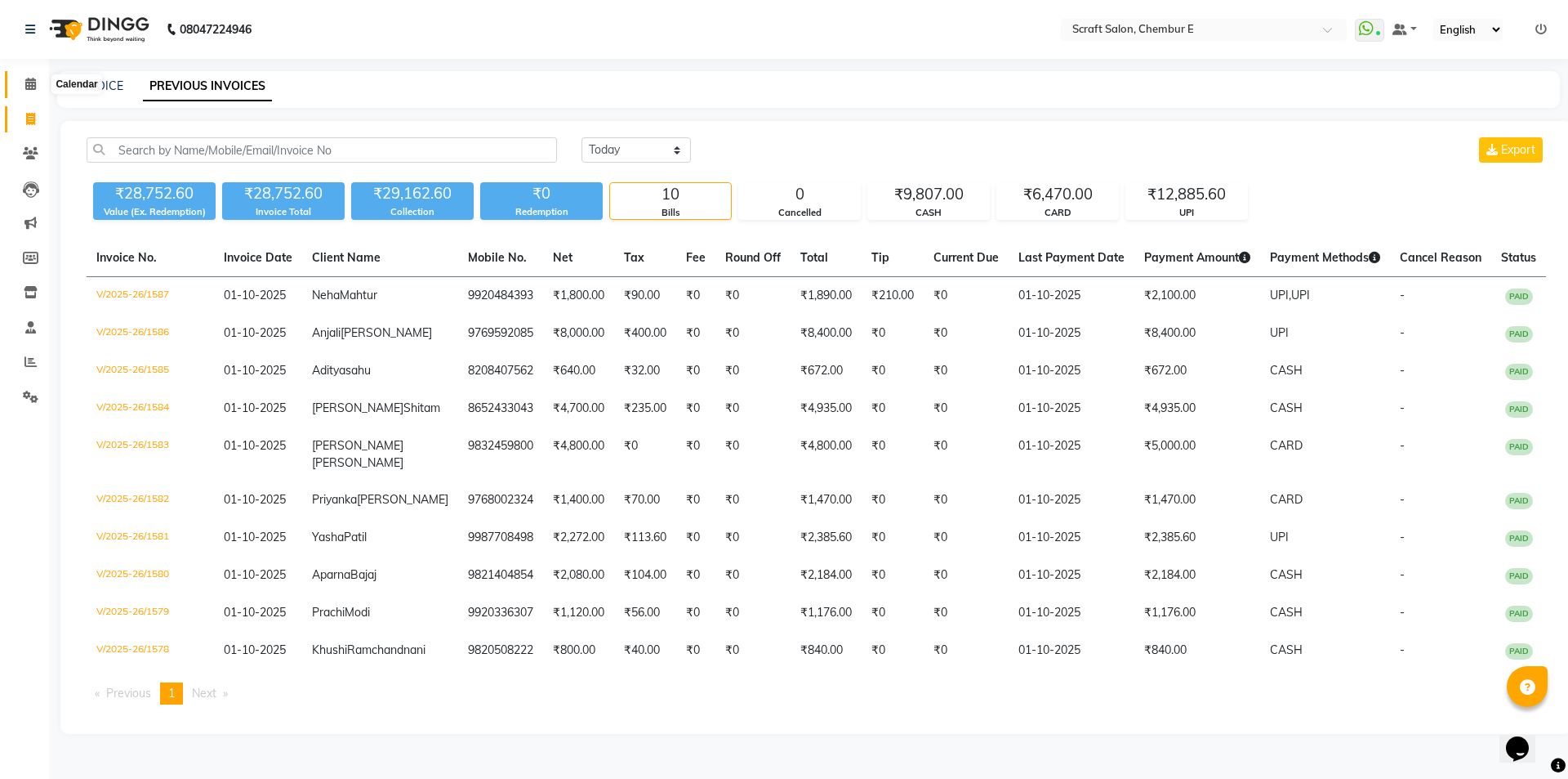
click at [29, 81] on icon at bounding box center [31, 84] width 11 height 12
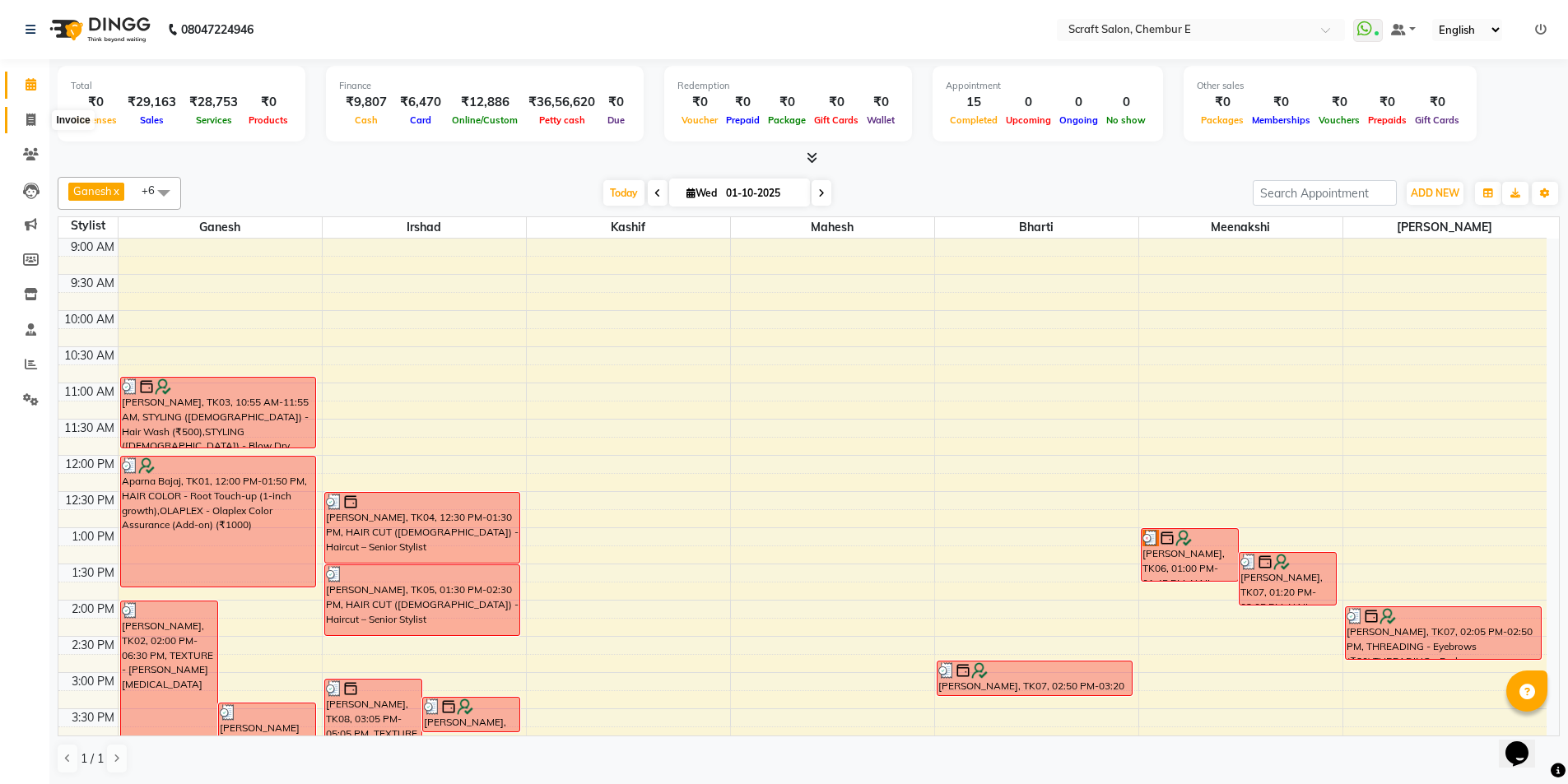
click at [29, 115] on icon at bounding box center [31, 119] width 9 height 12
select select "service"
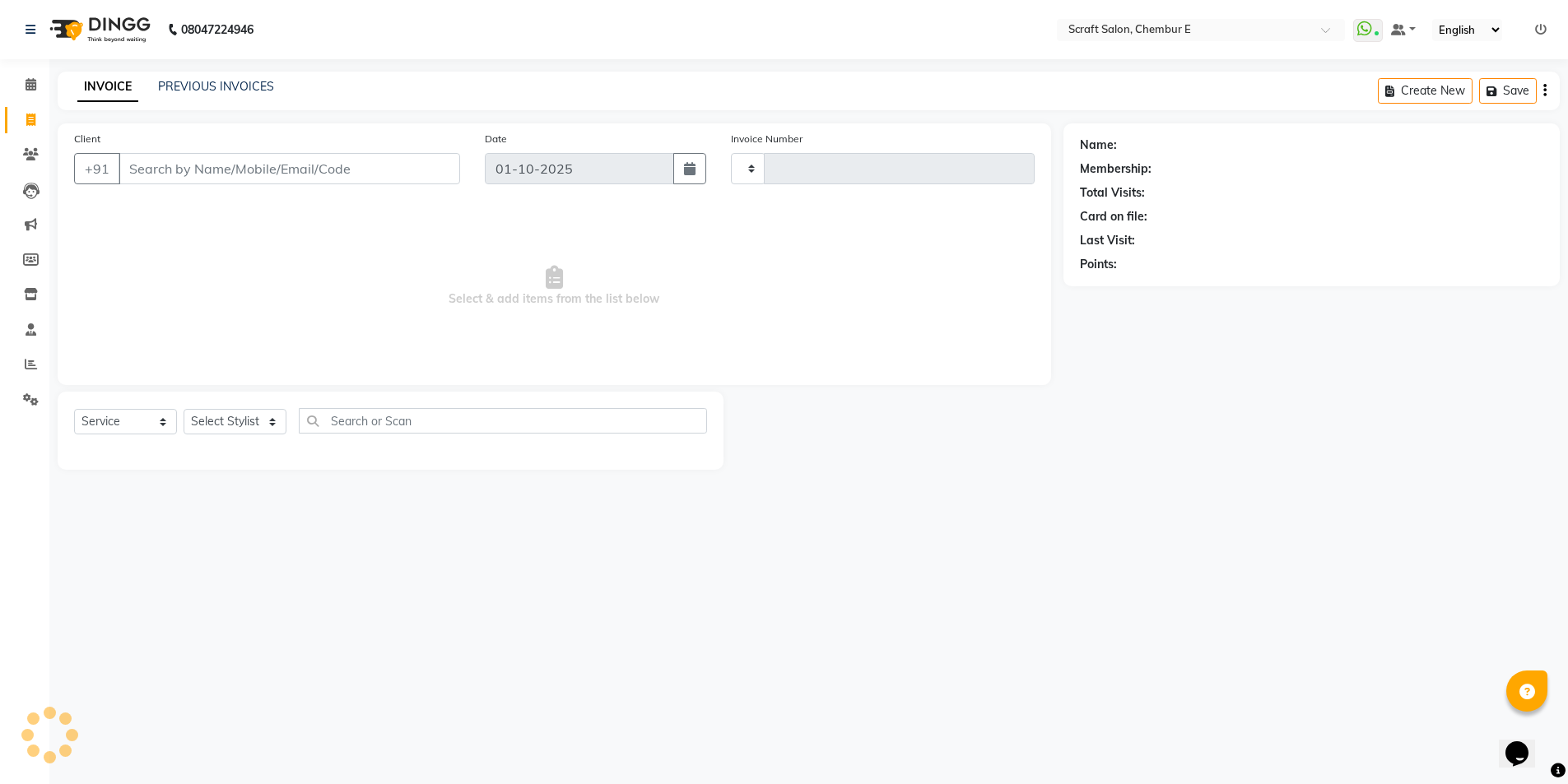
type input "1588"
select select "3922"
click at [246, 87] on link "PREVIOUS INVOICES" at bounding box center [216, 87] width 116 height 15
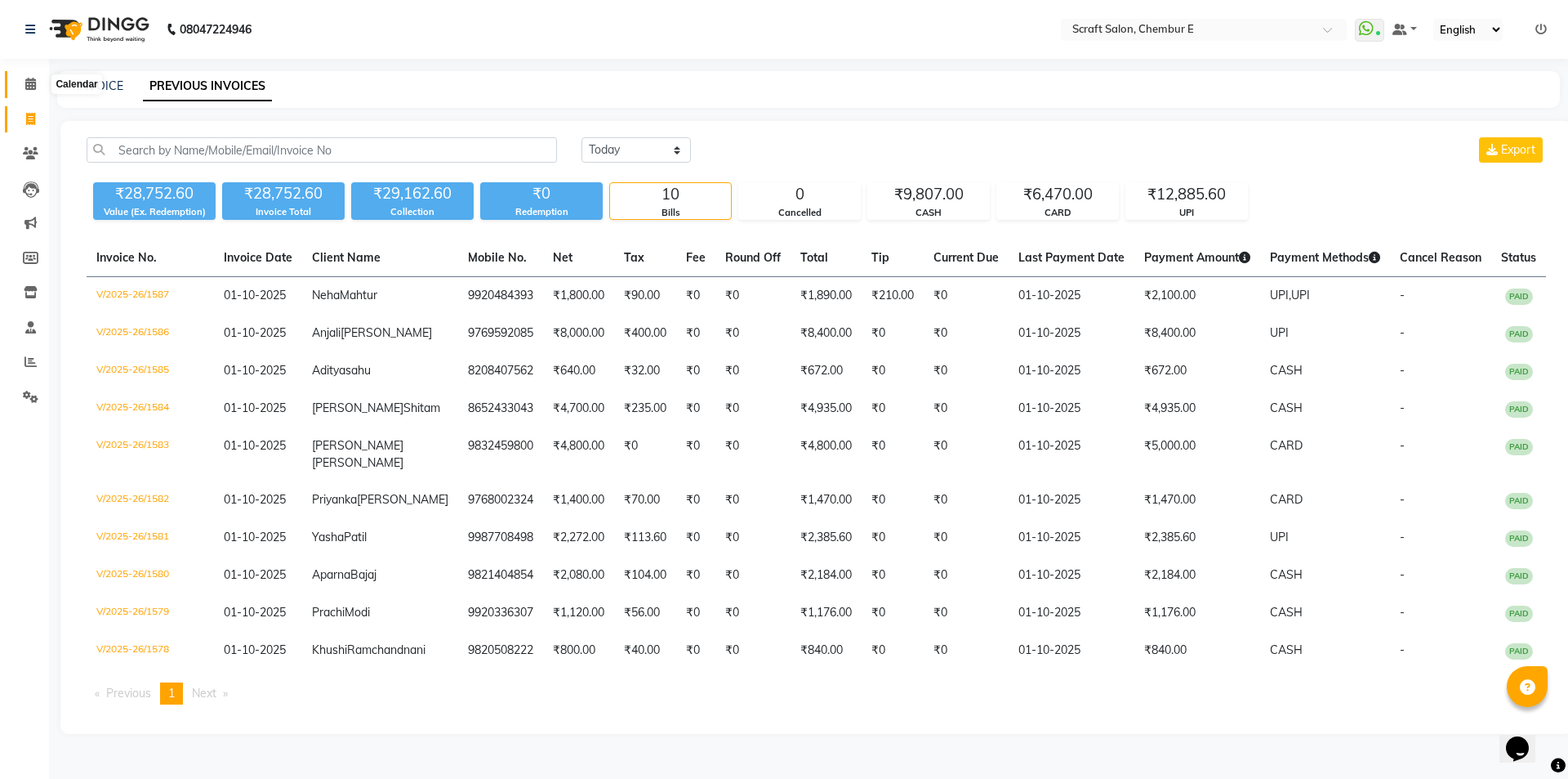
click at [30, 86] on icon at bounding box center [31, 84] width 11 height 12
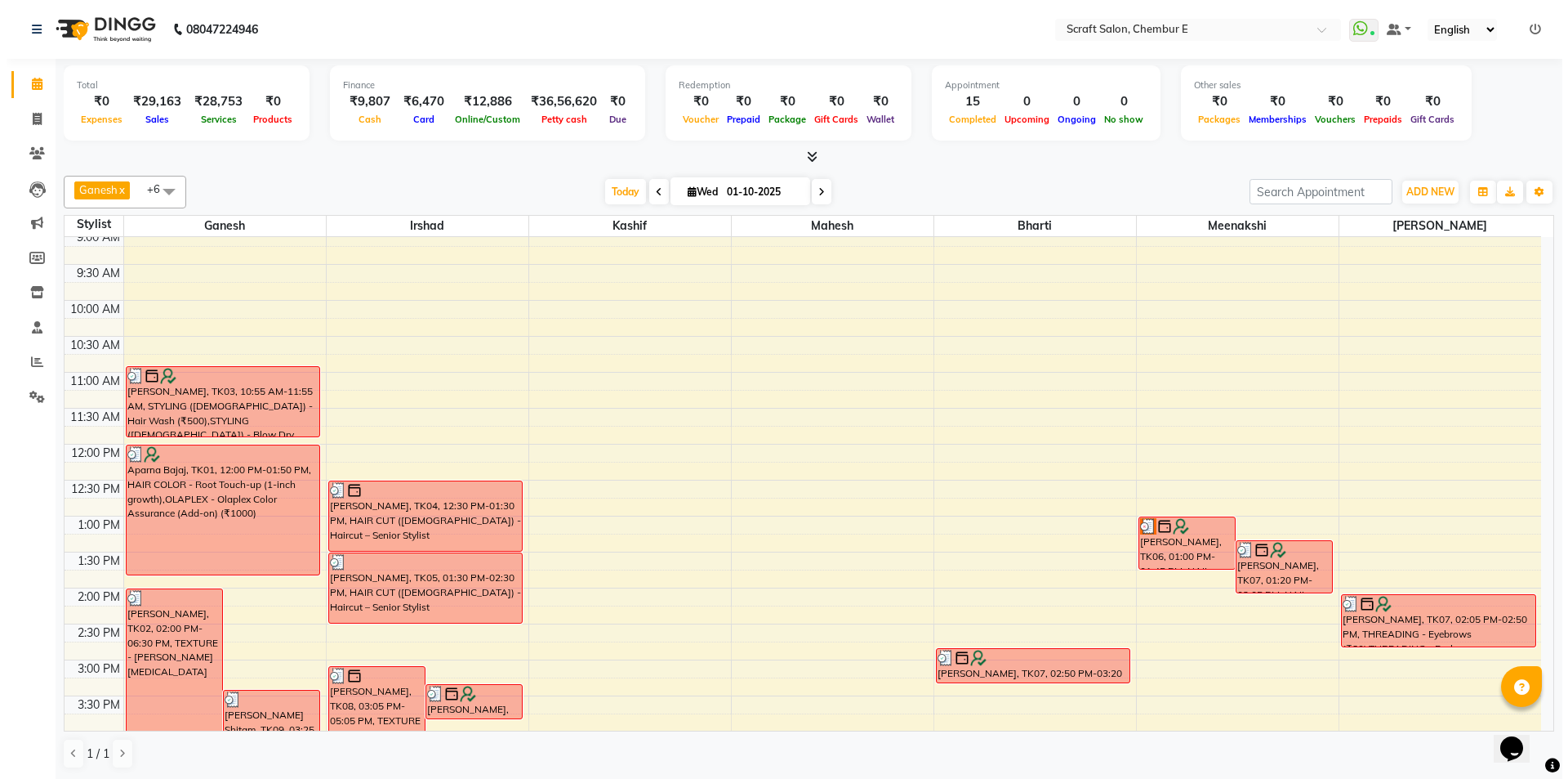
scroll to position [396, 0]
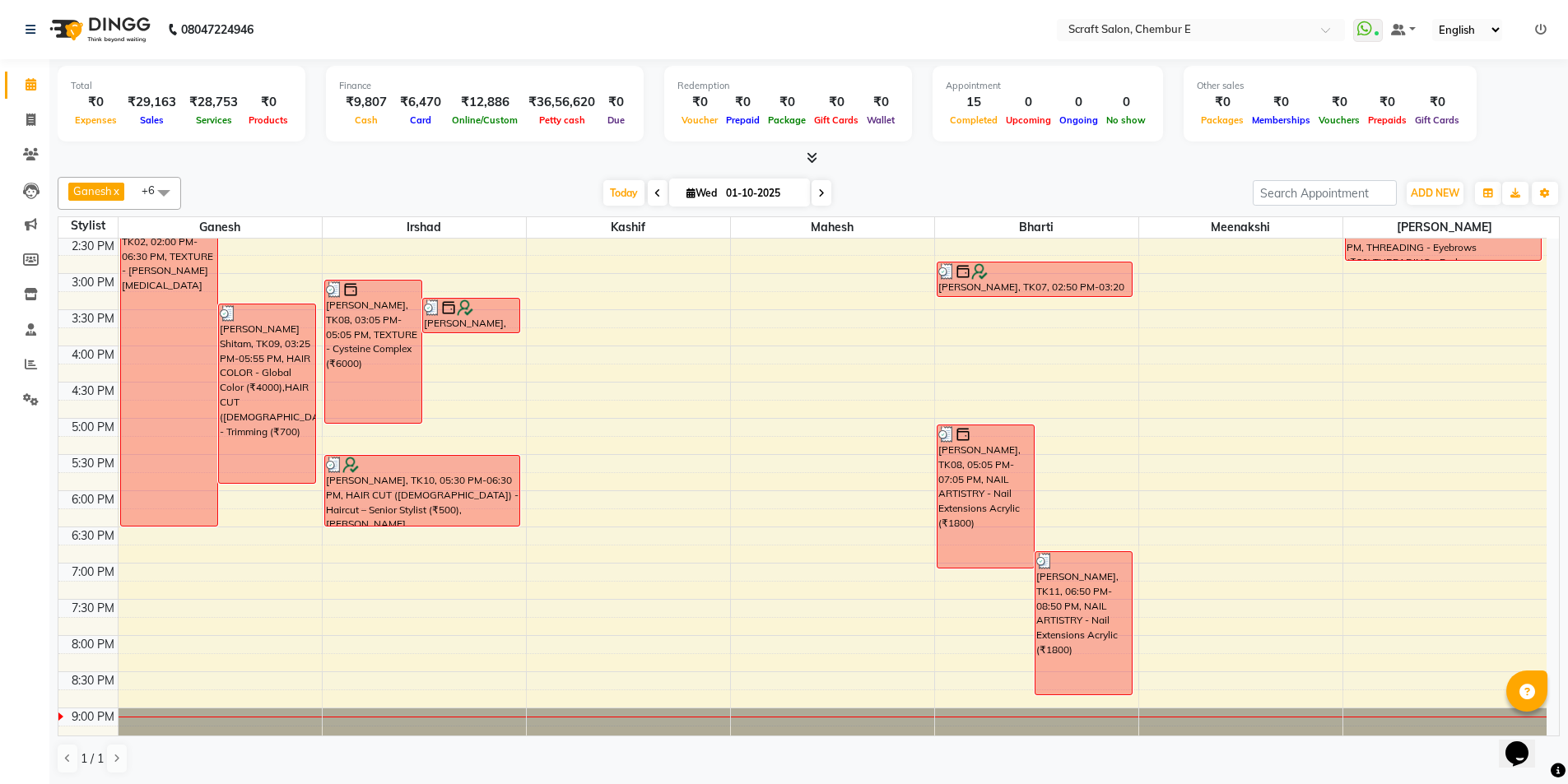
click at [1549, 30] on ul "WhatsApp Status ✕ Status: Connected Most Recent Message: [DATE] 07:06 PM Recent…" at bounding box center [1454, 30] width 202 height 22
click at [1536, 35] on link at bounding box center [1541, 30] width 12 height 15
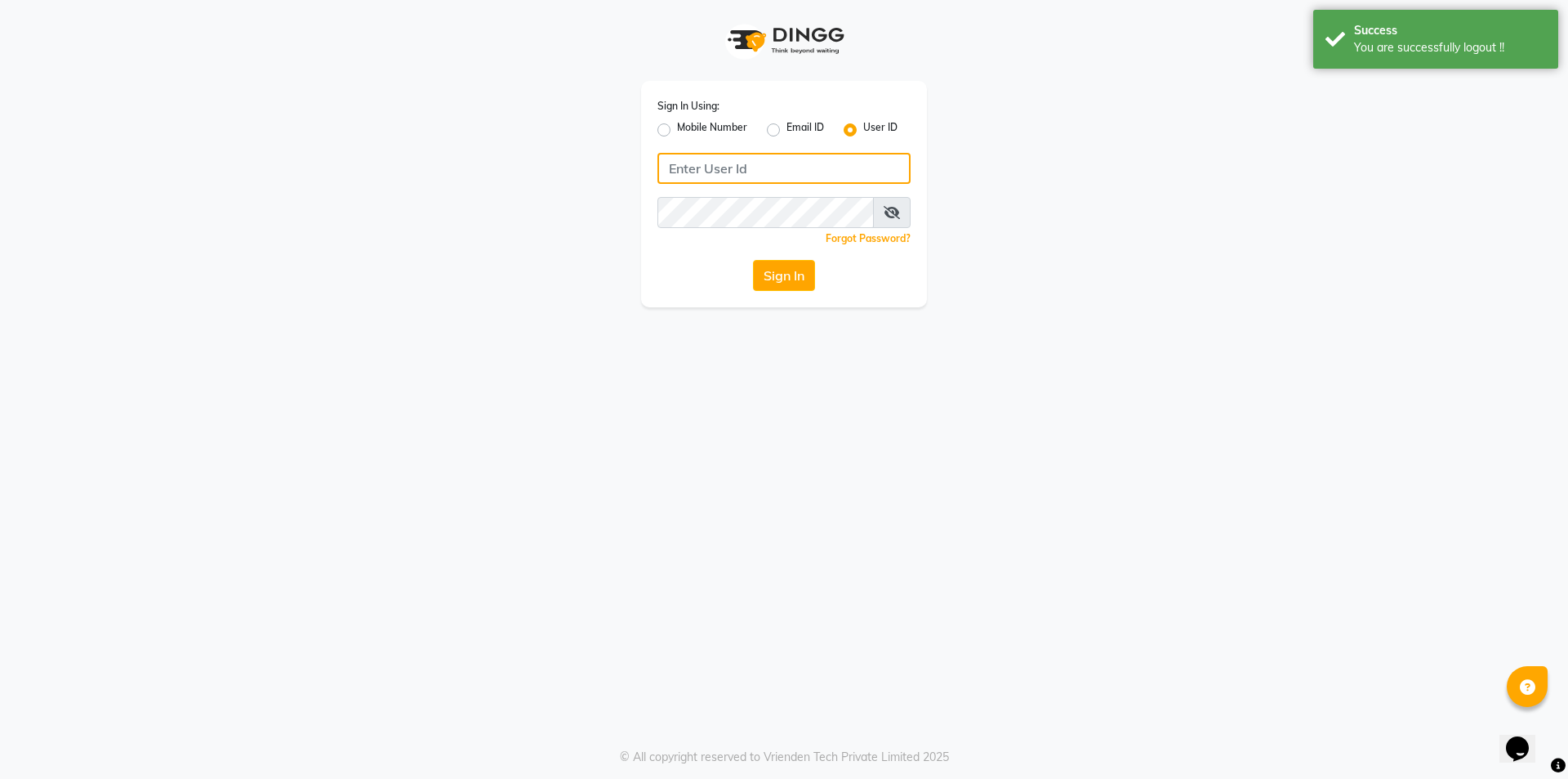
type input "7304495333"
